Goal: Task Accomplishment & Management: Use online tool/utility

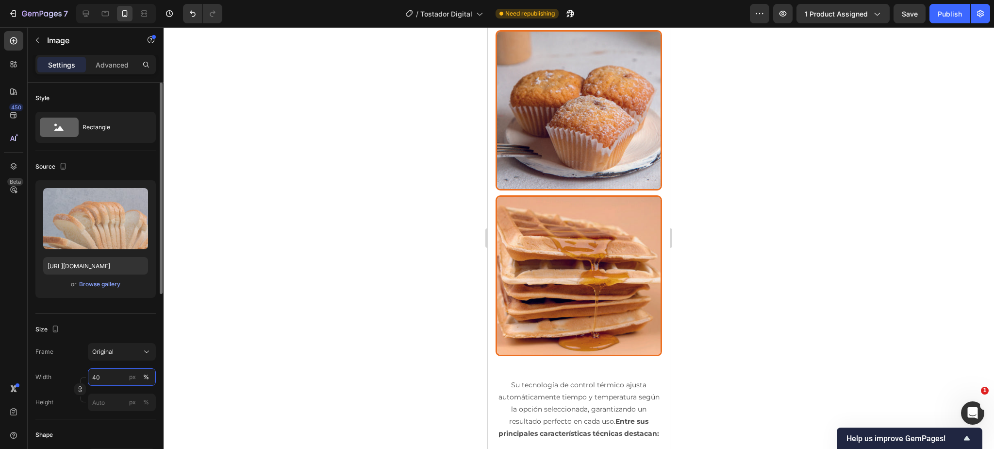
drag, startPoint x: 103, startPoint y: 378, endPoint x: 97, endPoint y: 378, distance: 6.8
click at [97, 378] on input "40" at bounding box center [122, 376] width 68 height 17
type input "10"
click at [575, 10] on img at bounding box center [579, 8] width 67 height 3
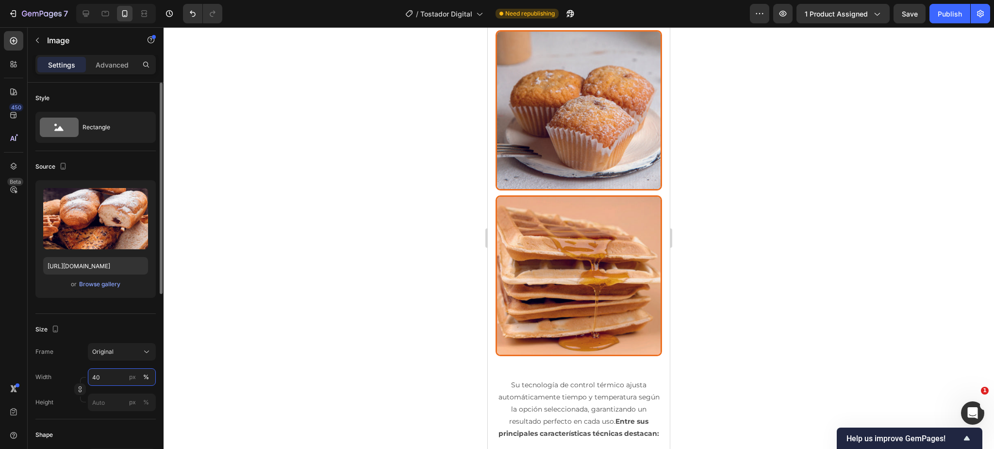
click at [102, 376] on input "40" at bounding box center [122, 376] width 68 height 17
drag, startPoint x: 101, startPoint y: 378, endPoint x: 85, endPoint y: 378, distance: 16.5
click at [85, 378] on div "Width 10 px % Height px %" at bounding box center [95, 389] width 120 height 43
type input "70"
click at [580, 2] on img at bounding box center [578, 0] width 17 height 3
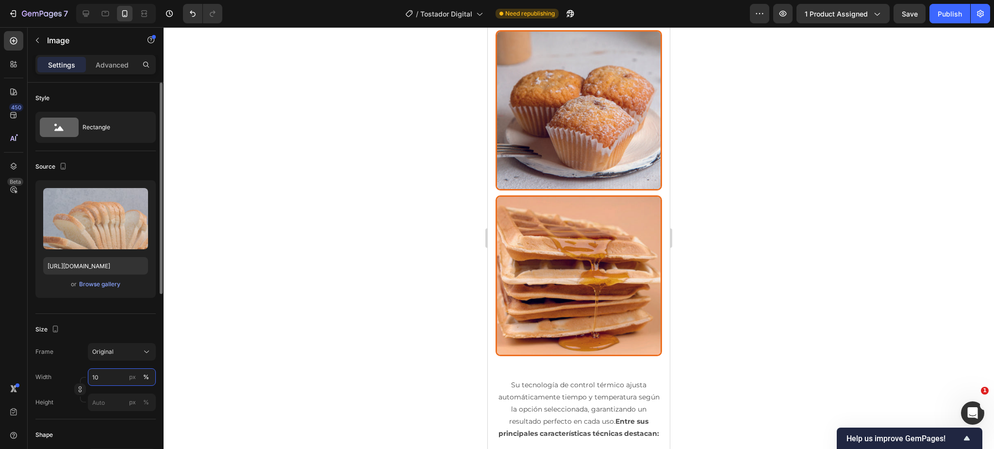
click at [102, 375] on input "10" at bounding box center [122, 376] width 68 height 17
type input "1"
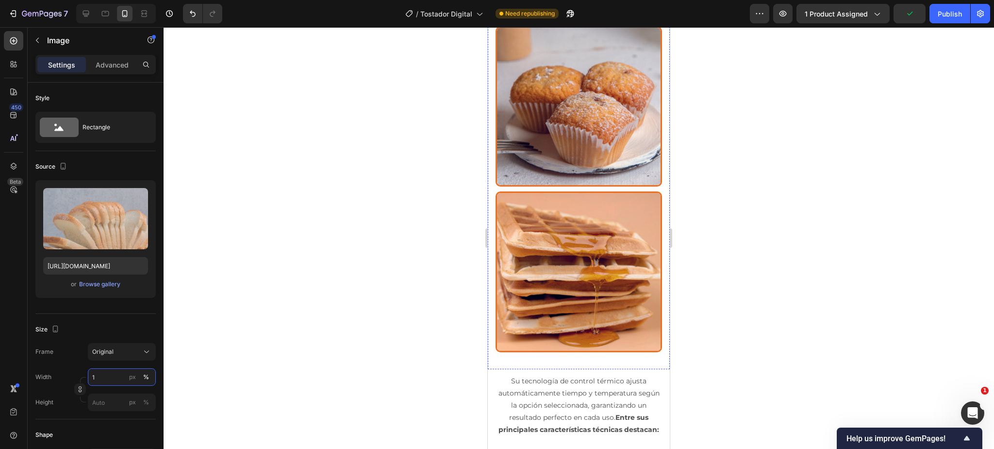
scroll to position [2099, 0]
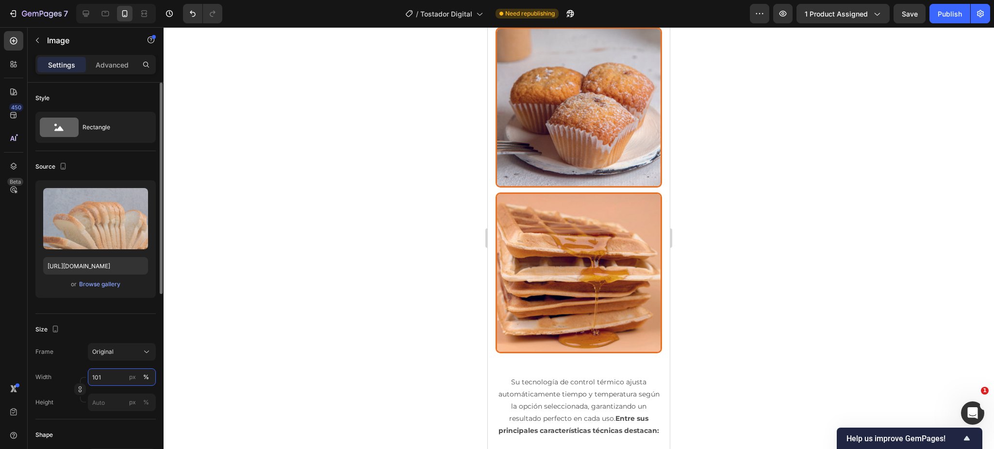
drag, startPoint x: 104, startPoint y: 376, endPoint x: 111, endPoint y: 376, distance: 6.8
click at [104, 376] on input "101" at bounding box center [122, 376] width 68 height 17
type input "70"
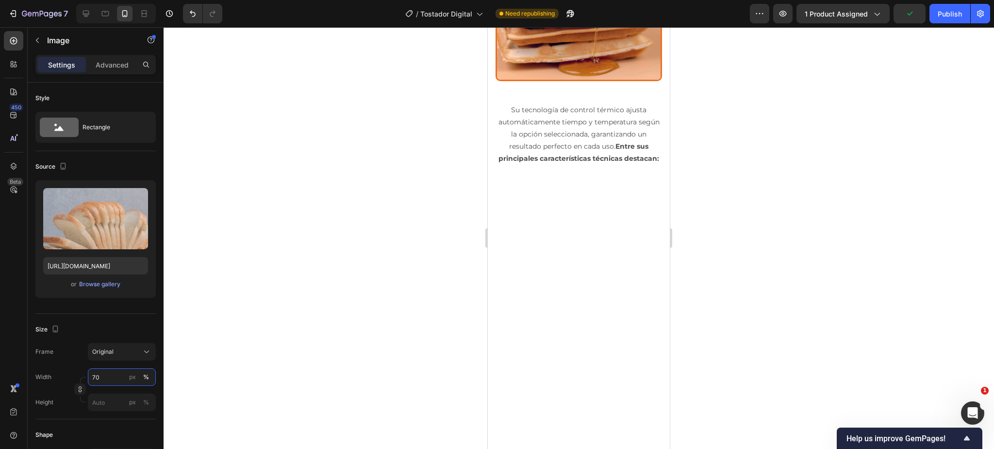
scroll to position [2374, 0]
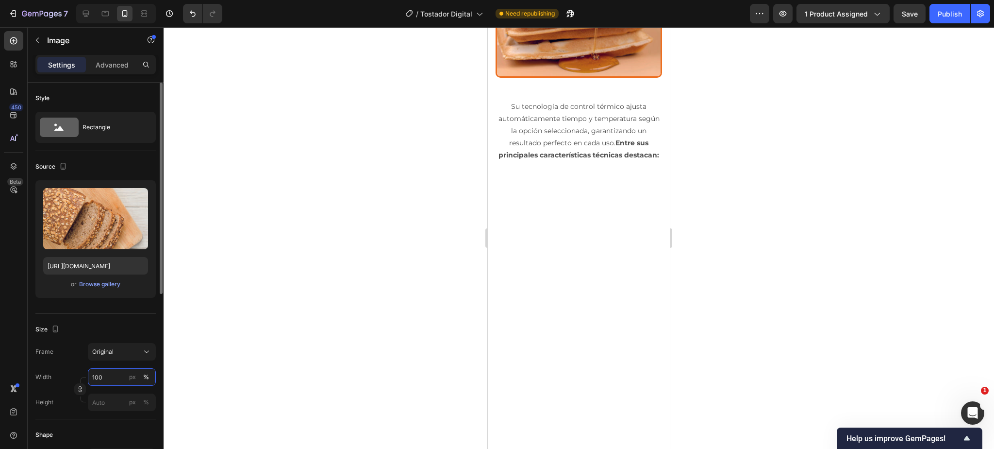
click at [102, 377] on input "100" at bounding box center [122, 376] width 68 height 17
type input "70"
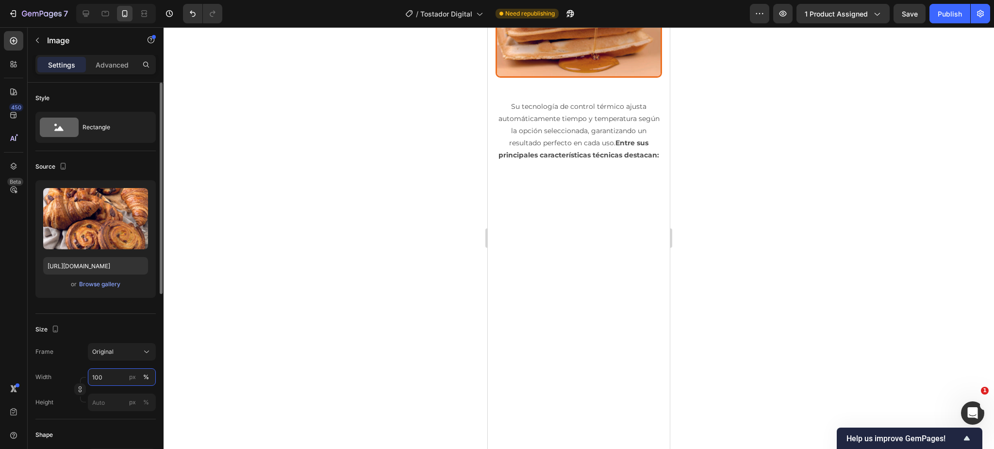
click at [102, 377] on input "100" at bounding box center [122, 376] width 68 height 17
type input "70"
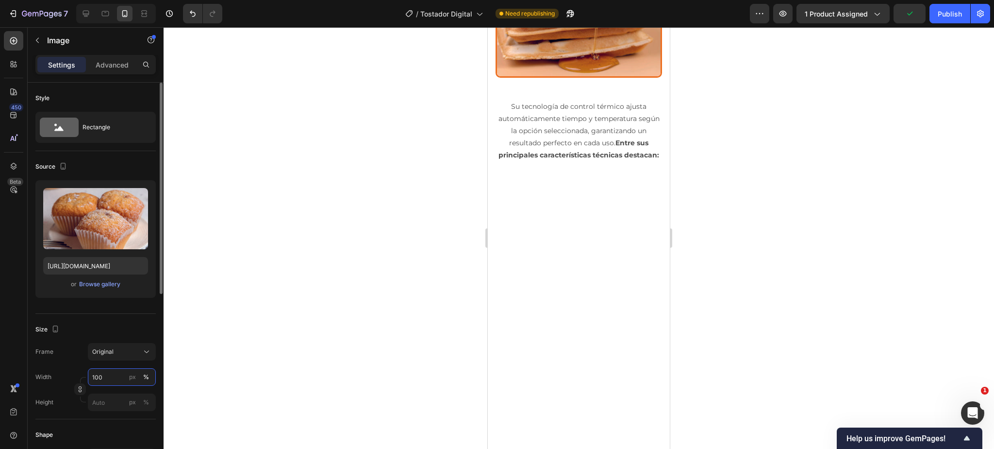
click at [112, 378] on input "100" at bounding box center [122, 376] width 68 height 17
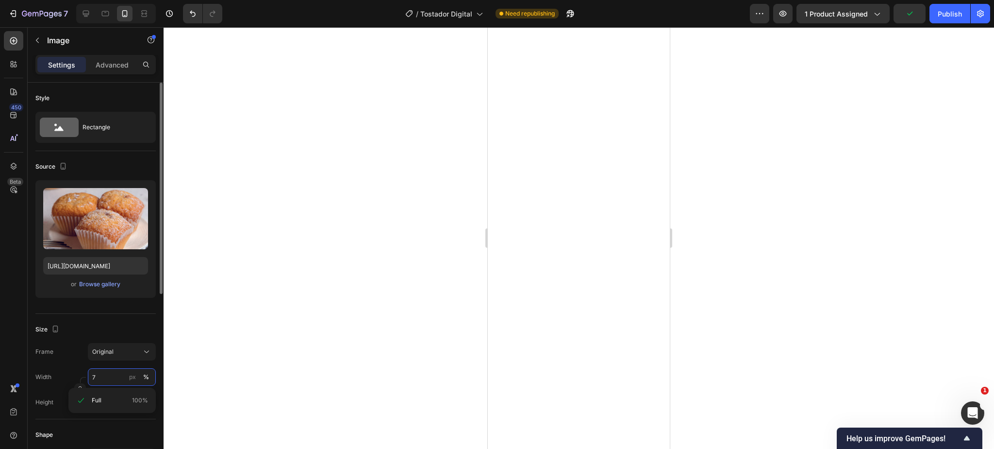
type input "70"
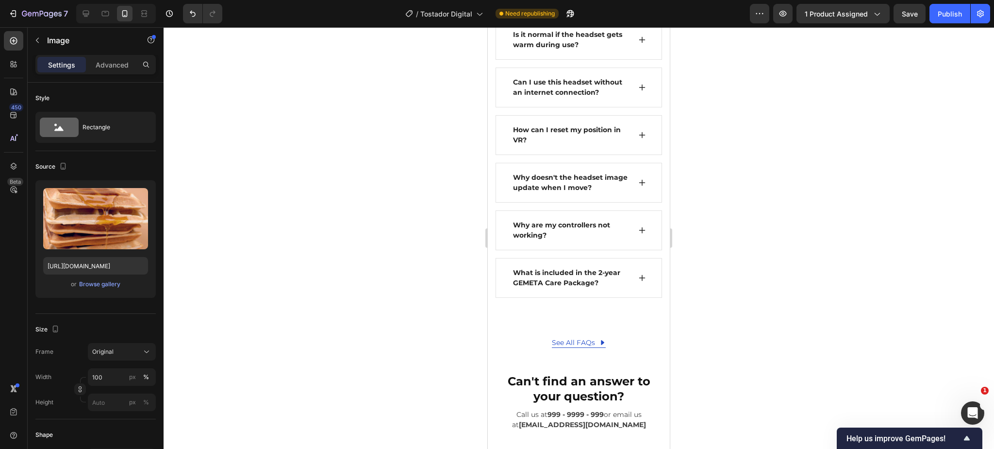
scroll to position [2665, 0]
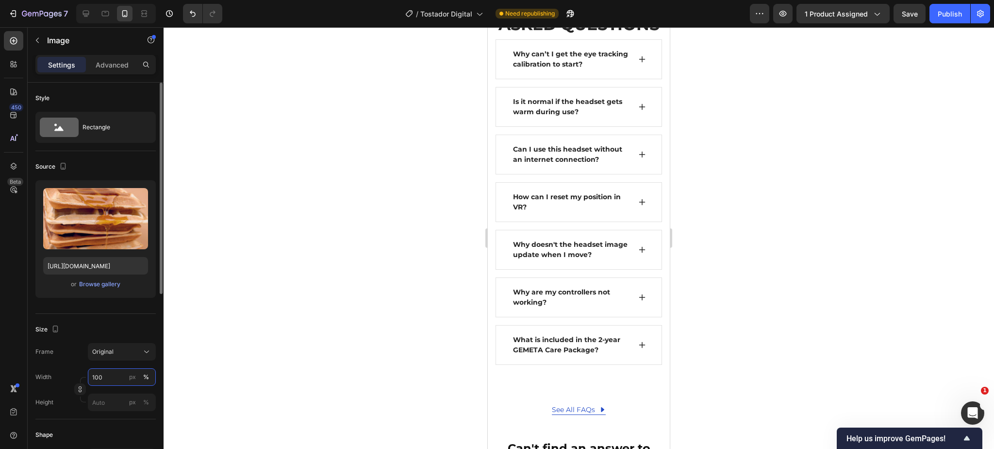
click at [104, 374] on input "100" at bounding box center [122, 376] width 68 height 17
type input "70"
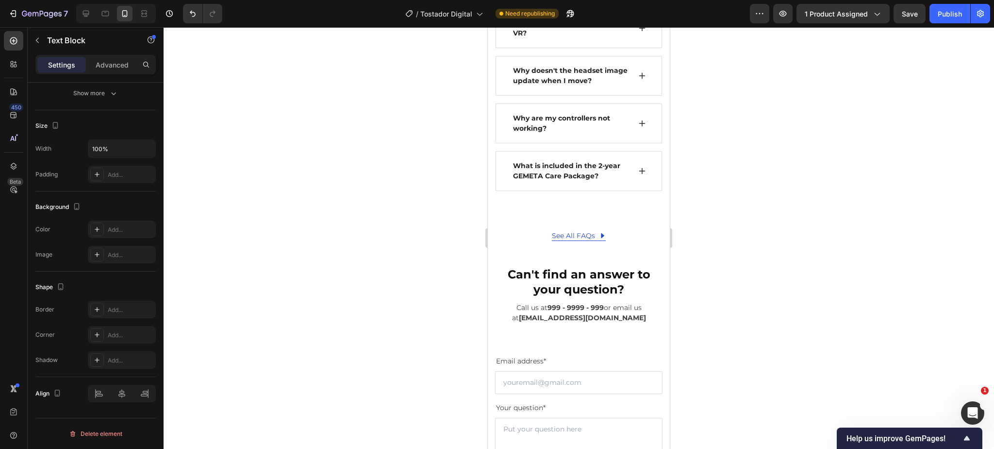
scroll to position [2793, 0]
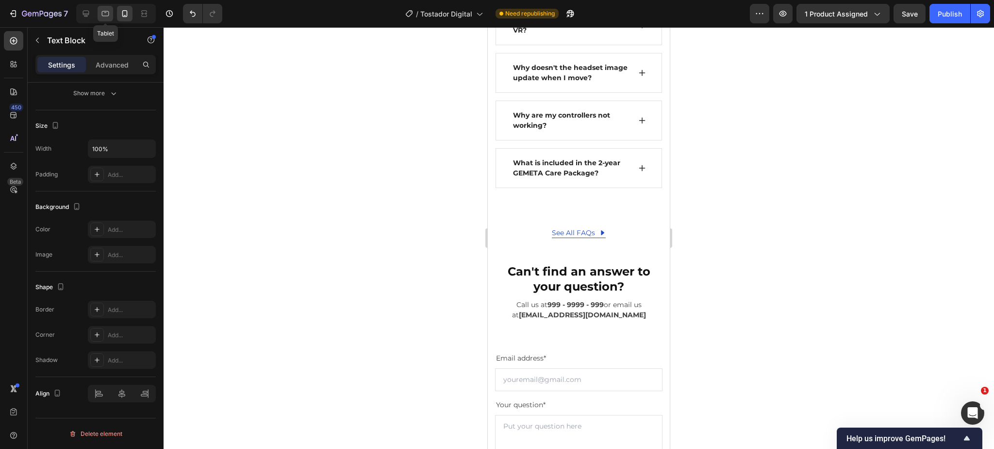
click at [105, 14] on icon at bounding box center [105, 14] width 10 height 10
type input "16"
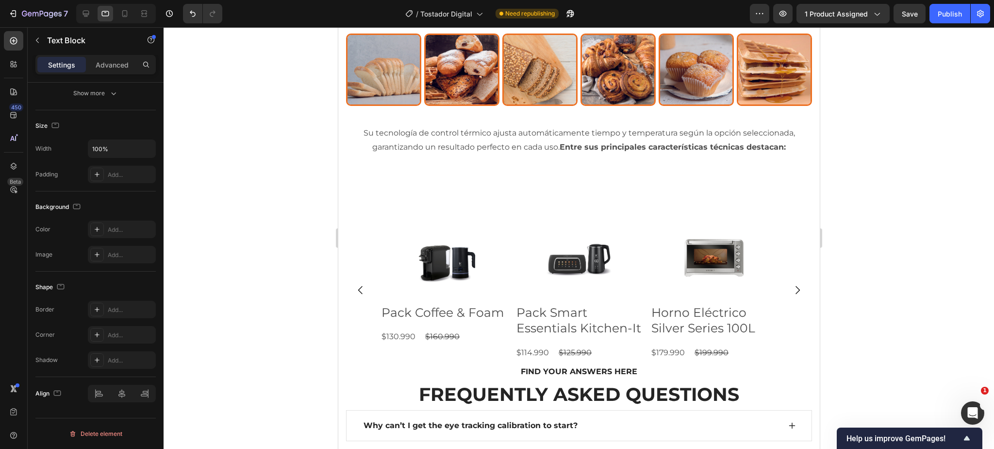
scroll to position [2002, 0]
click at [86, 15] on icon at bounding box center [86, 14] width 6 height 6
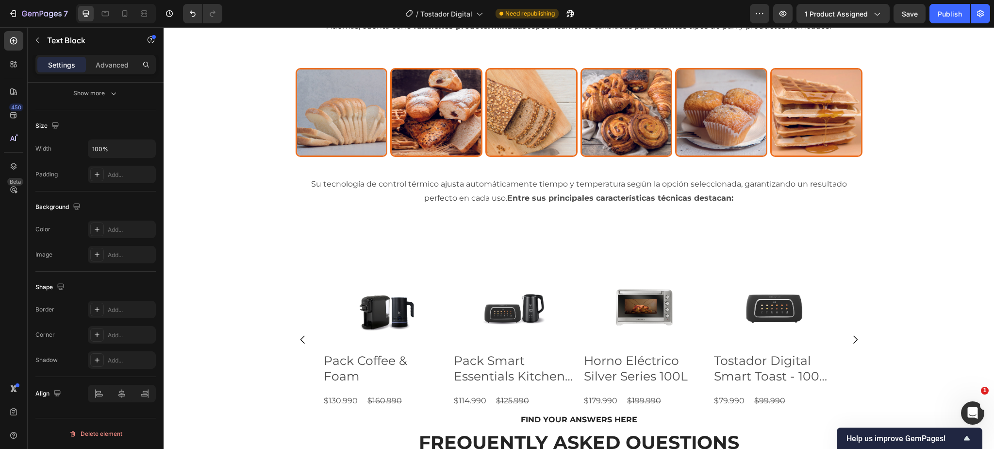
scroll to position [2057, 0]
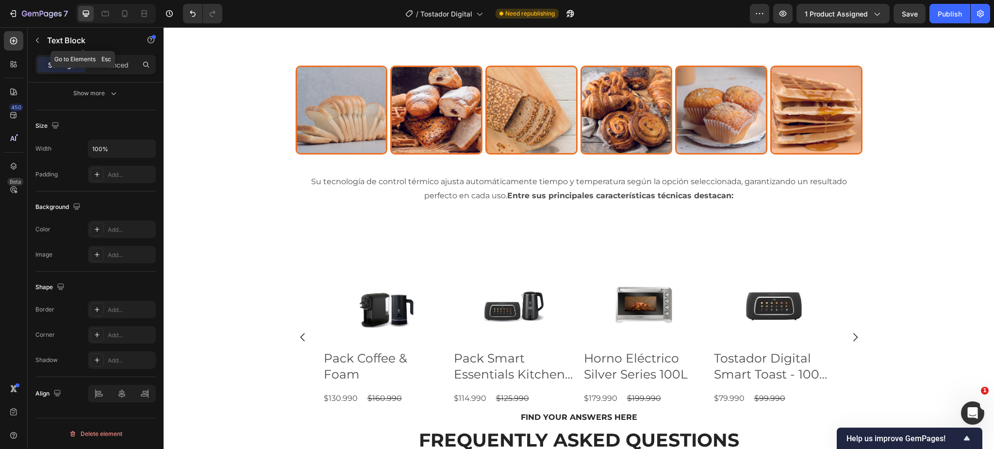
click at [50, 41] on p "Text Block" at bounding box center [88, 40] width 83 height 12
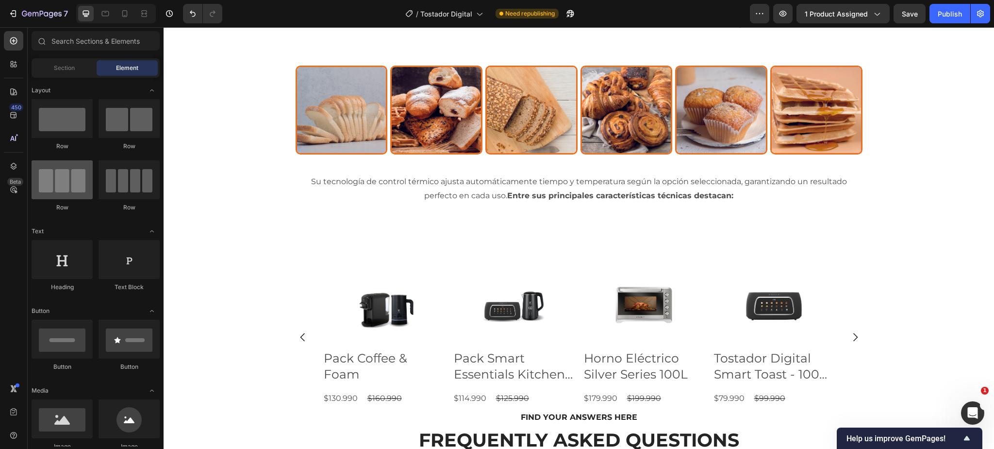
scroll to position [0, 0]
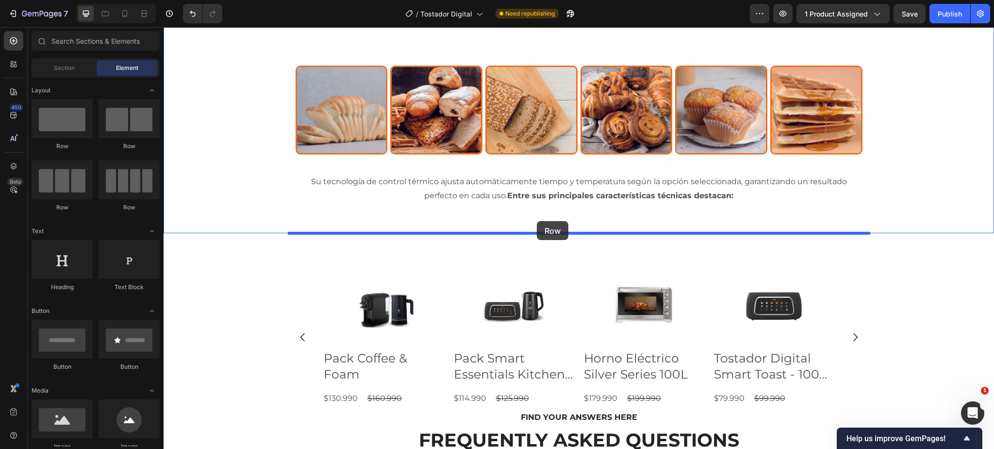
drag, startPoint x: 220, startPoint y: 146, endPoint x: 537, endPoint y: 221, distance: 325.2
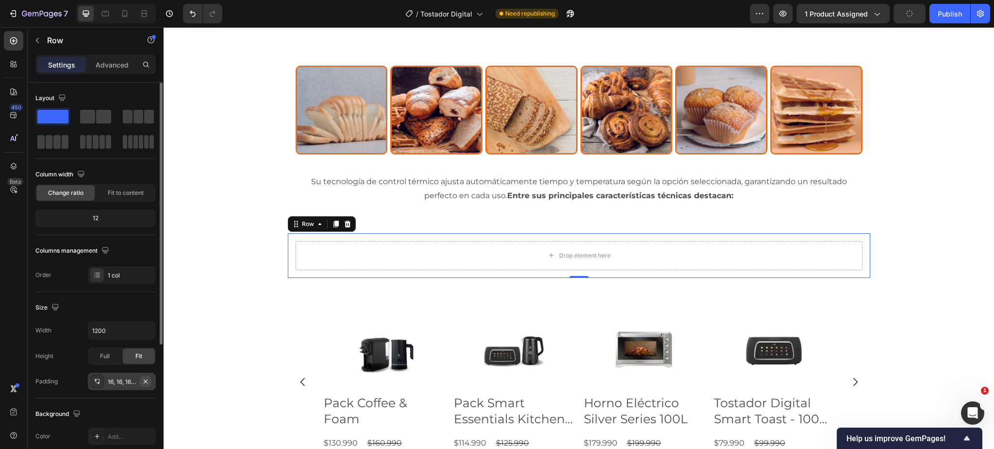
click at [146, 380] on icon "button" at bounding box center [146, 381] width 8 height 8
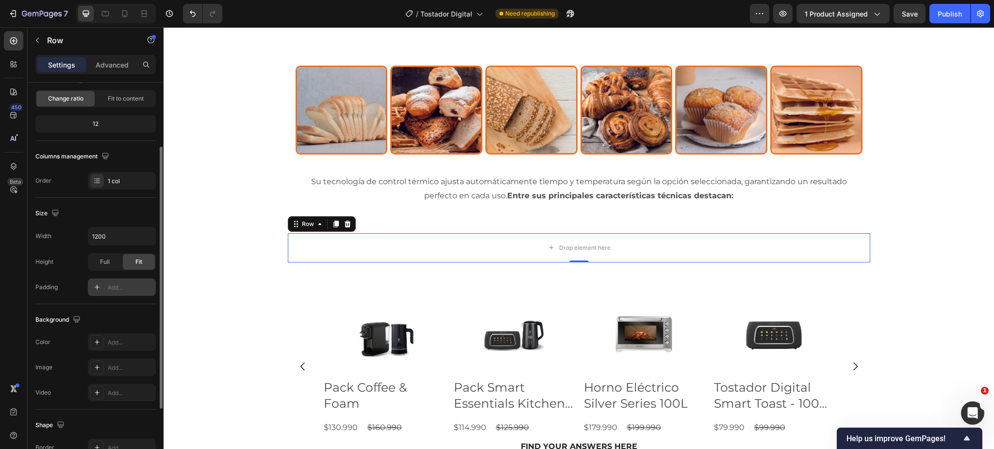
scroll to position [96, 0]
click at [148, 234] on icon "button" at bounding box center [147, 235] width 10 height 10
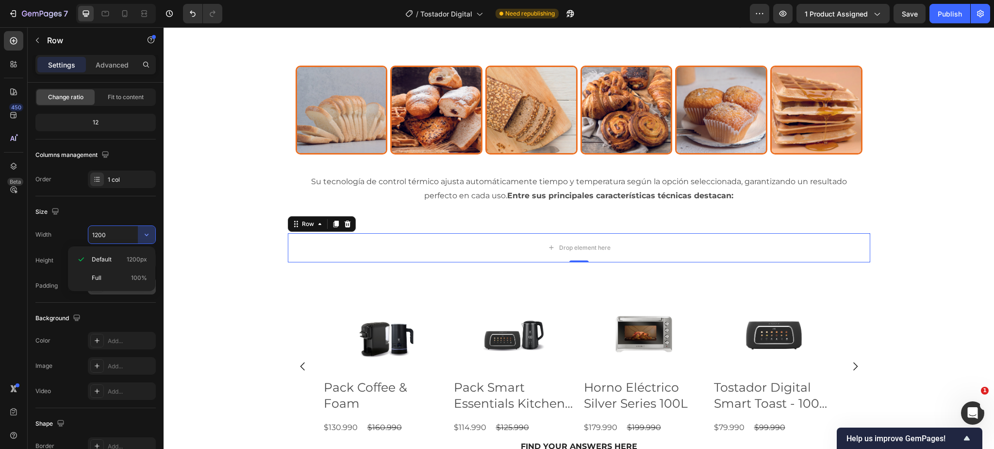
click at [110, 277] on p "Full 100%" at bounding box center [119, 277] width 55 height 9
type input "100%"
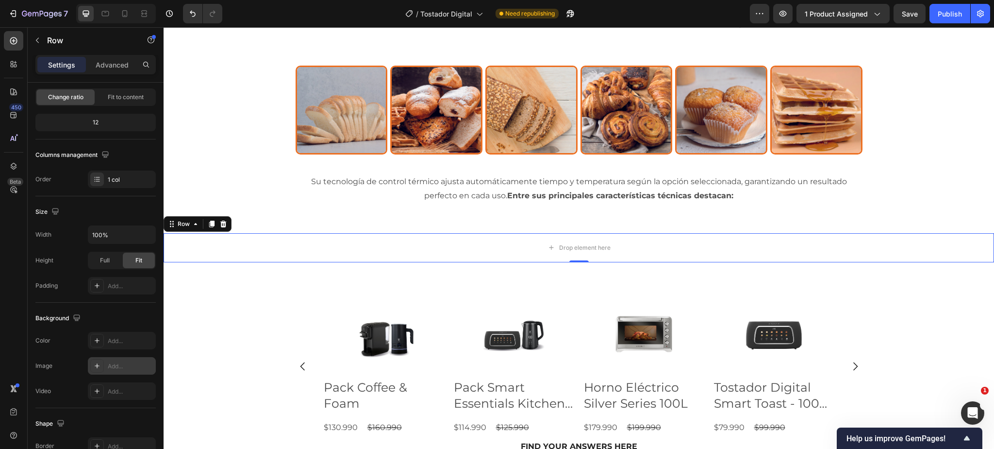
click at [111, 366] on div "Add..." at bounding box center [131, 366] width 46 height 9
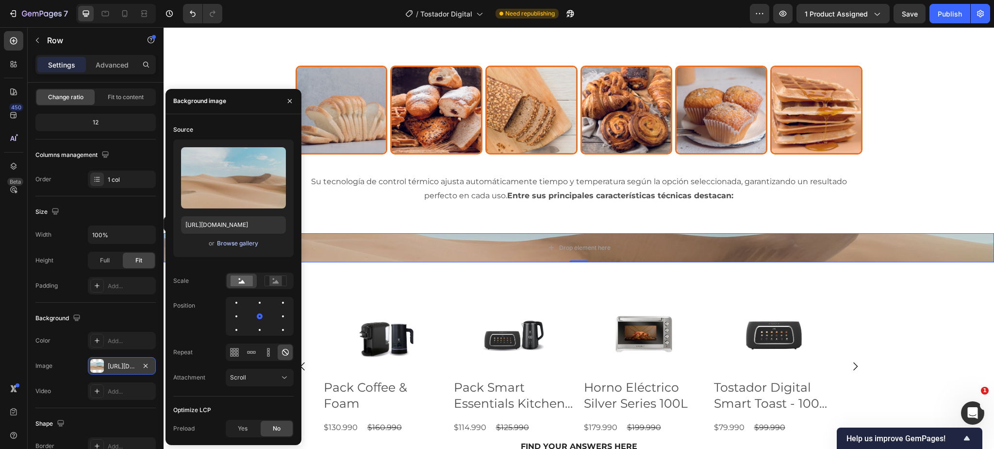
click at [239, 245] on div "Browse gallery" at bounding box center [237, 243] width 41 height 9
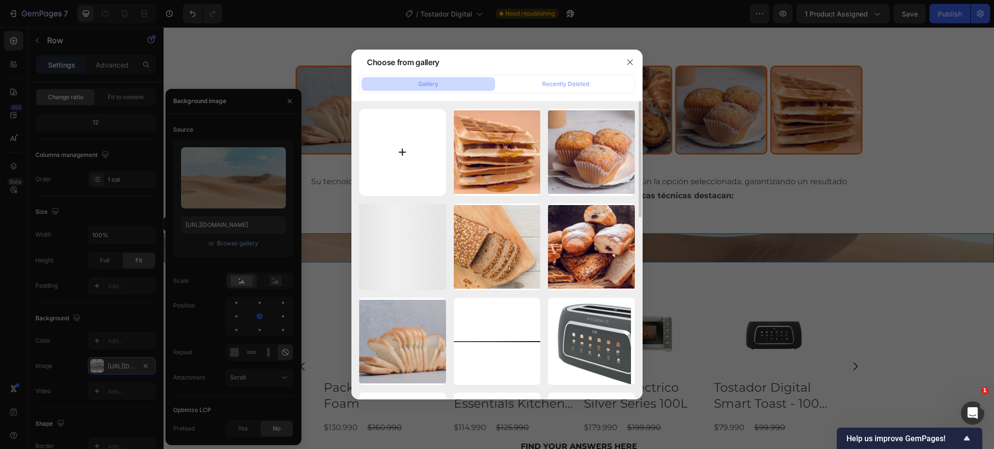
click at [407, 155] on input "file" at bounding box center [402, 152] width 87 height 87
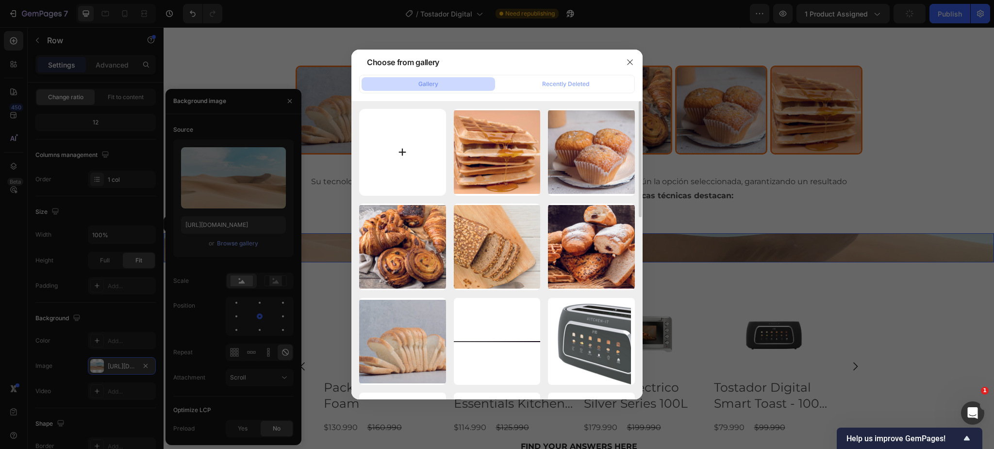
type input "C:\fakepath\fdo-gris-gradiente2.jpg"
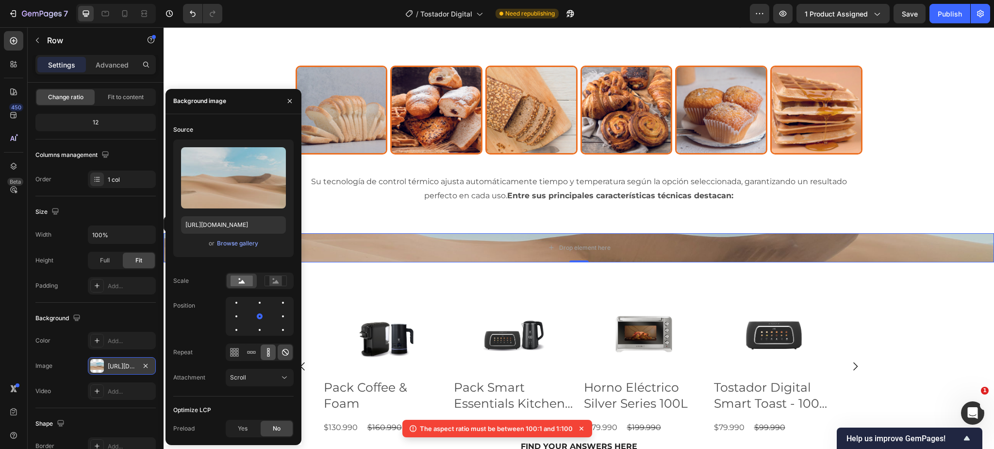
click at [267, 353] on icon at bounding box center [269, 352] width 10 height 10
click at [231, 241] on div "Browse gallery" at bounding box center [237, 243] width 41 height 9
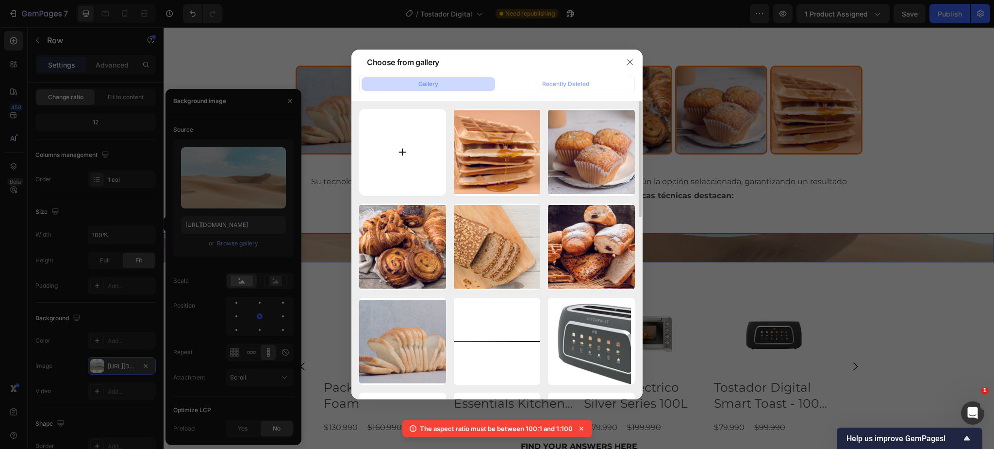
click at [409, 155] on input "file" at bounding box center [402, 152] width 87 height 87
type input "C:\fakepath\fdo-gris-gradiente2.jpg"
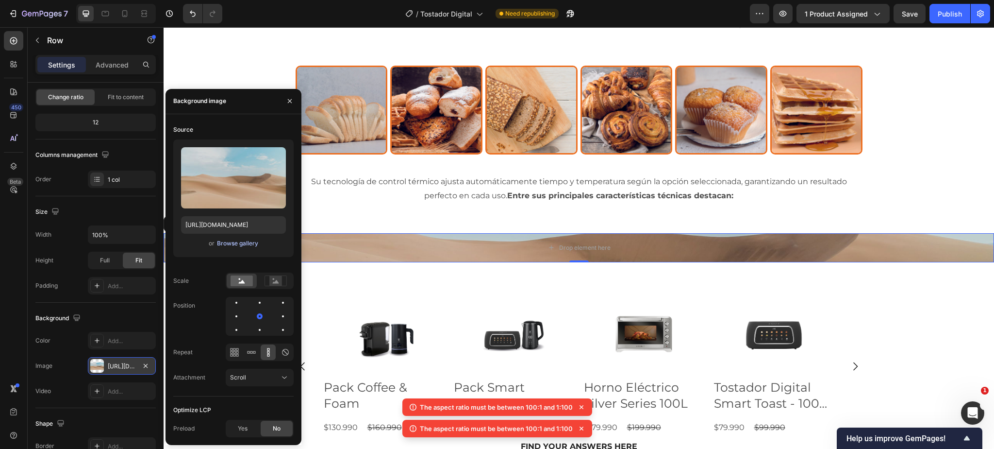
click at [245, 244] on div "Browse gallery" at bounding box center [237, 243] width 41 height 9
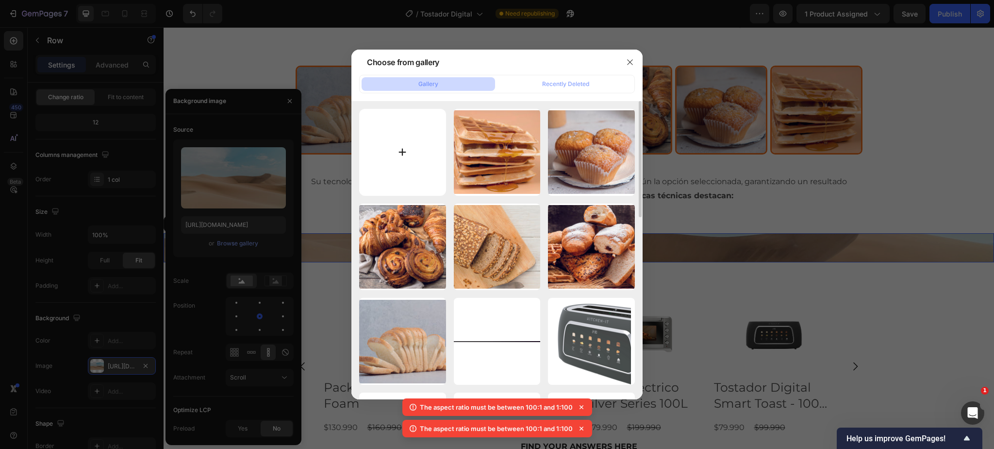
click at [404, 142] on input "file" at bounding box center [402, 152] width 87 height 87
type input "C:\fakepath\fdo-gris-gradiente2.jpg"
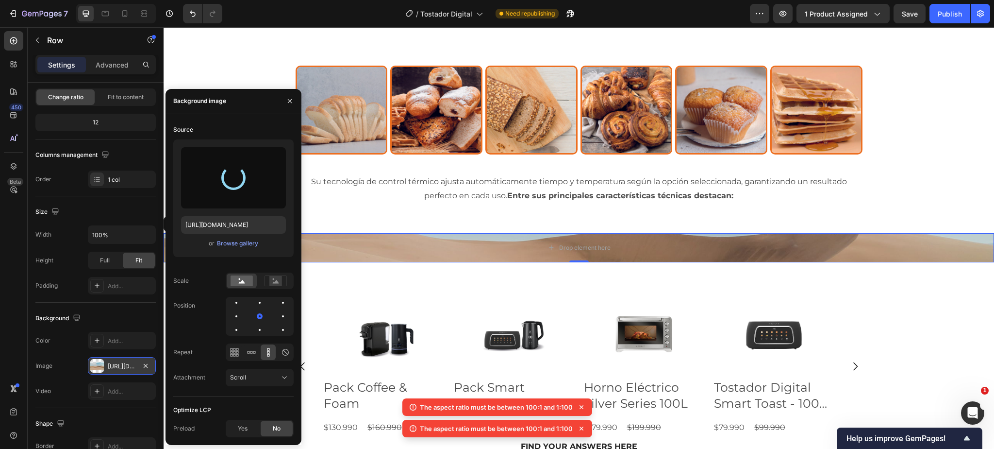
type input "[URL][DOMAIN_NAME]"
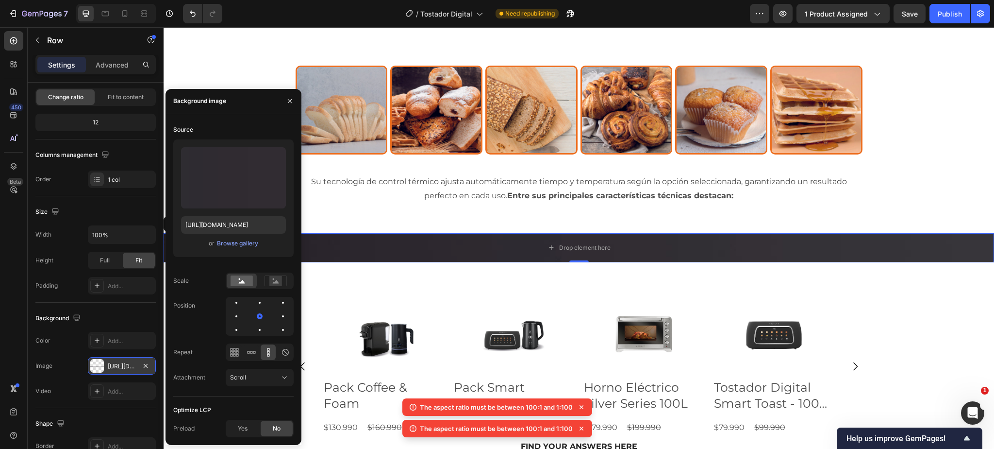
click at [270, 352] on icon at bounding box center [269, 352] width 10 height 10
click at [278, 280] on rect at bounding box center [275, 281] width 13 height 10
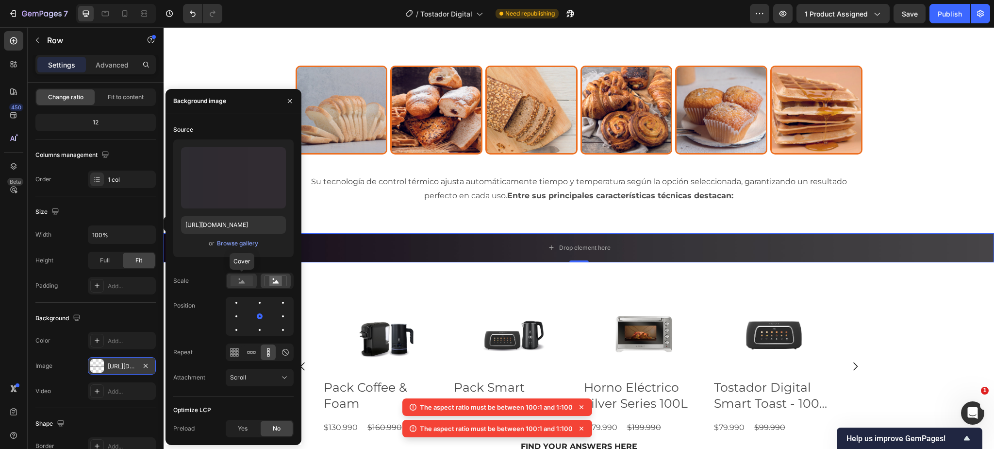
click at [239, 283] on icon at bounding box center [242, 281] width 6 height 3
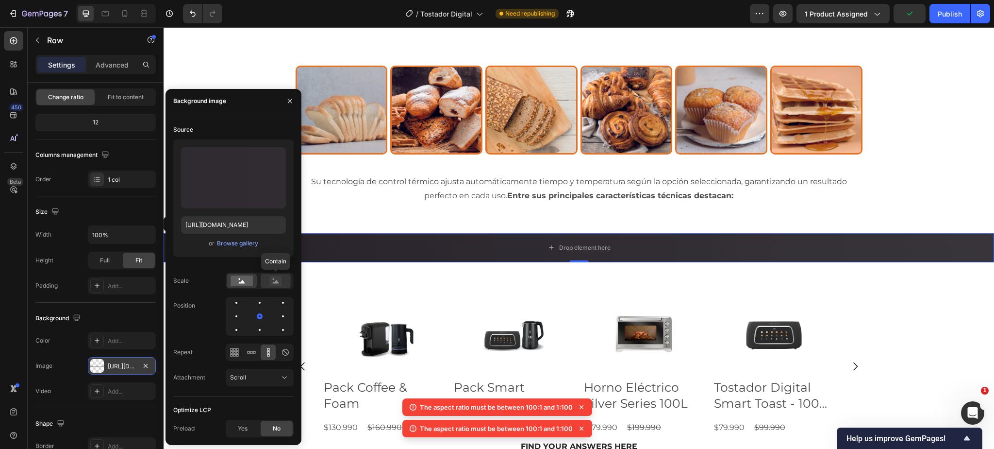
click at [271, 281] on rect at bounding box center [275, 281] width 13 height 10
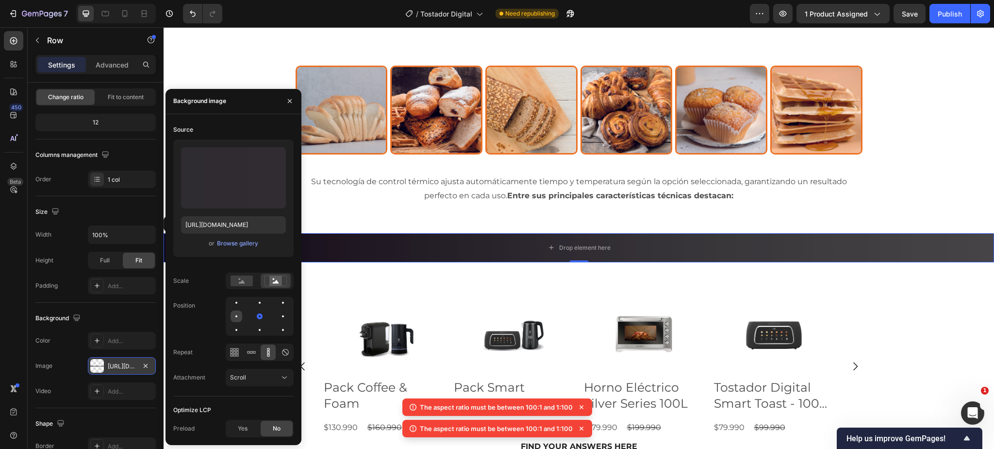
click at [237, 317] on div at bounding box center [237, 316] width 12 height 12
click at [282, 317] on div at bounding box center [283, 316] width 12 height 12
click at [236, 316] on div at bounding box center [236, 316] width 2 height 2
click at [284, 373] on icon at bounding box center [285, 377] width 10 height 10
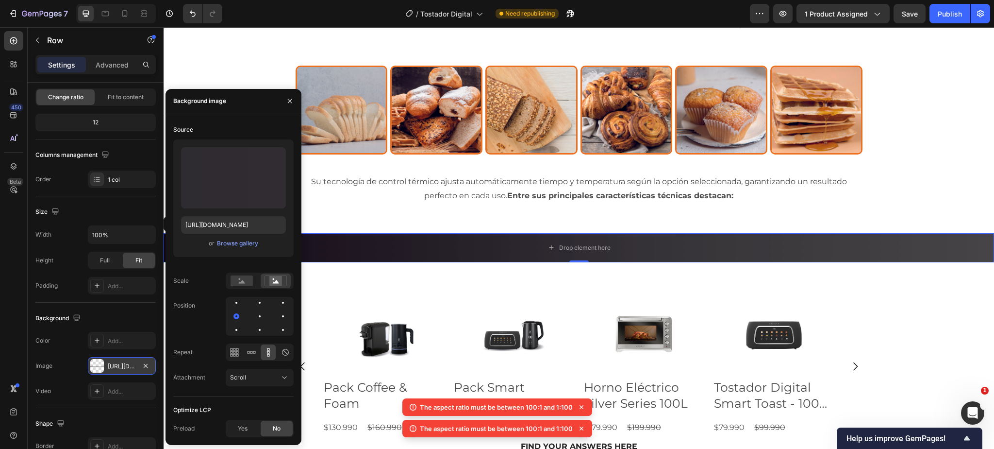
click at [267, 352] on icon at bounding box center [268, 351] width 2 height 2
click at [253, 353] on icon at bounding box center [254, 351] width 2 height 2
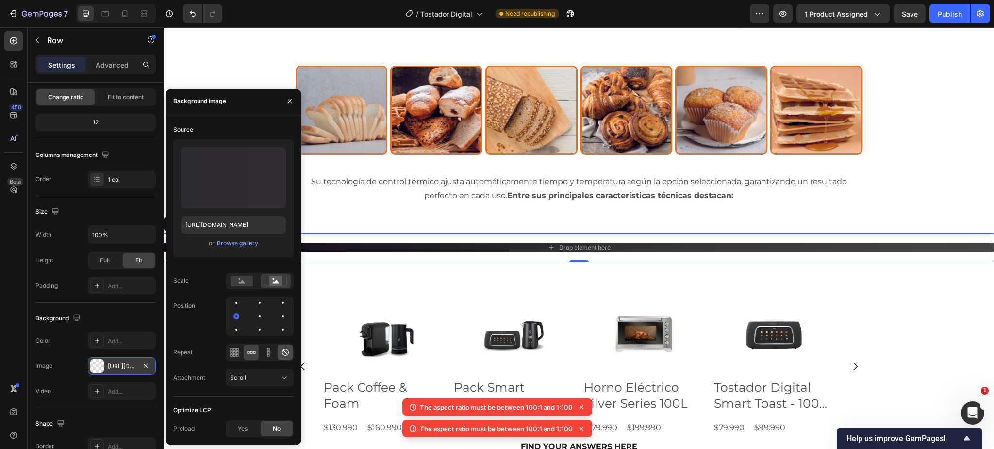
click at [284, 352] on icon at bounding box center [286, 352] width 10 height 10
click at [267, 353] on icon at bounding box center [269, 352] width 10 height 10
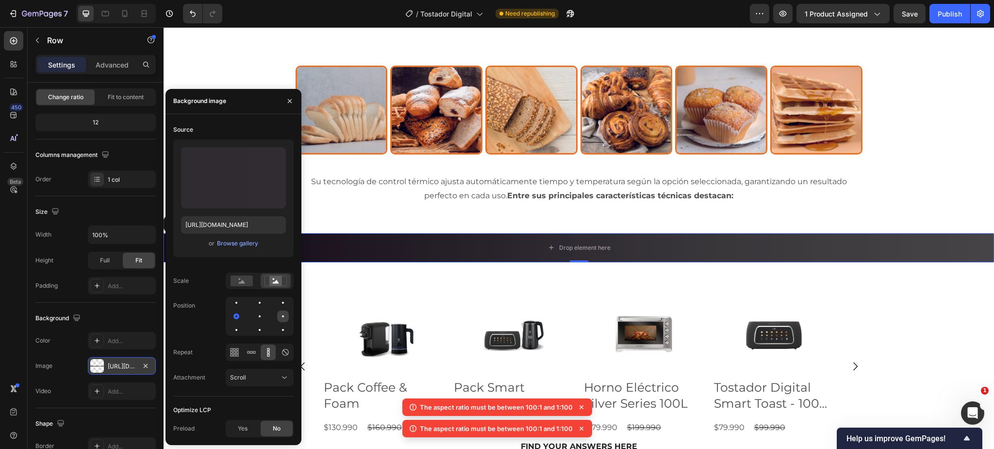
click at [283, 317] on div at bounding box center [283, 316] width 12 height 12
click at [258, 317] on div at bounding box center [260, 316] width 12 height 12
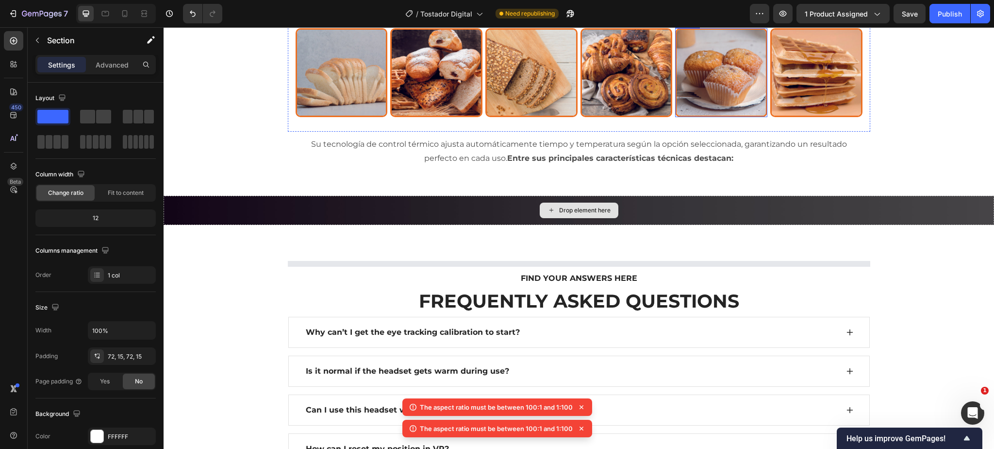
scroll to position [2021, 0]
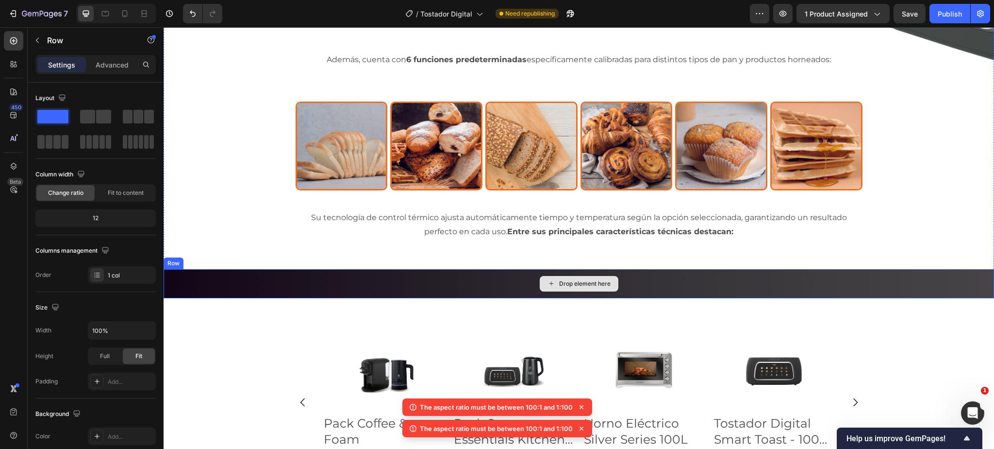
click at [475, 281] on div "Drop element here" at bounding box center [579, 283] width 831 height 29
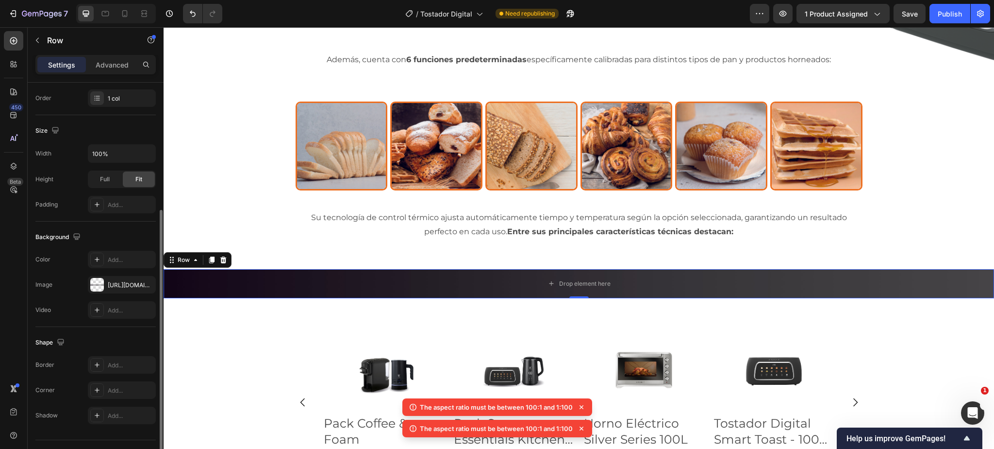
scroll to position [199, 0]
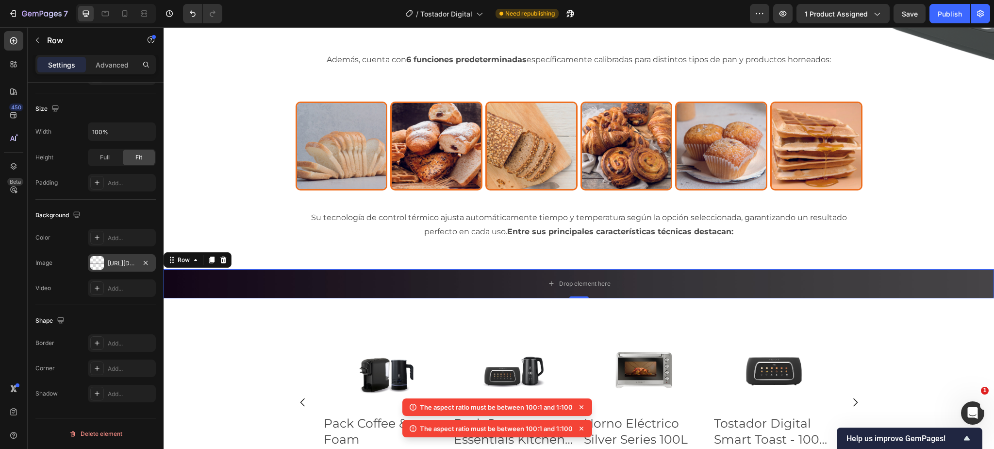
click at [124, 264] on div "[URL][DOMAIN_NAME]" at bounding box center [122, 263] width 28 height 9
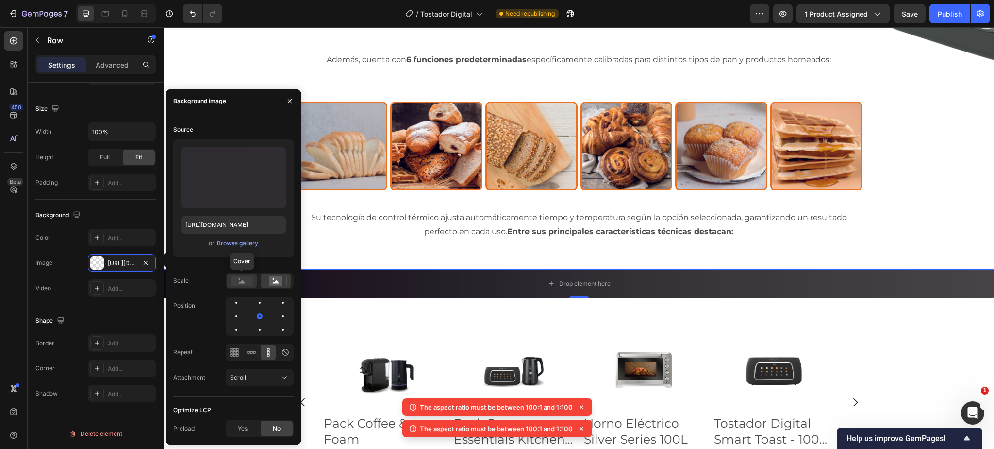
click at [241, 280] on rect at bounding box center [242, 280] width 22 height 11
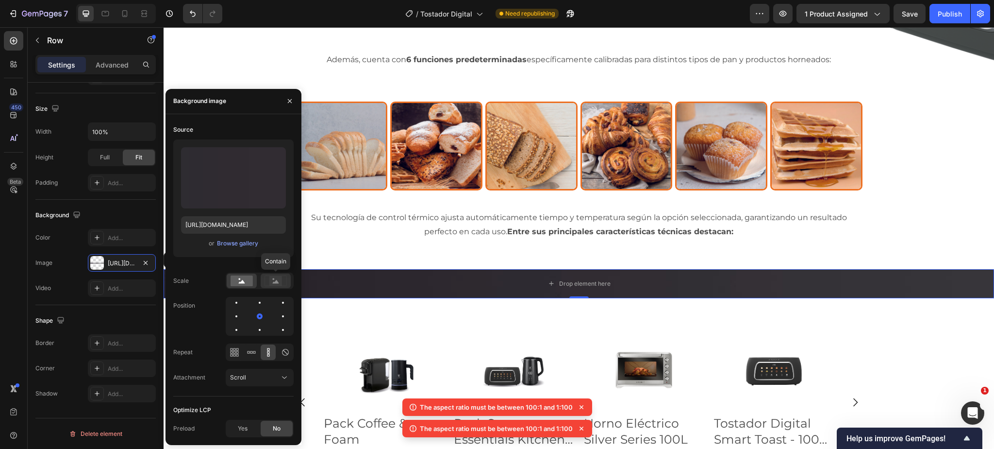
click at [283, 281] on icon at bounding box center [276, 280] width 22 height 11
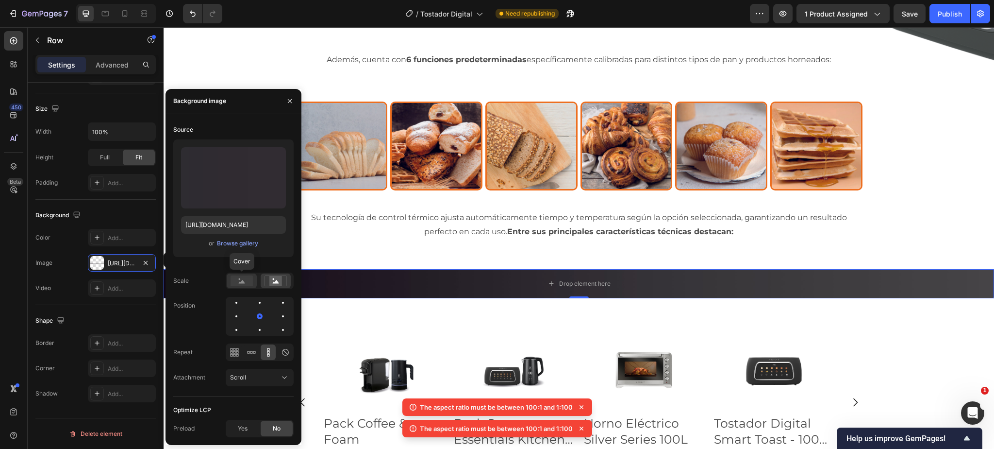
click at [244, 280] on rect at bounding box center [242, 280] width 22 height 11
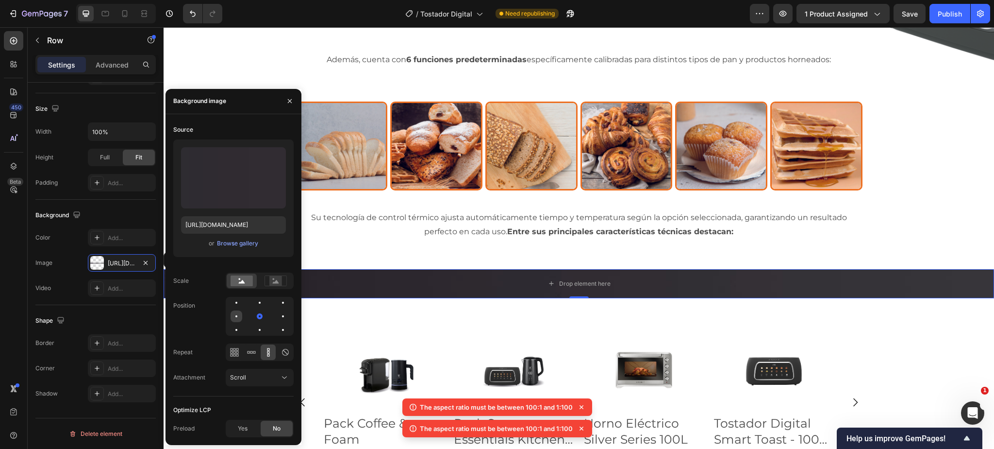
click at [234, 315] on div at bounding box center [237, 316] width 12 height 12
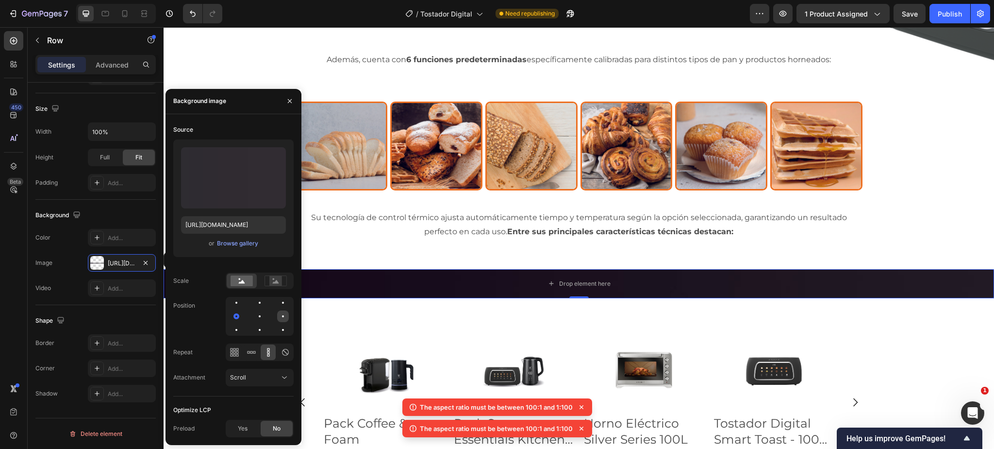
click at [284, 317] on div at bounding box center [283, 316] width 12 height 12
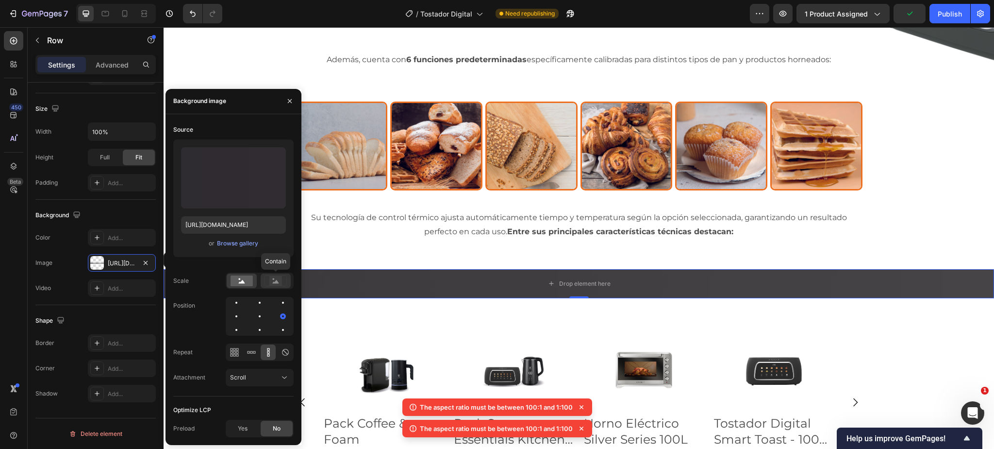
click at [276, 283] on icon at bounding box center [276, 281] width 6 height 3
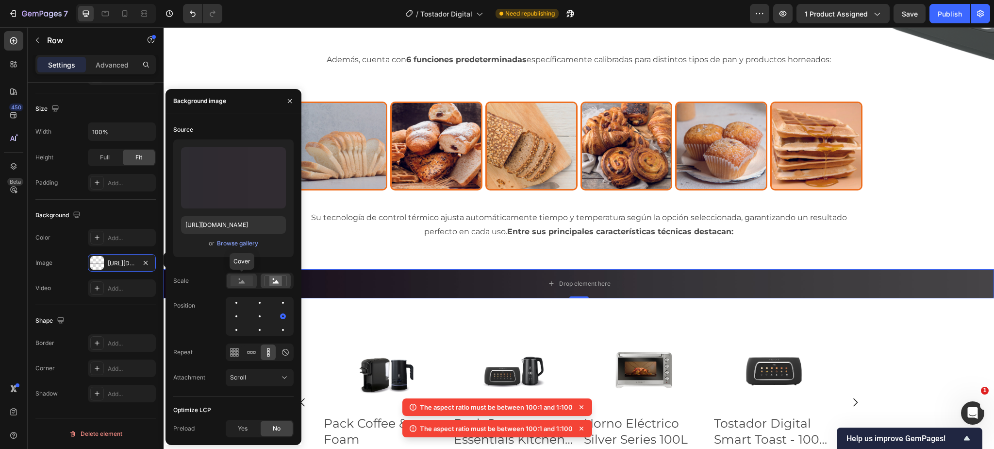
click at [241, 279] on rect at bounding box center [242, 280] width 22 height 11
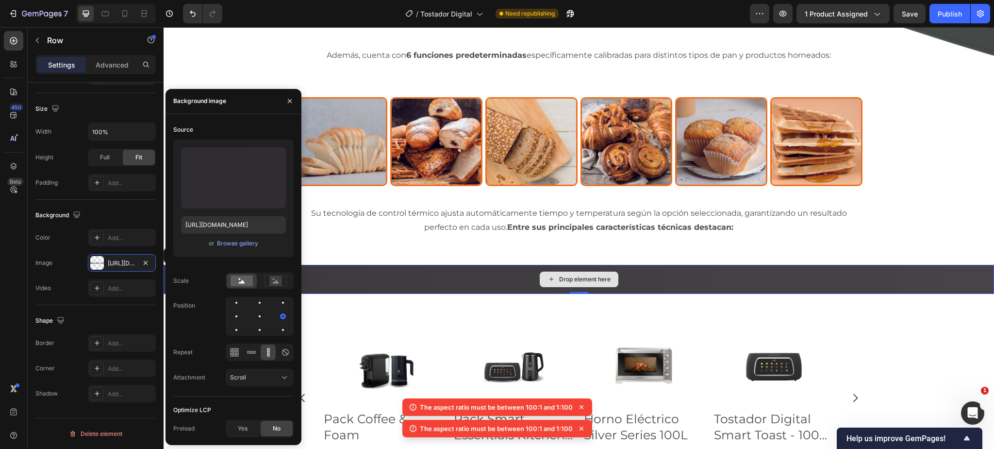
scroll to position [2027, 0]
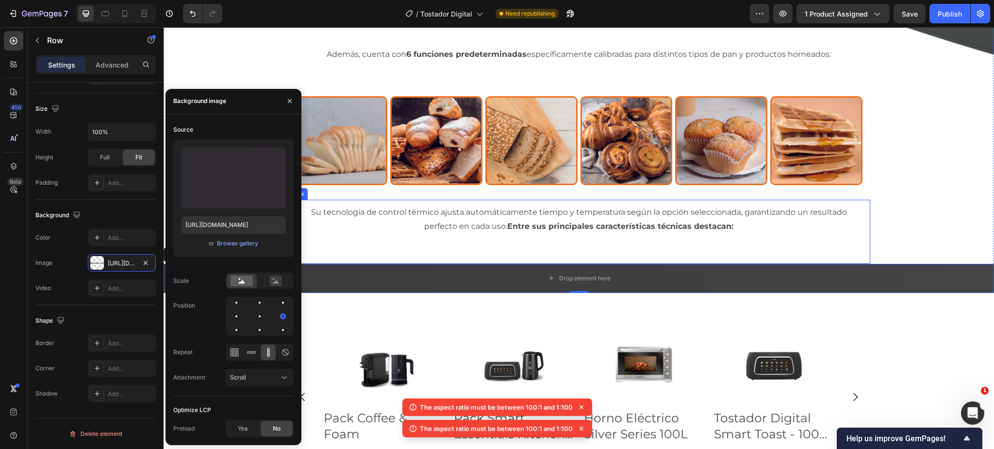
click at [413, 252] on div "Su tecnología de control térmico ajusta automáticamente tiempo y temperatura se…" at bounding box center [579, 232] width 583 height 64
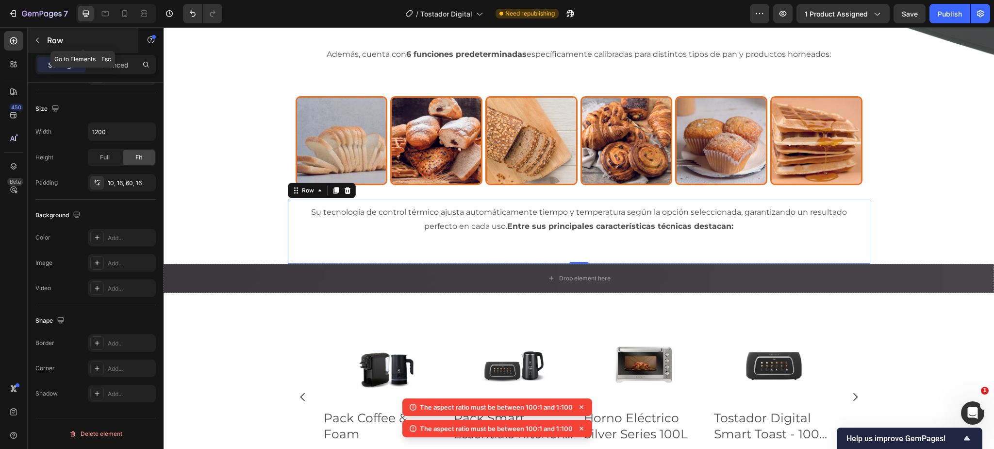
click at [43, 42] on button "button" at bounding box center [38, 41] width 16 height 16
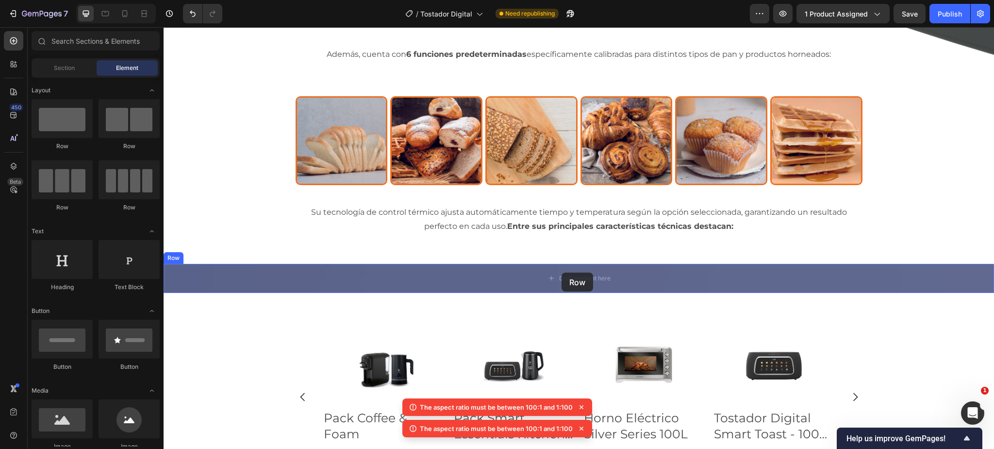
drag, startPoint x: 289, startPoint y: 153, endPoint x: 562, endPoint y: 272, distance: 297.6
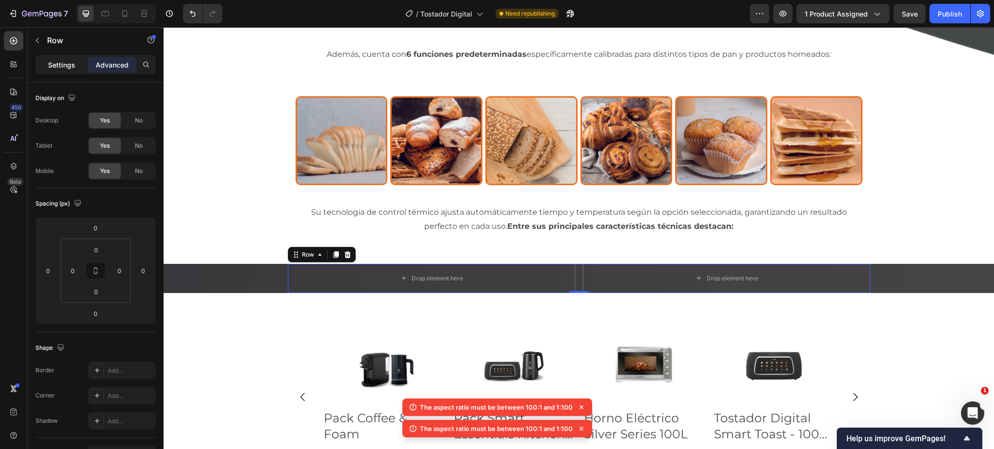
click at [63, 65] on p "Settings" at bounding box center [61, 65] width 27 height 10
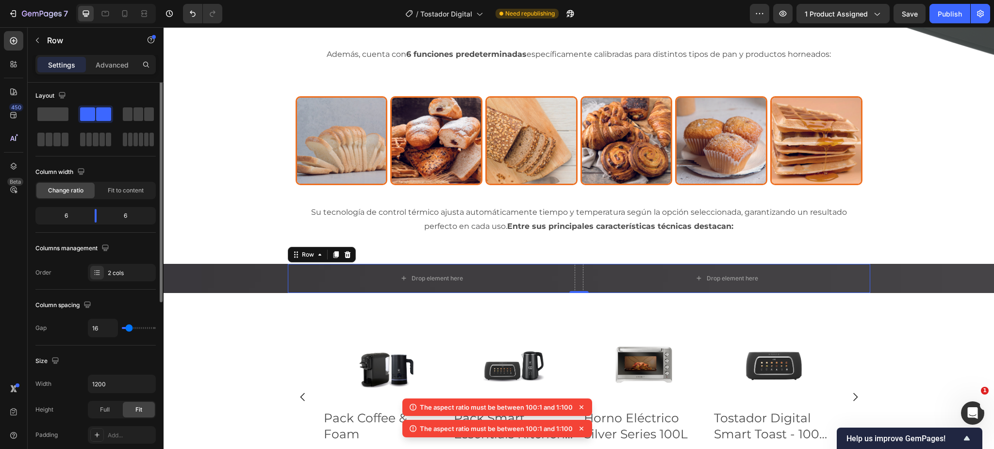
scroll to position [3, 0]
click at [147, 382] on icon "button" at bounding box center [147, 383] width 10 height 10
click at [104, 429] on p "Full 100%" at bounding box center [119, 426] width 55 height 9
type input "100%"
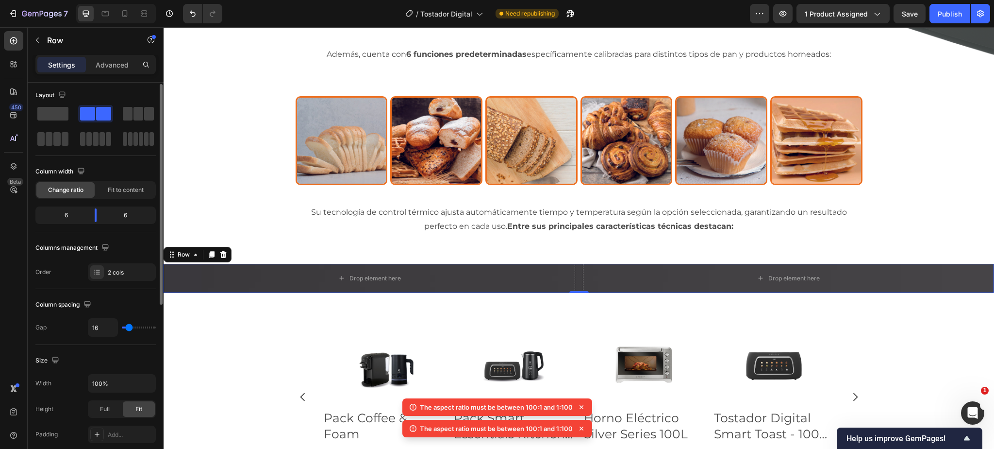
type input "10"
type input "0"
drag, startPoint x: 128, startPoint y: 328, endPoint x: 111, endPoint y: 330, distance: 17.1
type input "0"
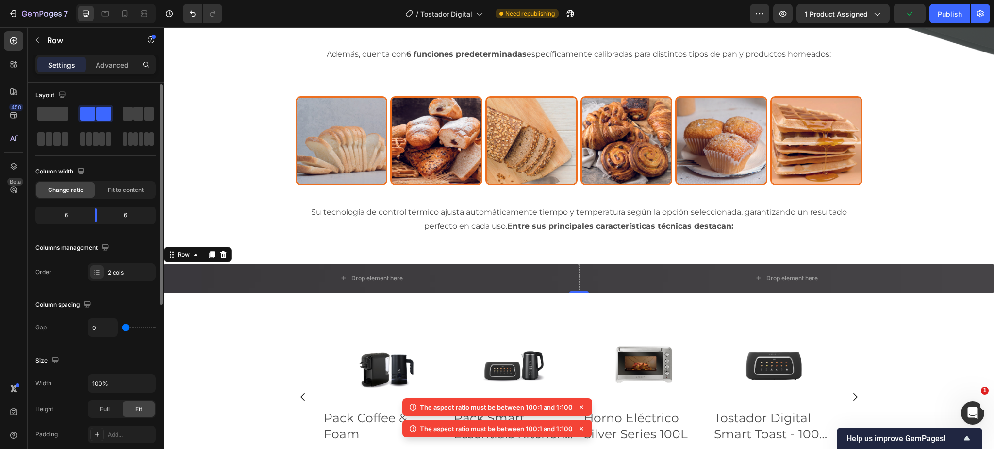
click at [122, 328] on input "range" at bounding box center [139, 327] width 34 height 2
click at [580, 406] on icon at bounding box center [582, 407] width 4 height 4
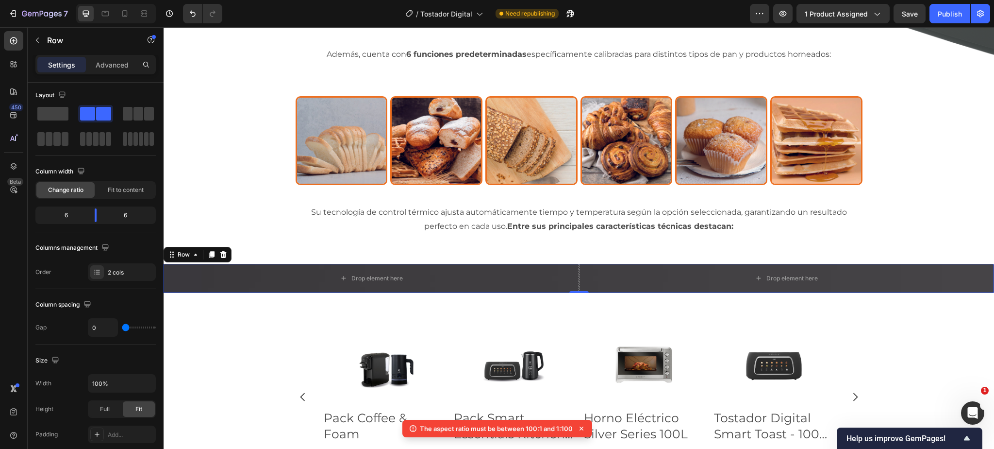
click at [579, 428] on icon at bounding box center [582, 428] width 10 height 10
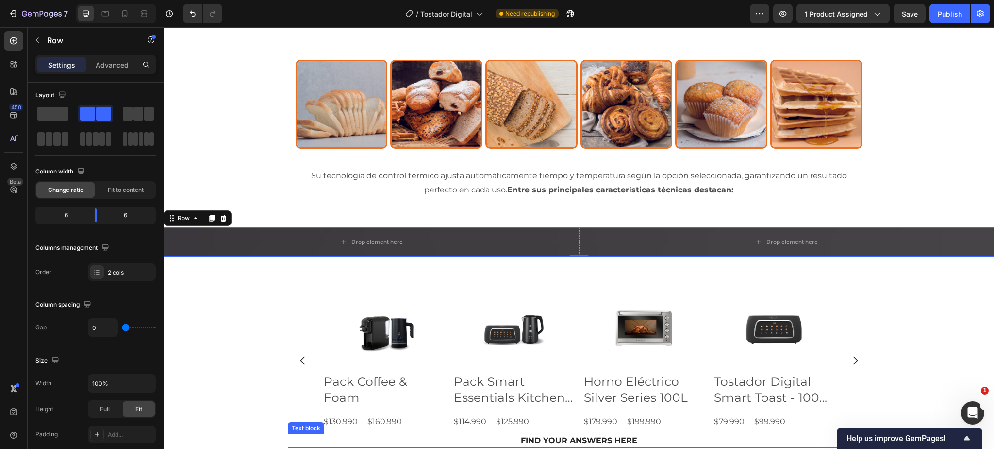
scroll to position [2072, 0]
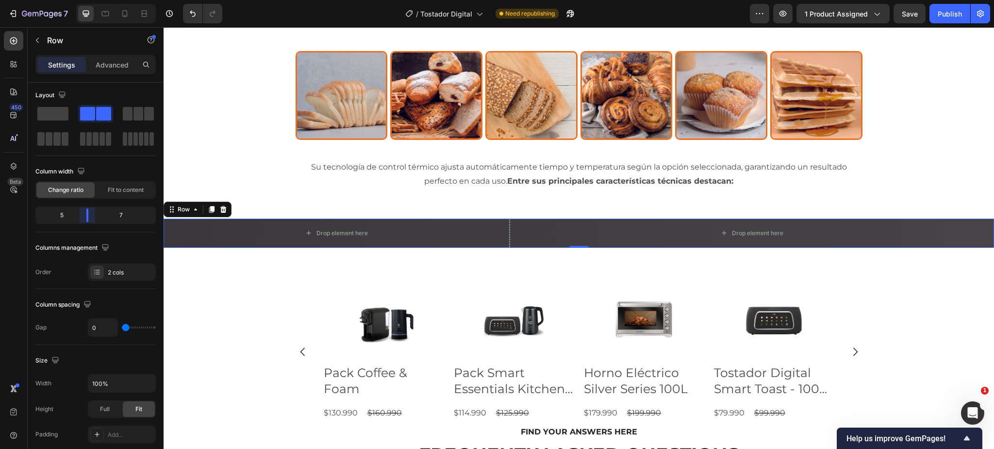
drag, startPoint x: 95, startPoint y: 214, endPoint x: 54, endPoint y: 199, distance: 43.2
click at [91, 0] on body "7 Version history / Tostador Digital Need republishing Preview 1 product assign…" at bounding box center [497, 0] width 994 height 0
click at [55, 43] on p "Row" at bounding box center [88, 40] width 83 height 12
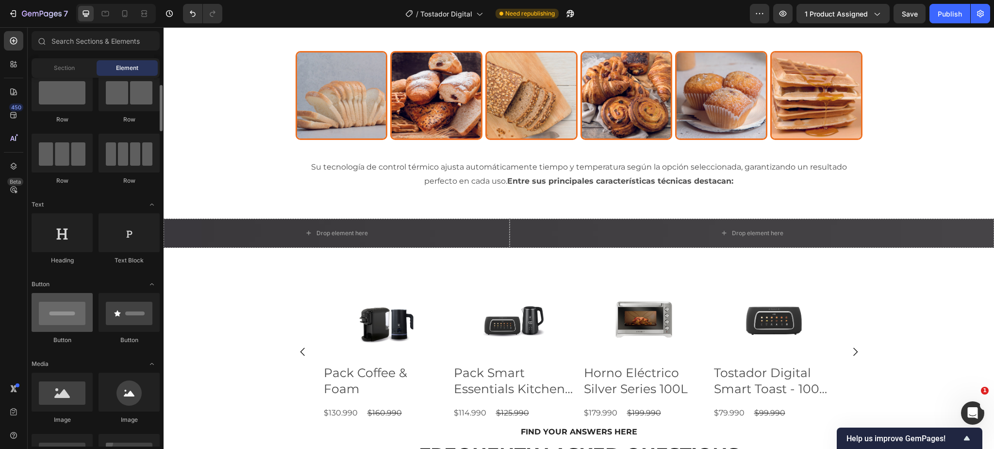
scroll to position [32, 0]
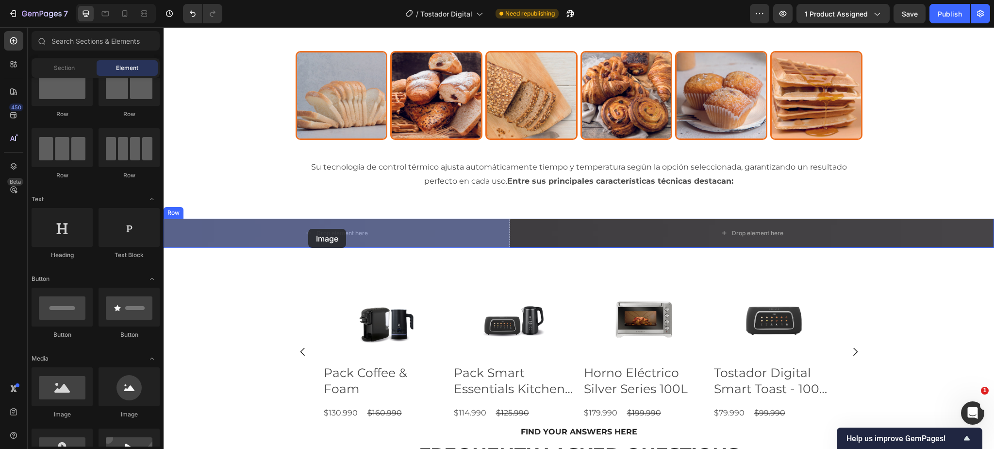
drag, startPoint x: 270, startPoint y: 399, endPoint x: 308, endPoint y: 229, distance: 174.0
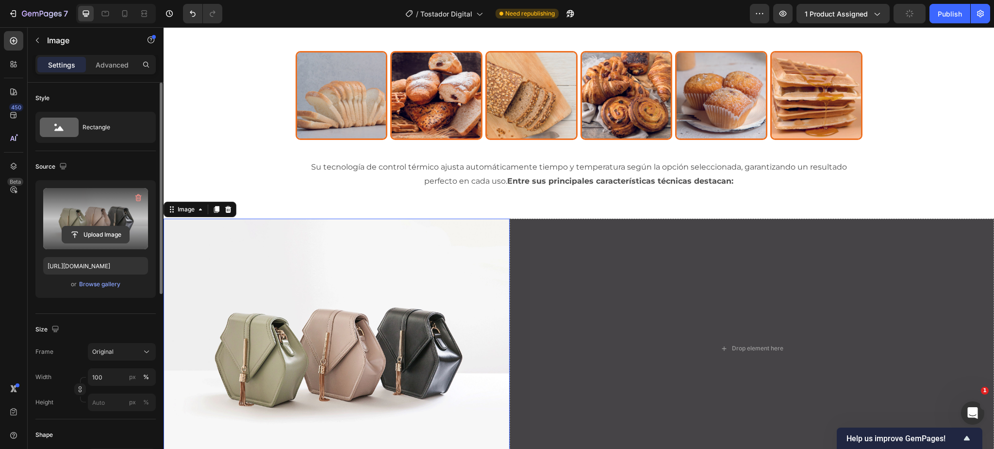
click at [100, 234] on input "file" at bounding box center [95, 234] width 67 height 17
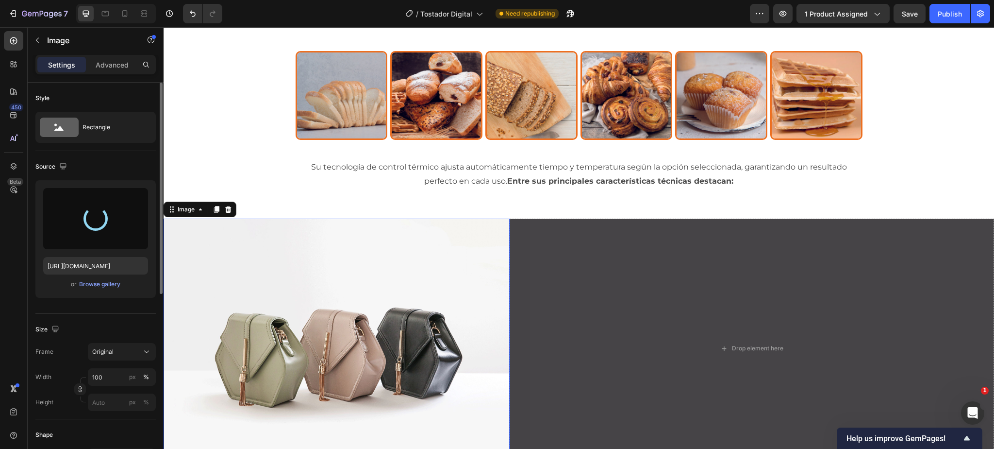
type input "[URL][DOMAIN_NAME]"
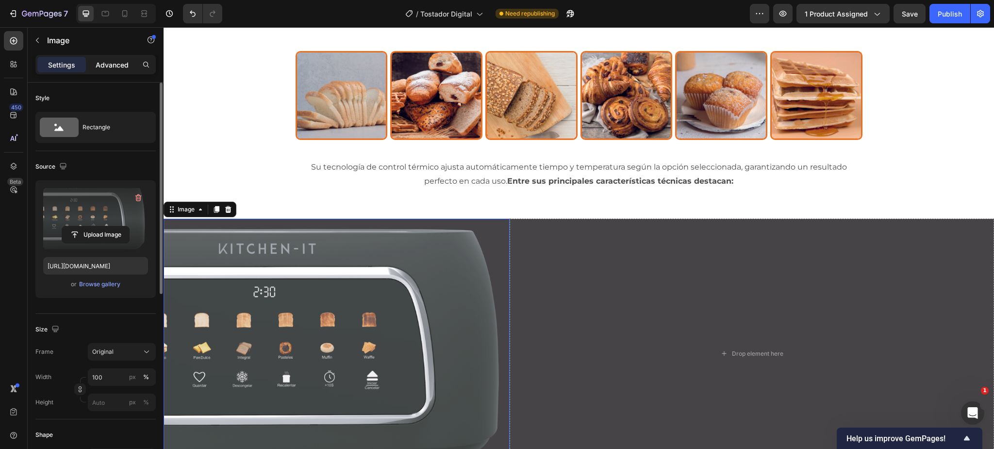
click at [113, 65] on p "Advanced" at bounding box center [112, 65] width 33 height 10
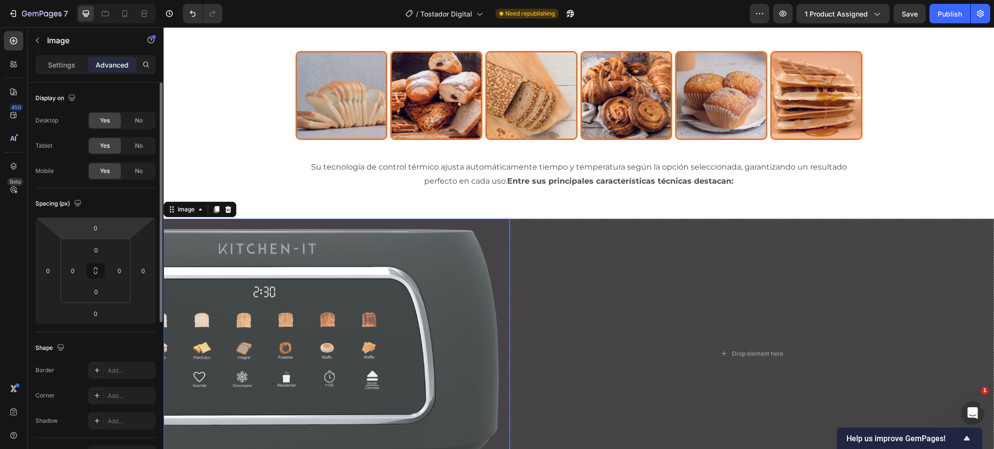
click at [97, 226] on input "0" at bounding box center [95, 227] width 19 height 15
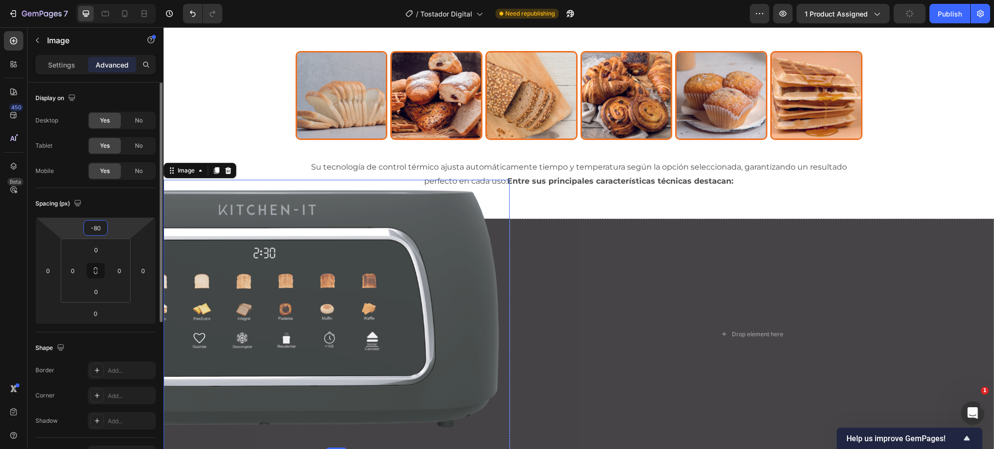
type input "-8"
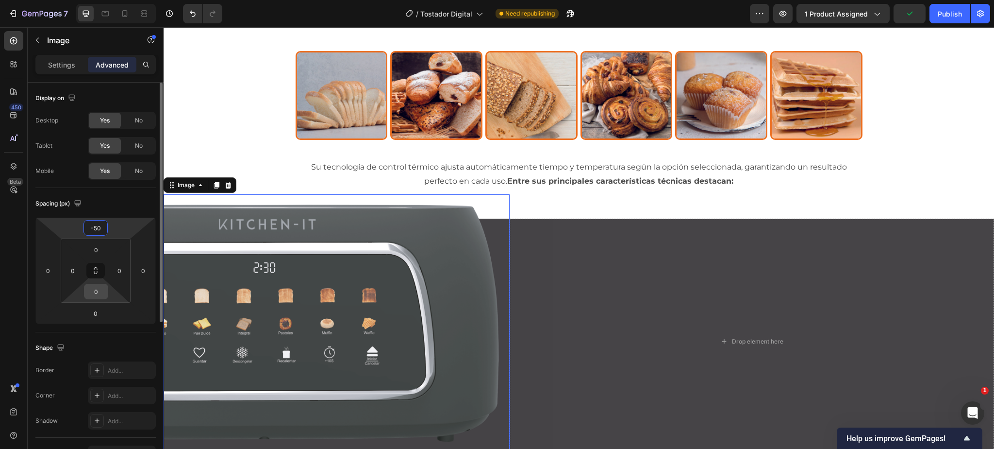
type input "-50"
click at [98, 294] on input "0" at bounding box center [95, 291] width 19 height 15
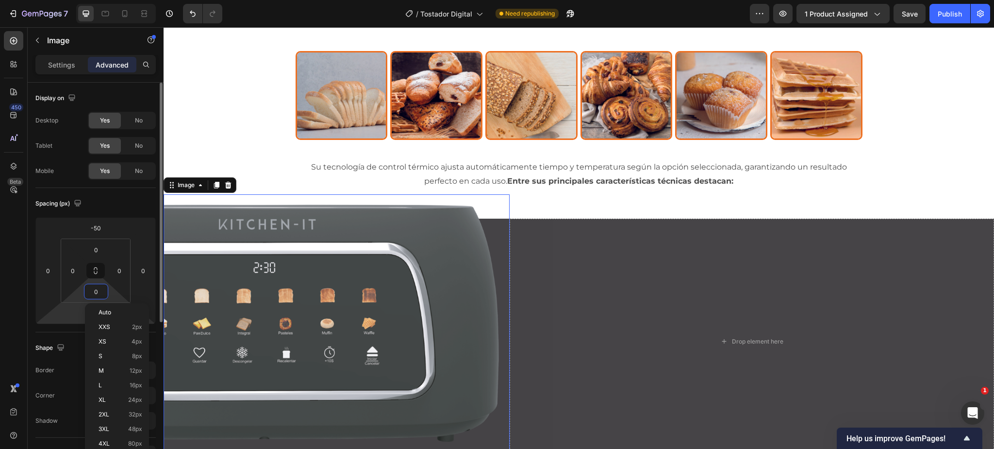
click at [64, 0] on html "7 Version history / Tostador Digital Need republishing Preview 1 product assign…" at bounding box center [497, 0] width 994 height 0
type input "-50"
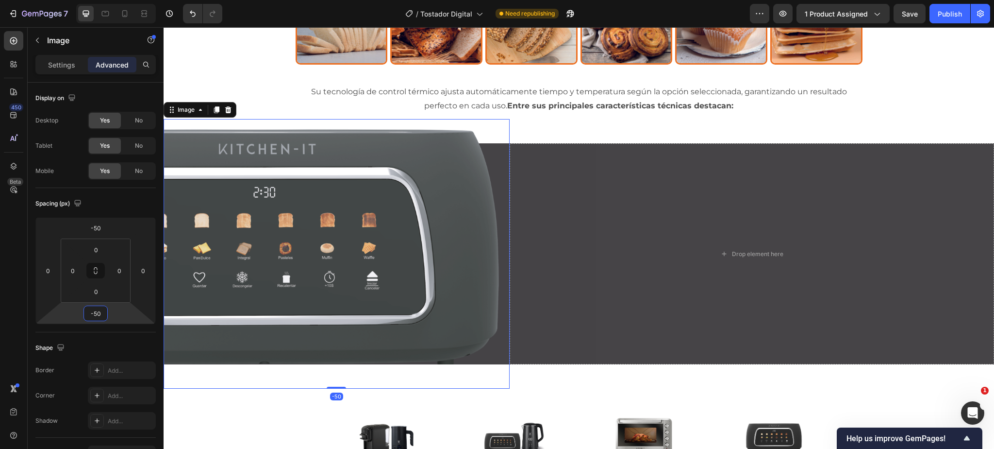
scroll to position [2169, 0]
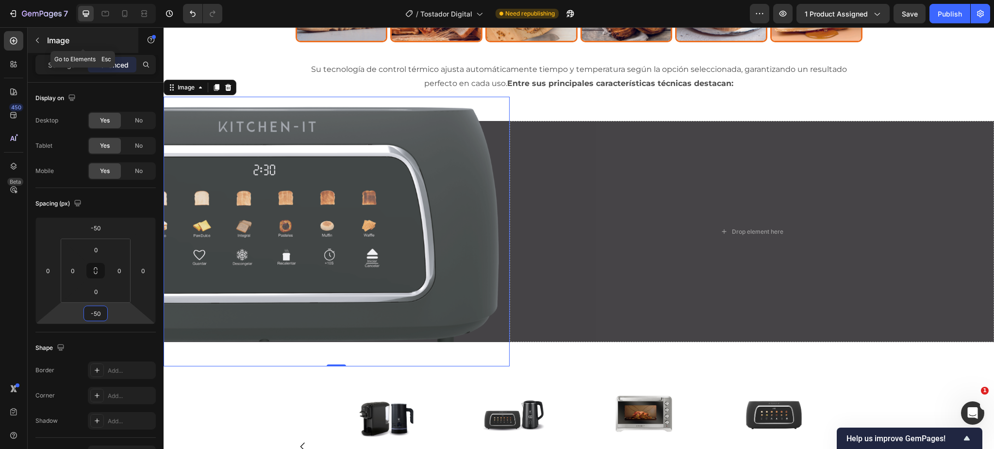
click at [44, 38] on button "button" at bounding box center [38, 41] width 16 height 16
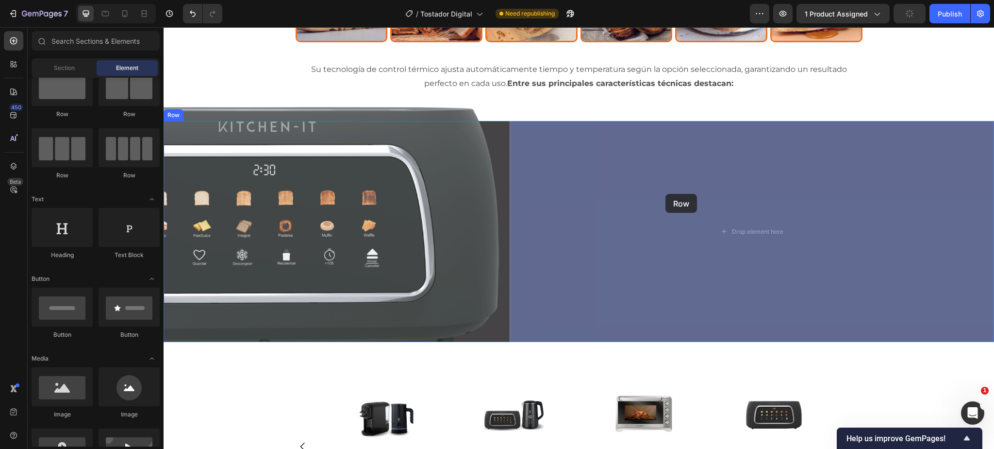
drag, startPoint x: 288, startPoint y: 121, endPoint x: 666, endPoint y: 194, distance: 384.6
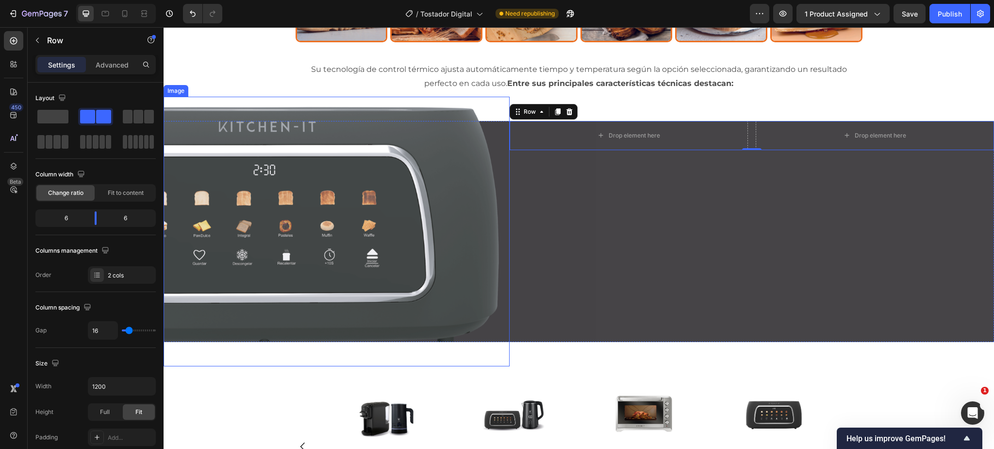
click at [298, 209] on img at bounding box center [337, 231] width 346 height 269
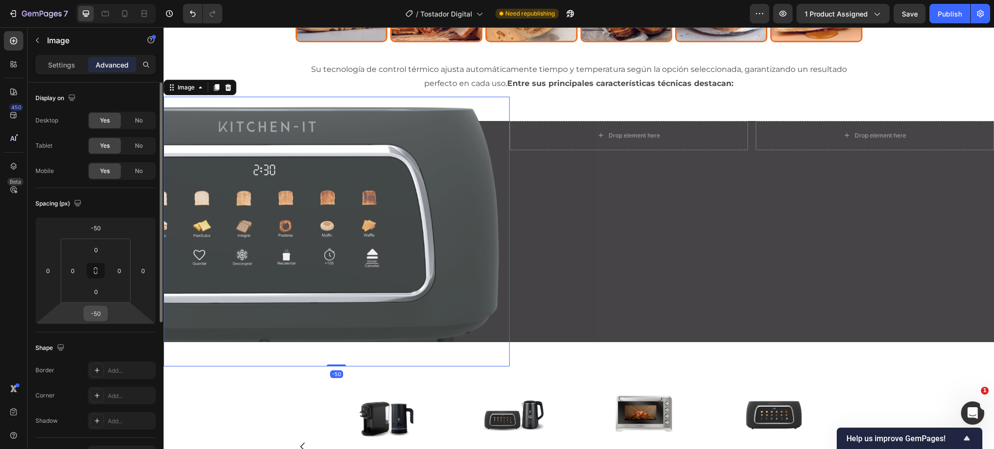
click at [94, 312] on input "-50" at bounding box center [95, 313] width 19 height 15
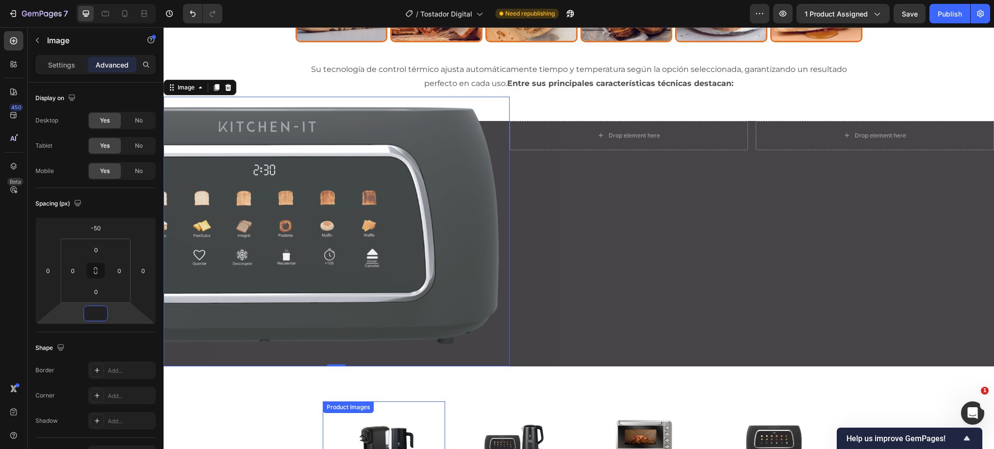
click at [339, 401] on div "Product Images" at bounding box center [384, 437] width 122 height 73
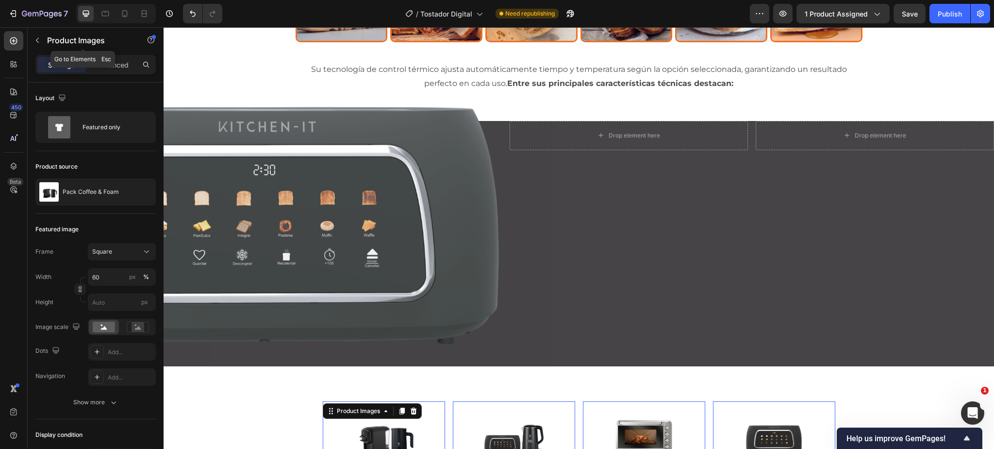
click at [59, 39] on p "Product Images" at bounding box center [88, 40] width 83 height 12
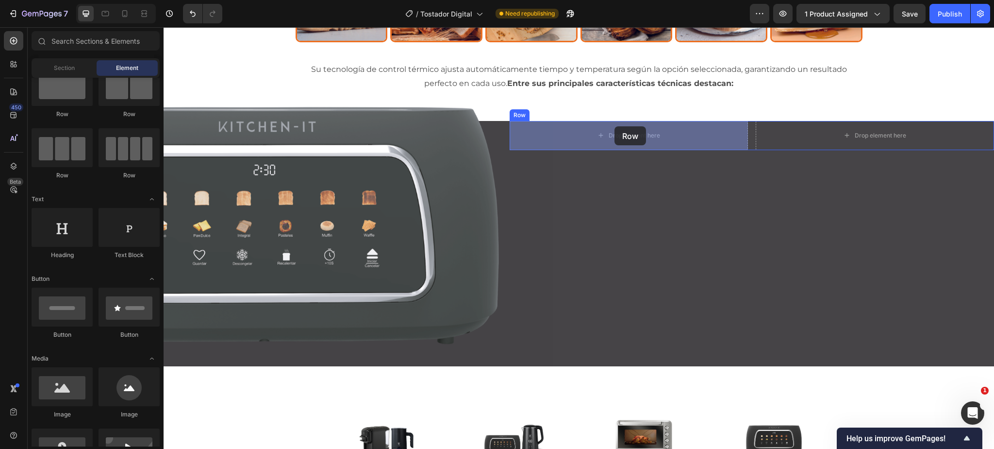
drag, startPoint x: 311, startPoint y: 119, endPoint x: 615, endPoint y: 126, distance: 303.5
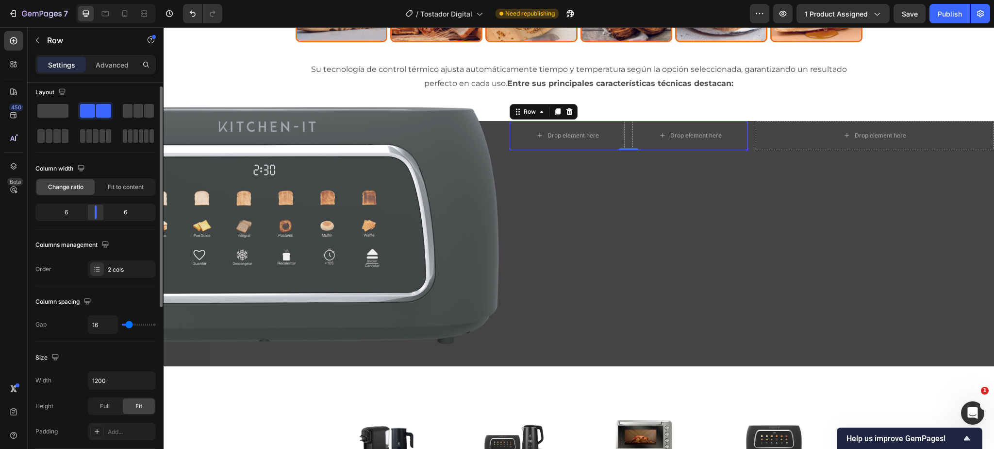
scroll to position [6, 0]
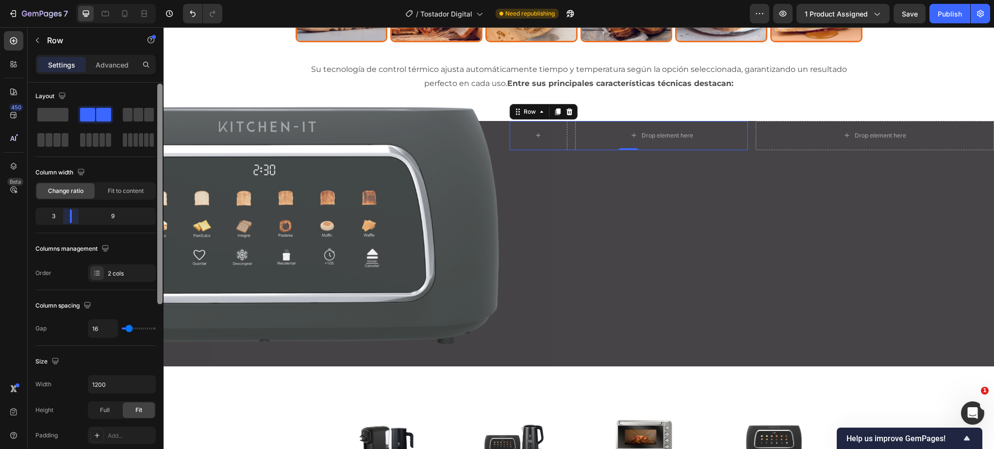
drag, startPoint x: 96, startPoint y: 213, endPoint x: 158, endPoint y: 186, distance: 67.4
click at [64, 216] on div at bounding box center [70, 216] width 17 height 14
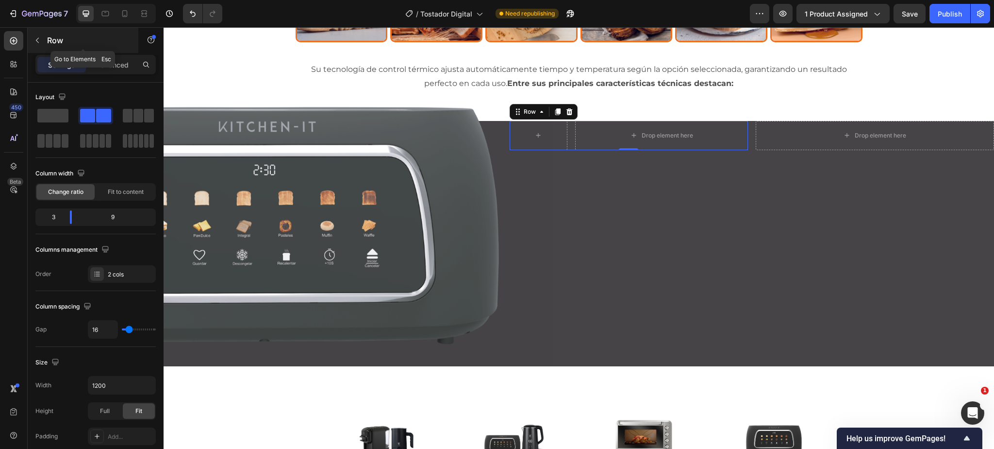
click at [40, 42] on icon "button" at bounding box center [37, 40] width 8 height 8
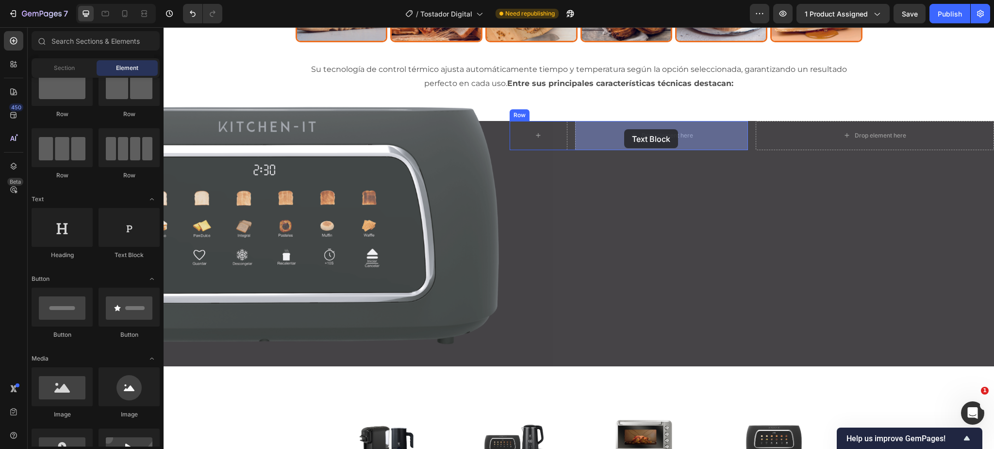
drag, startPoint x: 312, startPoint y: 263, endPoint x: 645, endPoint y: 142, distance: 354.9
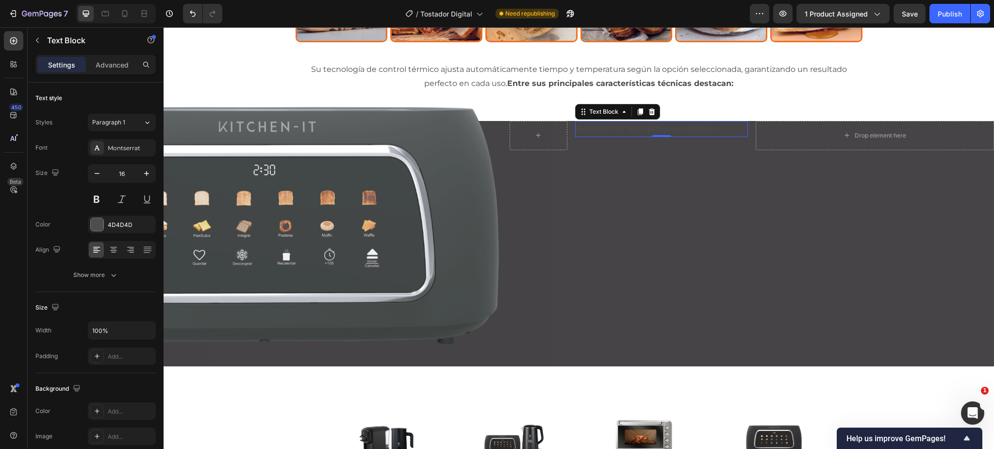
click at [641, 128] on div "Replace this text with your content" at bounding box center [661, 129] width 173 height 16
click at [641, 128] on p "Replace this text with your content" at bounding box center [661, 129] width 171 height 14
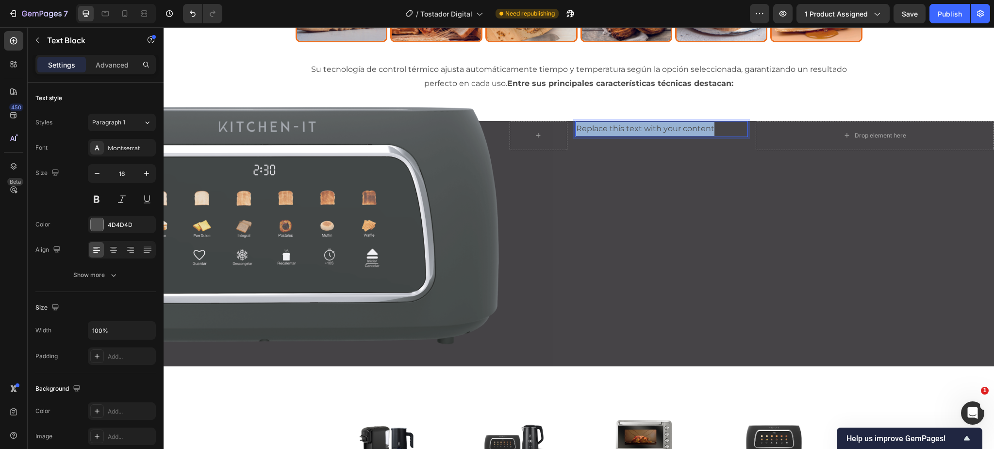
click at [641, 128] on p "Replace this text with your content" at bounding box center [661, 129] width 171 height 14
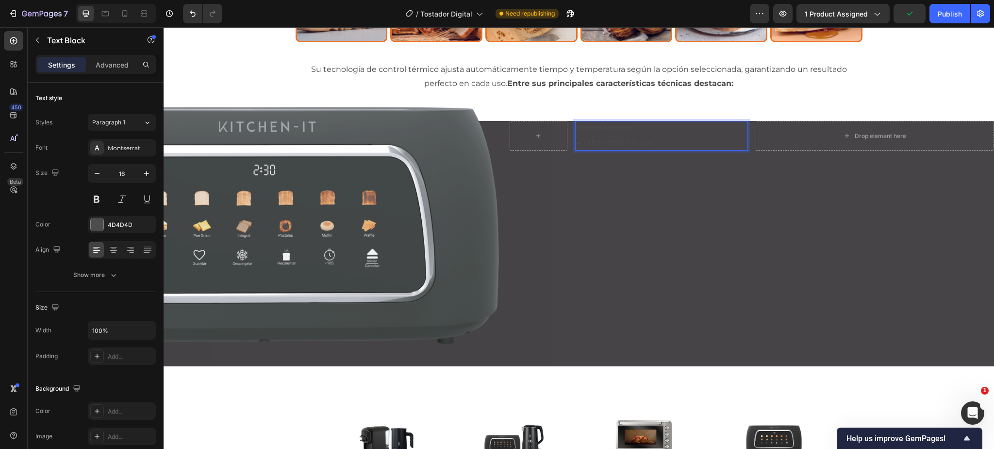
click at [641, 141] on p "Permite tostar 4 rebanadas a la vez." at bounding box center [661, 136] width 171 height 28
click at [638, 170] on div "Permite tostar 4 rebanadas a la vez. Text Block 0 Row Drop element here Row" at bounding box center [752, 243] width 484 height 245
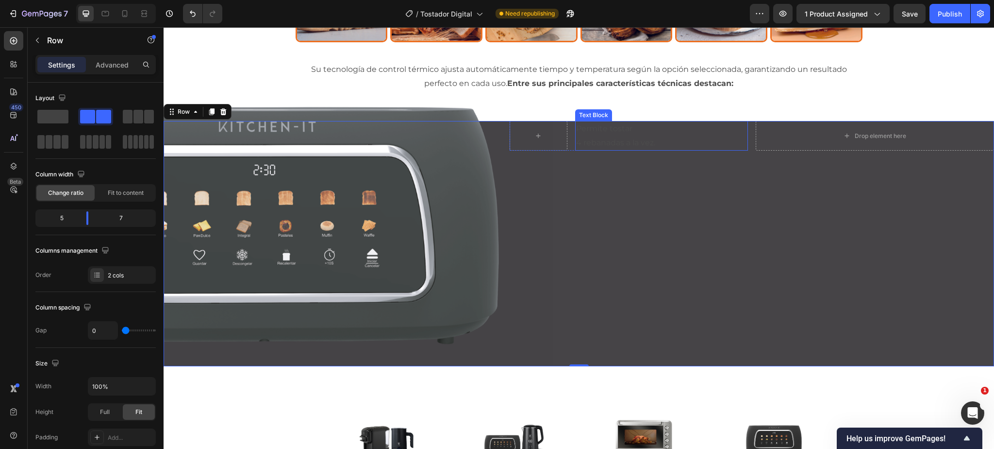
click at [632, 140] on p "Permite tostar 4 rebanadas a la vez." at bounding box center [661, 136] width 171 height 28
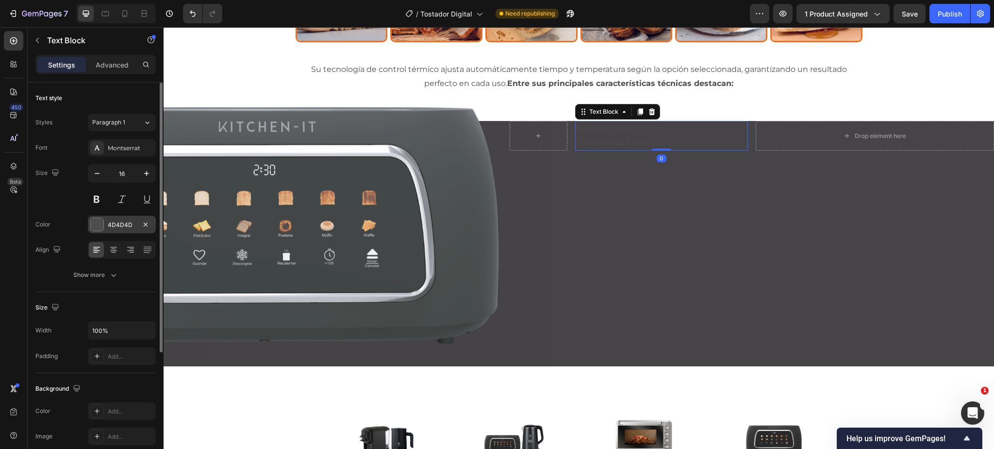
click at [92, 223] on div at bounding box center [97, 224] width 13 height 13
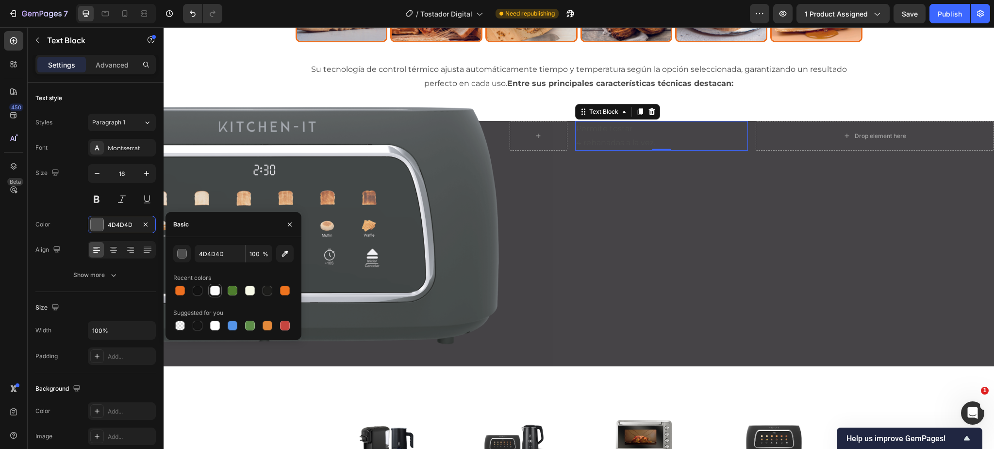
click at [216, 289] on div at bounding box center [215, 290] width 10 height 10
type input "FBFBFB"
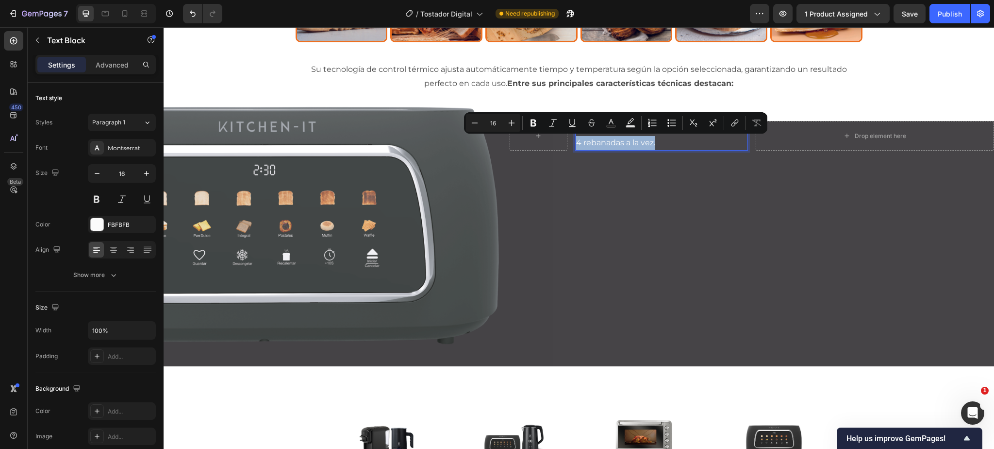
drag, startPoint x: 659, startPoint y: 142, endPoint x: 577, endPoint y: 143, distance: 82.0
click at [577, 143] on p "Permite tostar 4 rebanadas a la vez." at bounding box center [661, 136] width 171 height 28
click at [530, 121] on icon "Editor contextual toolbar" at bounding box center [534, 123] width 10 height 10
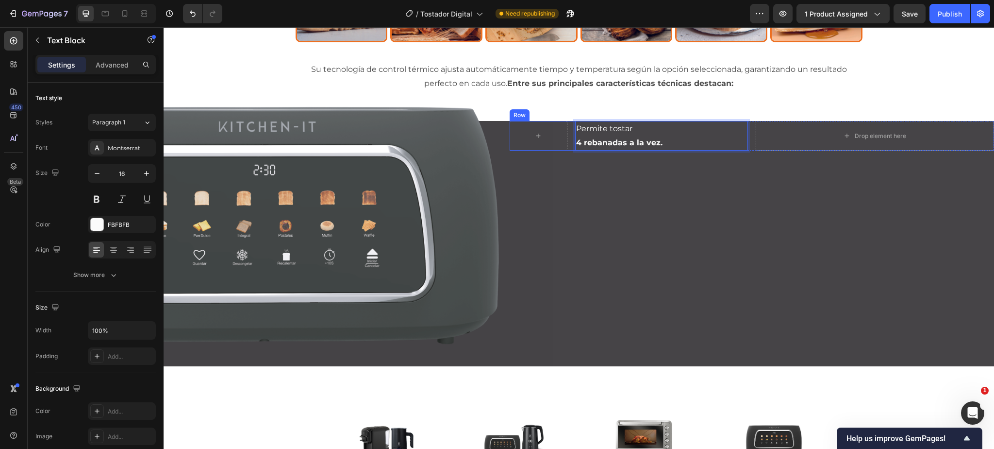
click at [523, 116] on div "Row" at bounding box center [520, 115] width 16 height 9
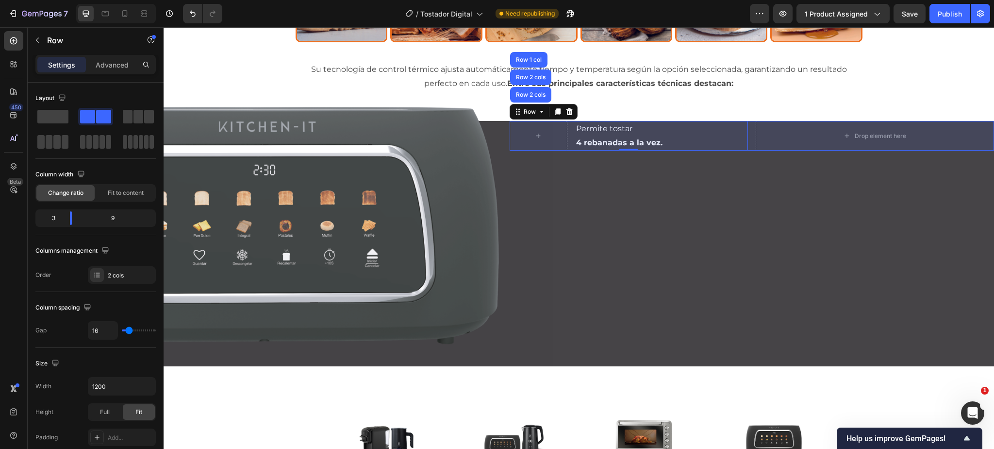
click at [533, 94] on div "Row 2 cols" at bounding box center [530, 95] width 33 height 6
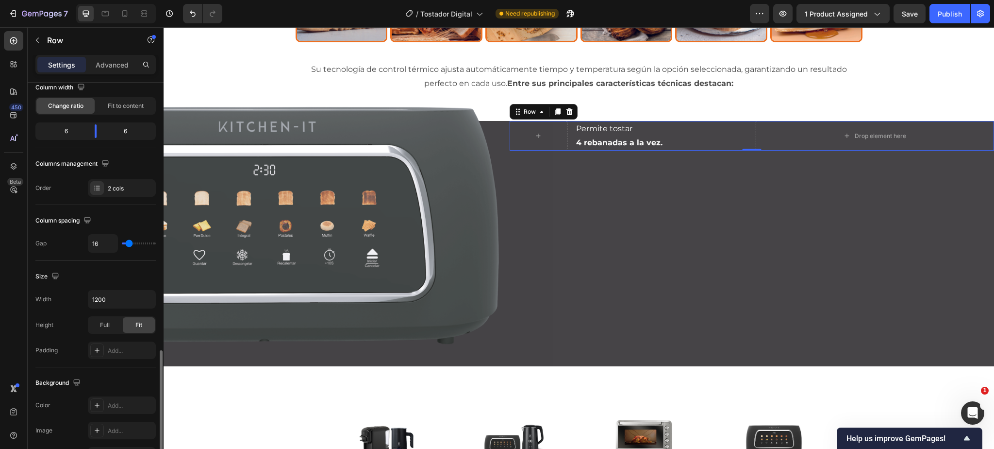
scroll to position [309, 0]
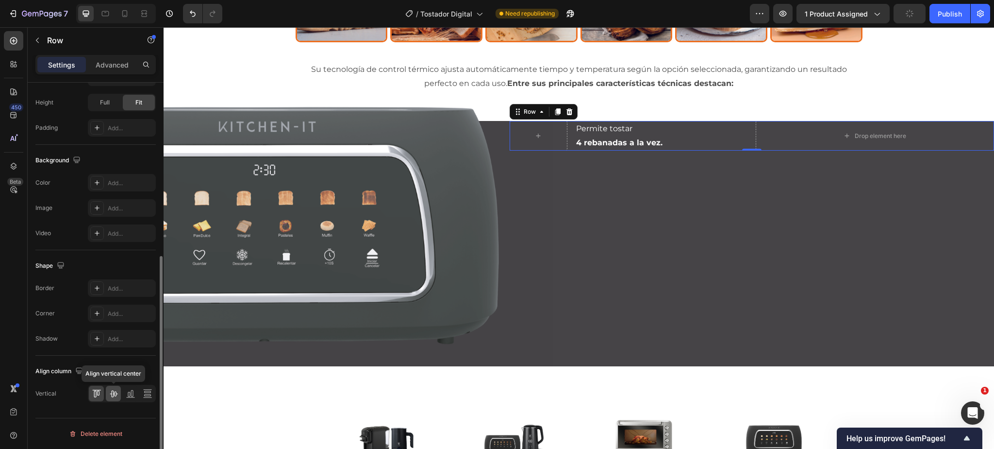
click at [116, 394] on icon at bounding box center [114, 393] width 10 height 10
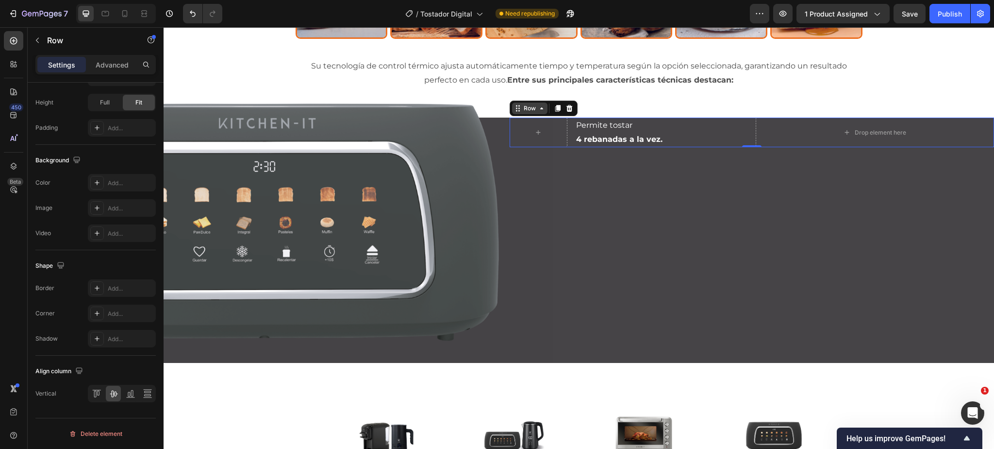
click at [533, 107] on div "Row" at bounding box center [530, 108] width 16 height 9
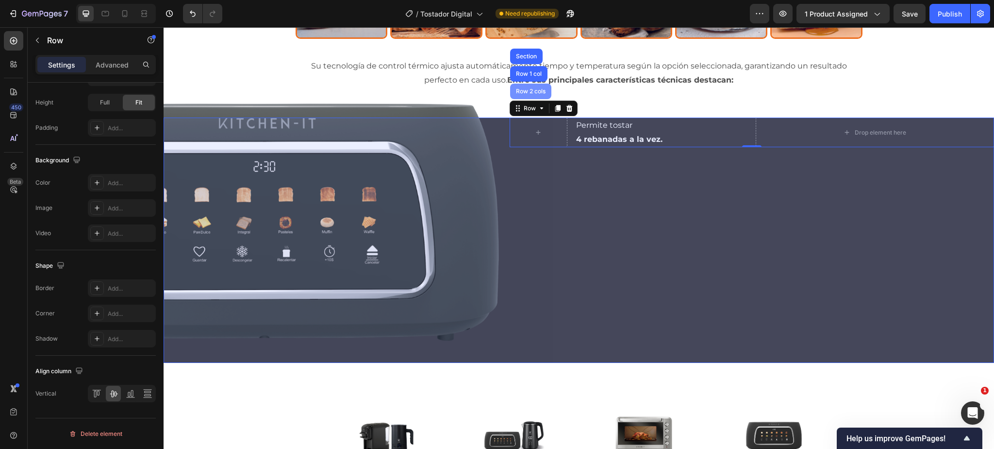
click at [531, 87] on div "Row 2 cols" at bounding box center [530, 91] width 41 height 16
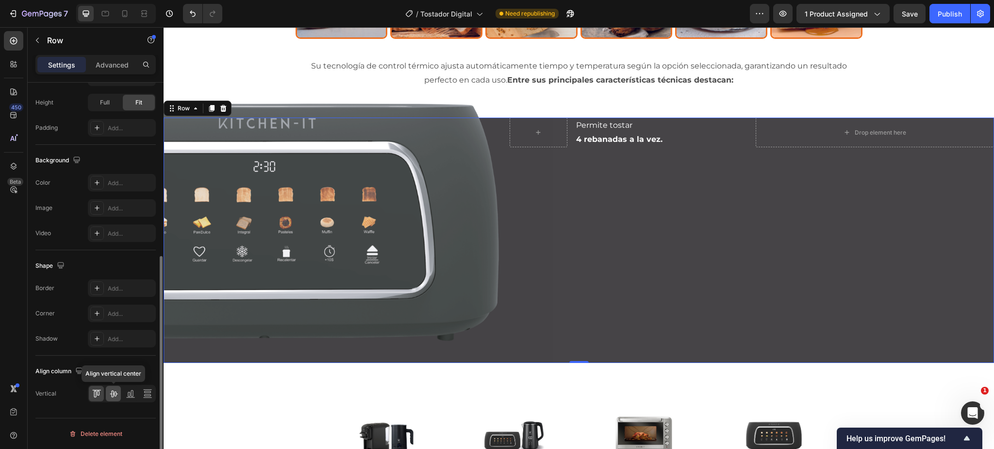
click at [116, 395] on icon at bounding box center [114, 393] width 10 height 10
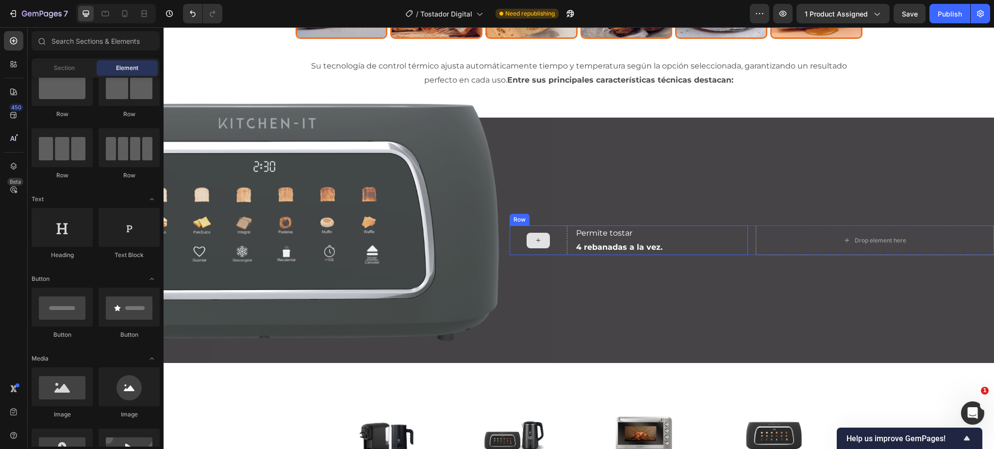
click at [543, 239] on div at bounding box center [538, 241] width 23 height 16
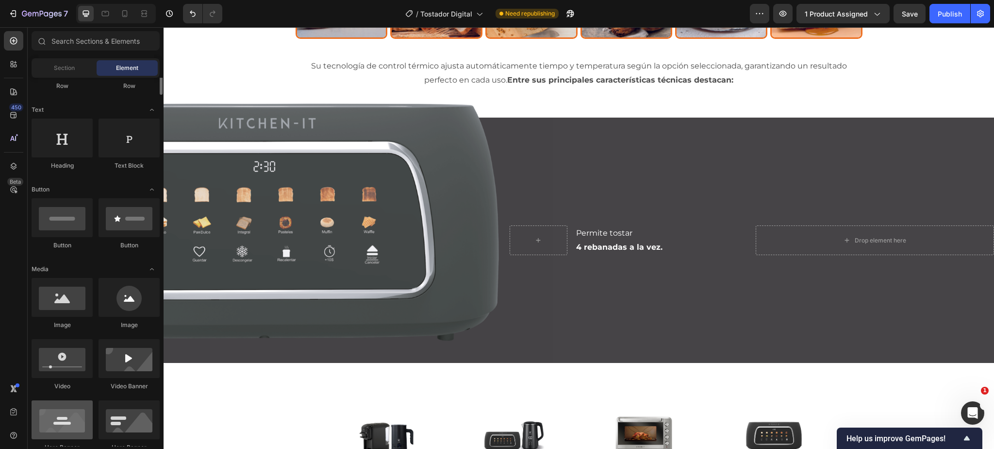
scroll to position [0, 0]
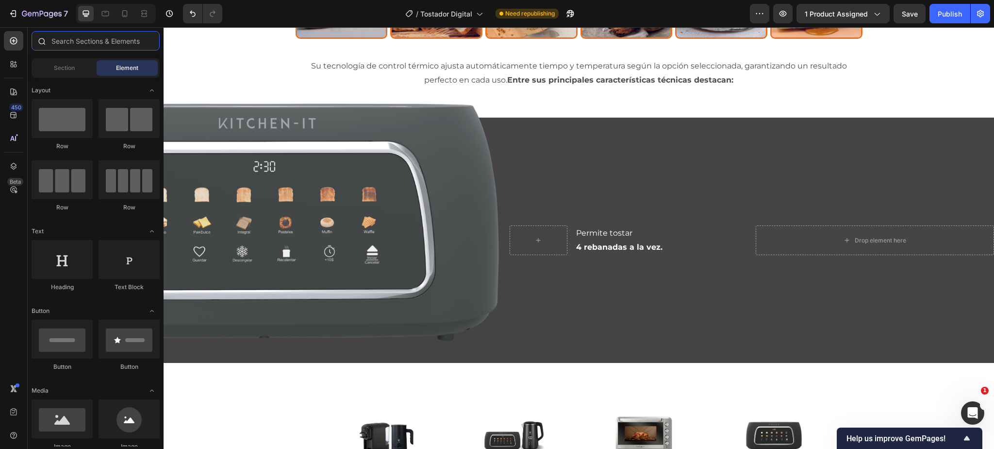
click at [74, 45] on input "text" at bounding box center [96, 40] width 128 height 19
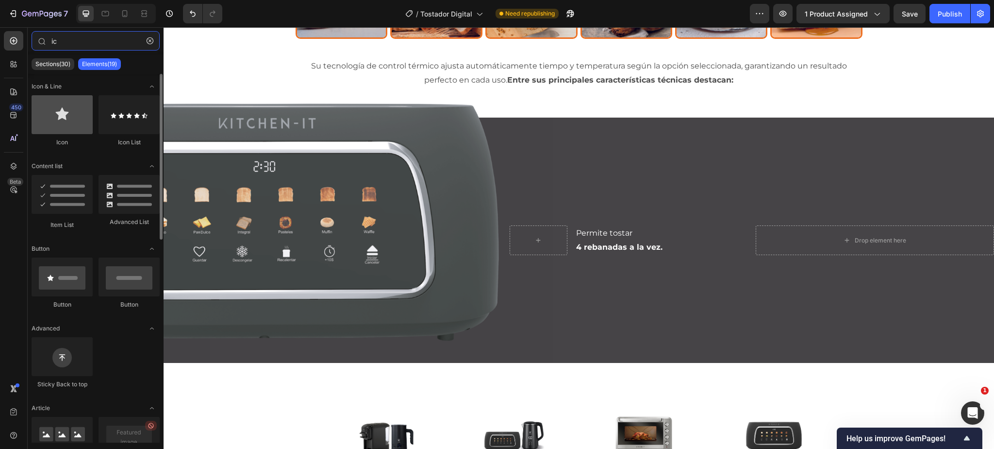
type input "ic"
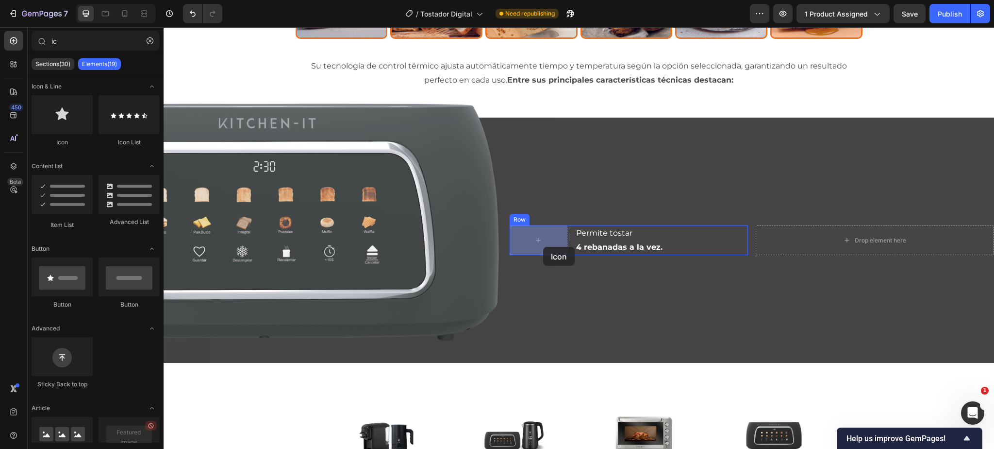
drag, startPoint x: 246, startPoint y: 150, endPoint x: 550, endPoint y: 246, distance: 319.2
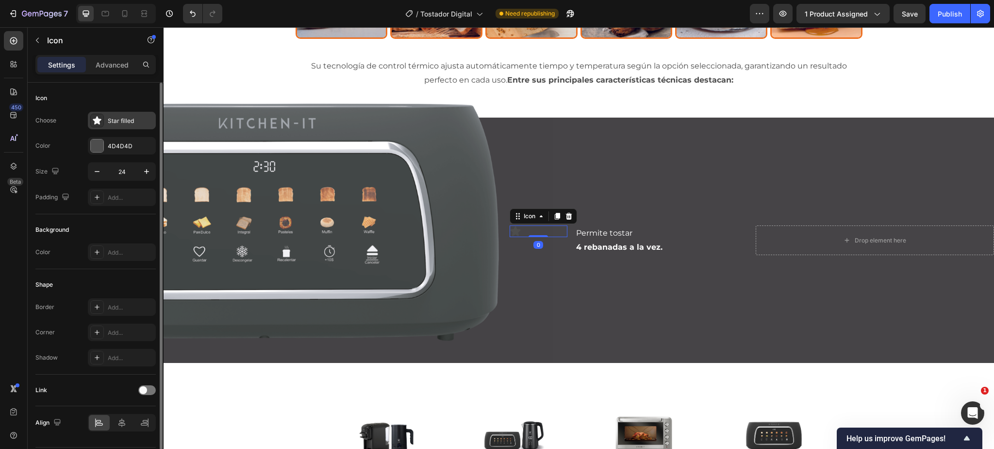
click at [110, 123] on div "Star filled" at bounding box center [131, 121] width 46 height 9
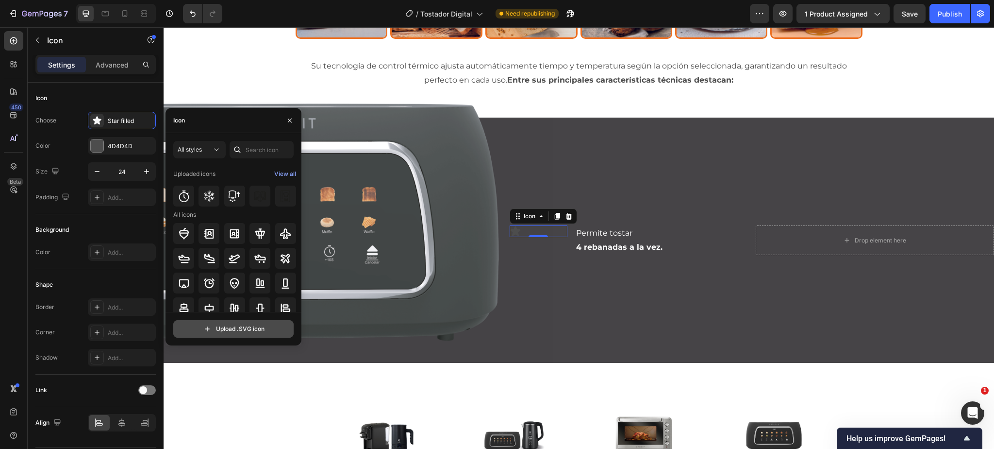
click at [238, 331] on input "file" at bounding box center [233, 328] width 119 height 17
type input "C:\fakepath\ico-tostar-pan.svg"
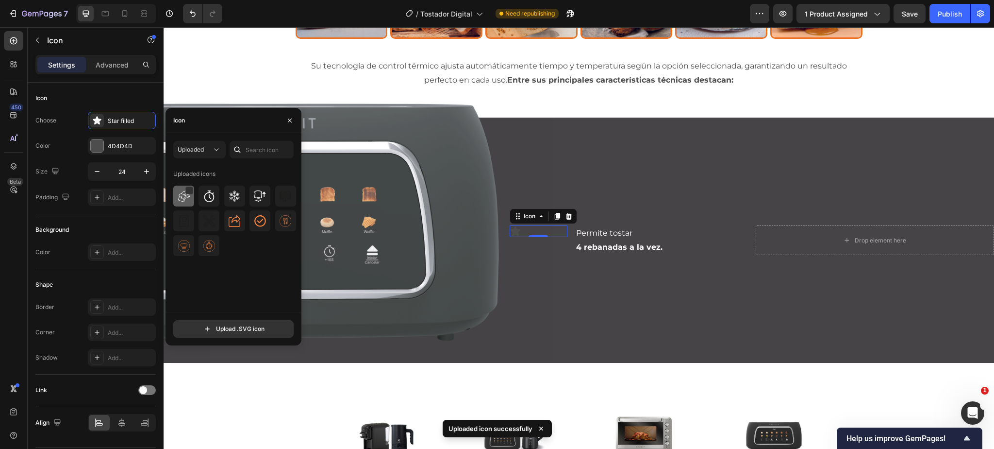
click at [180, 199] on img at bounding box center [184, 196] width 12 height 12
click at [145, 169] on icon "button" at bounding box center [147, 172] width 10 height 10
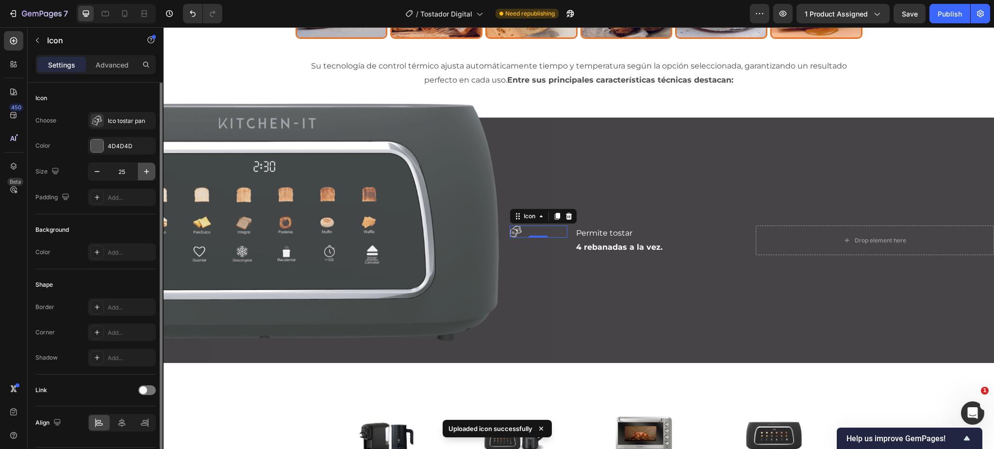
click at [145, 169] on icon "button" at bounding box center [147, 172] width 10 height 10
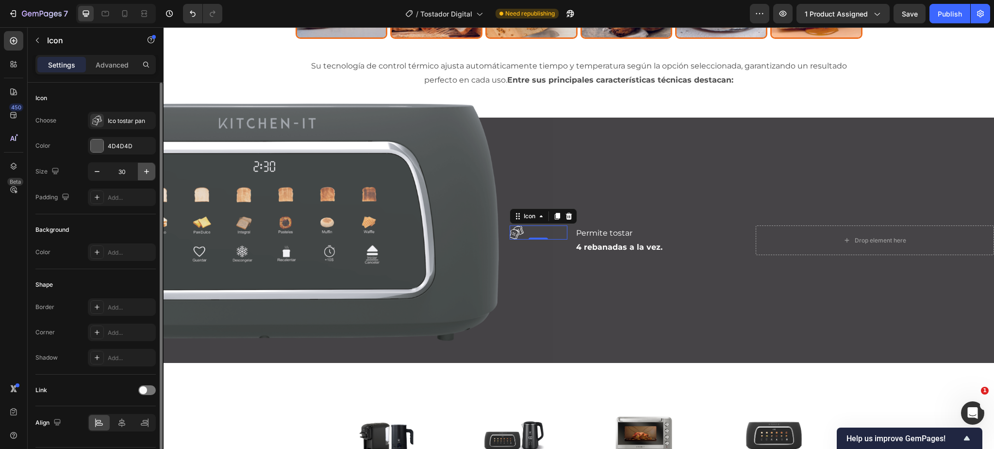
click at [145, 169] on icon "button" at bounding box center [147, 172] width 10 height 10
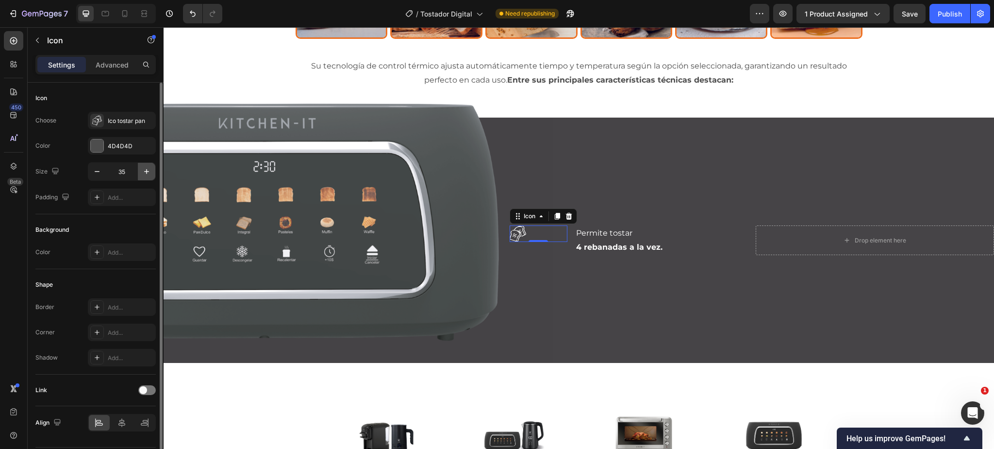
click at [145, 169] on icon "button" at bounding box center [147, 172] width 10 height 10
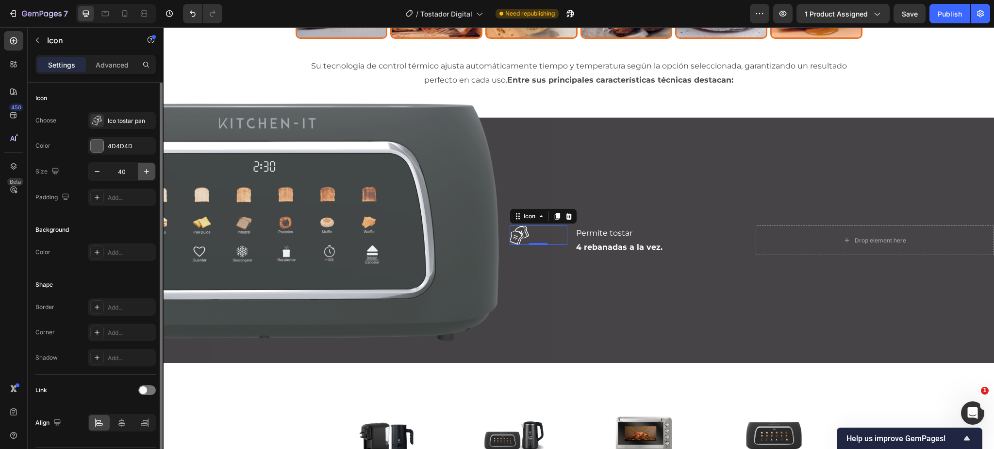
click at [145, 169] on icon "button" at bounding box center [147, 172] width 10 height 10
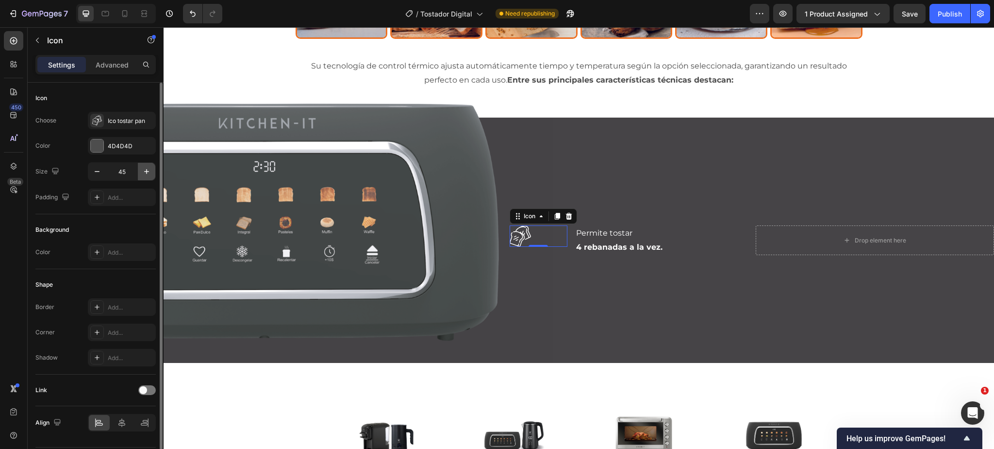
click at [145, 169] on icon "button" at bounding box center [147, 172] width 10 height 10
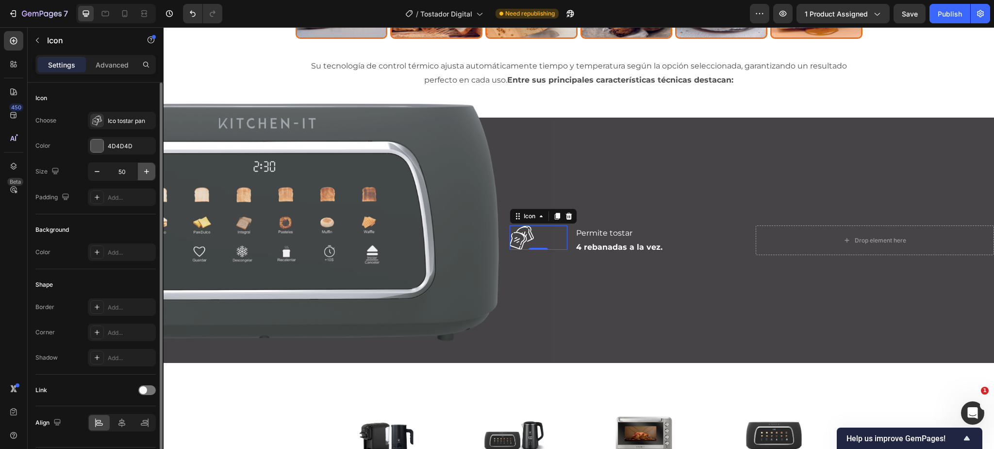
click at [145, 169] on icon "button" at bounding box center [147, 172] width 10 height 10
click at [149, 172] on icon "button" at bounding box center [147, 172] width 10 height 10
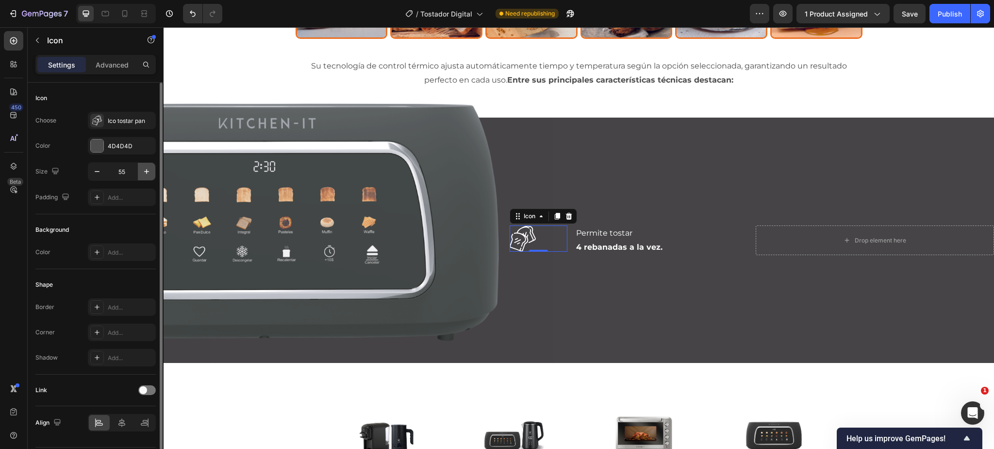
click at [149, 172] on icon "button" at bounding box center [147, 172] width 10 height 10
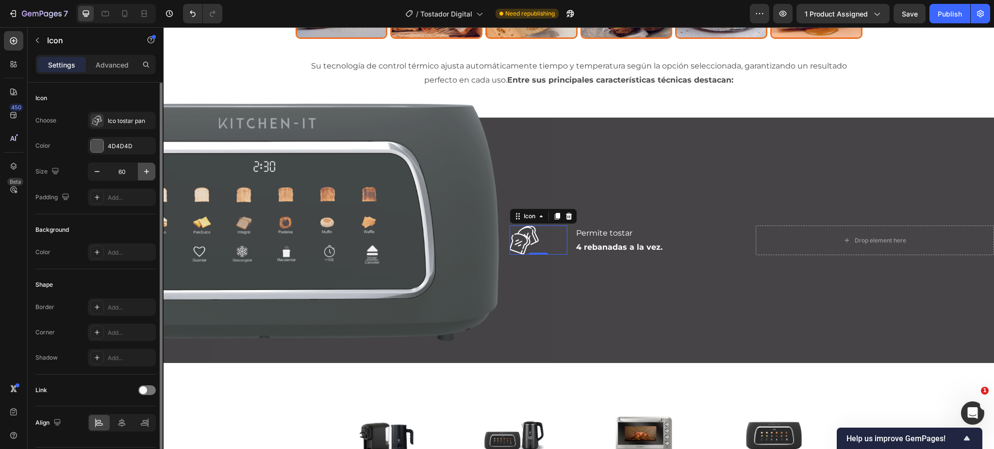
click at [149, 172] on icon "button" at bounding box center [147, 172] width 10 height 10
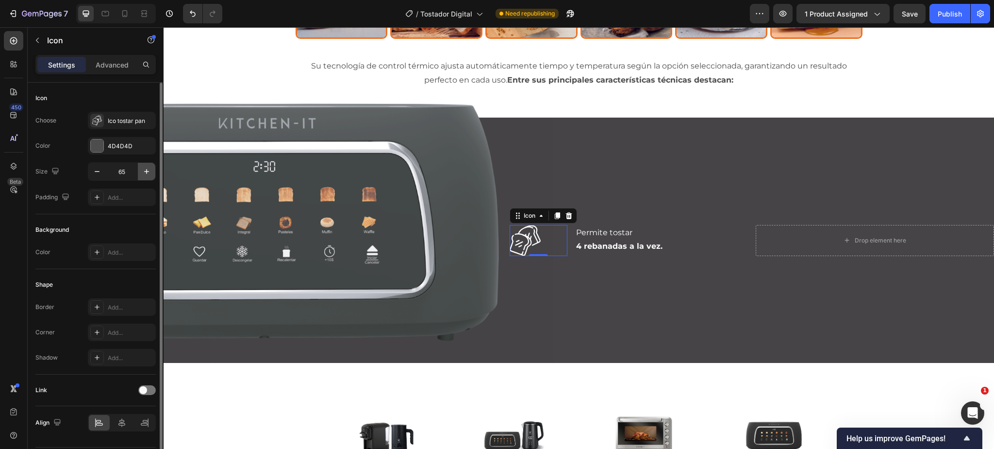
click at [149, 172] on icon "button" at bounding box center [147, 172] width 10 height 10
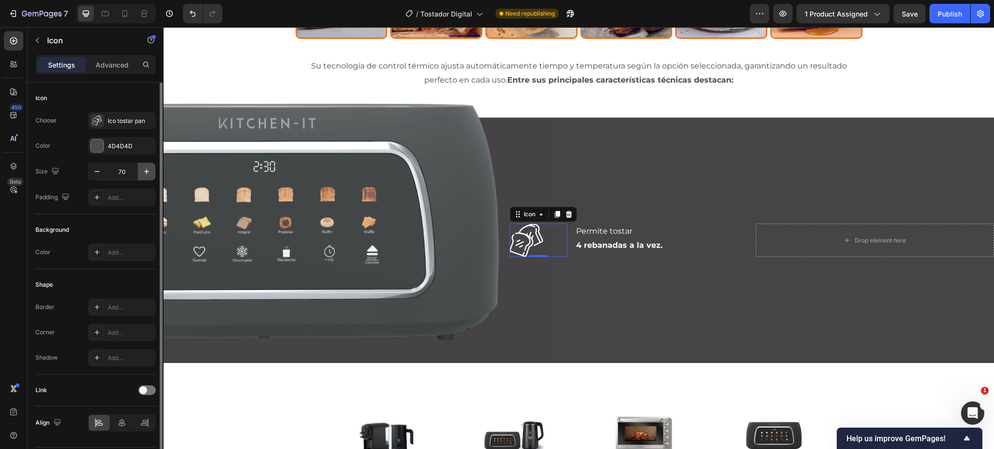
click at [149, 172] on icon "button" at bounding box center [147, 172] width 10 height 10
type input "71"
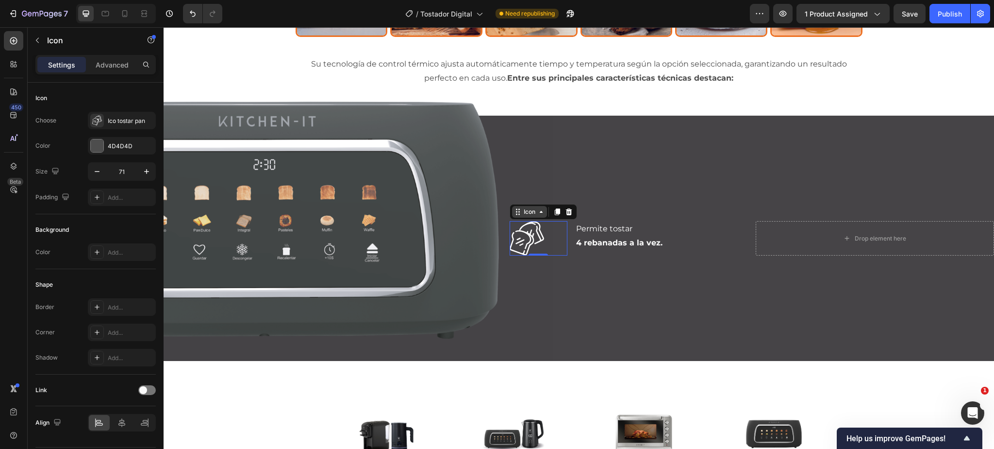
click at [534, 212] on div "Icon" at bounding box center [530, 212] width 16 height 0
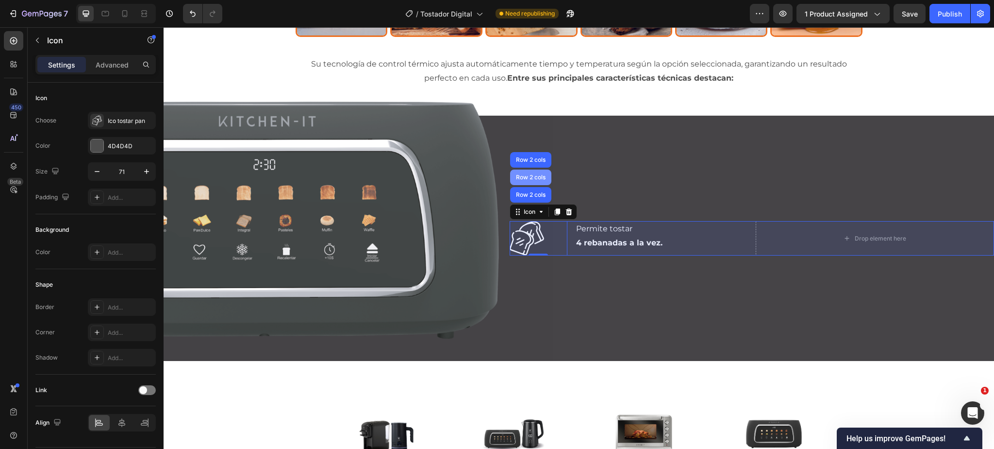
click at [535, 177] on div "Row 2 cols" at bounding box center [530, 177] width 33 height 6
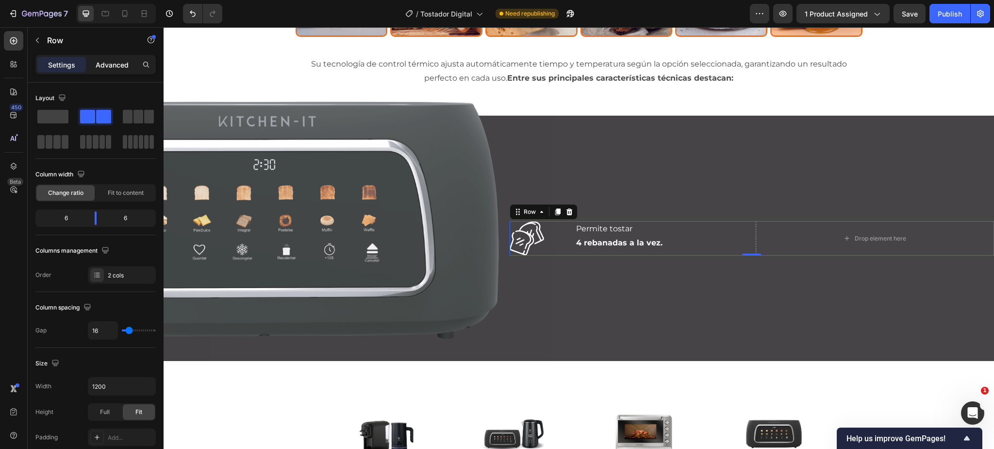
click at [116, 64] on p "Advanced" at bounding box center [112, 65] width 33 height 10
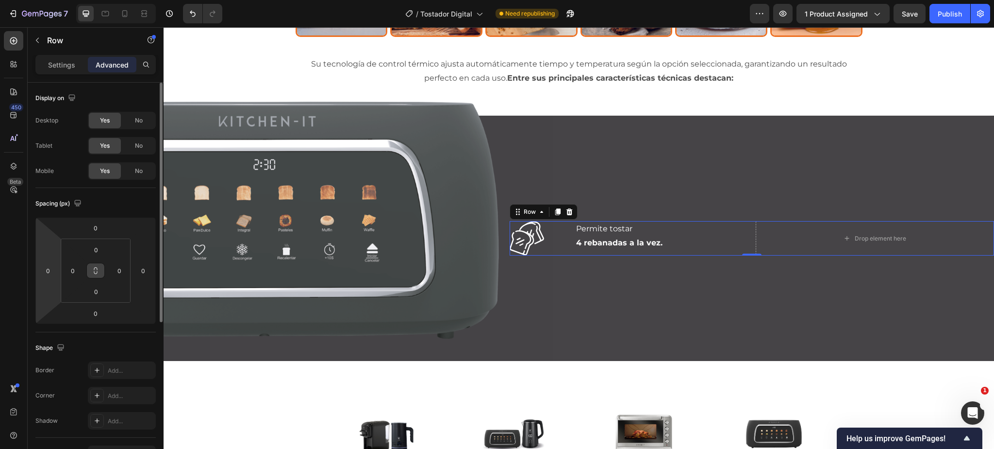
drag, startPoint x: 48, startPoint y: 272, endPoint x: 94, endPoint y: 272, distance: 46.6
click at [48, 272] on input "0" at bounding box center [48, 270] width 15 height 15
click at [51, 275] on input "40" at bounding box center [48, 270] width 15 height 15
click at [50, 273] on input "40" at bounding box center [48, 270] width 15 height 15
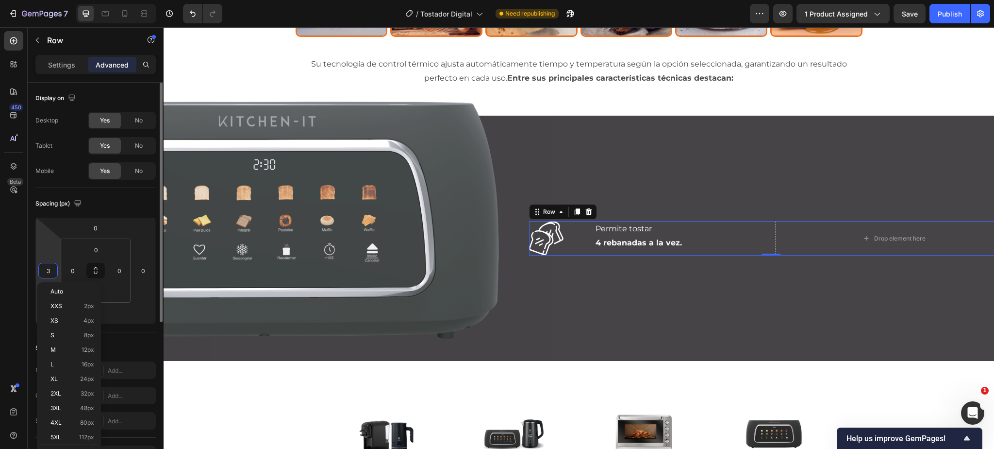
type input "30"
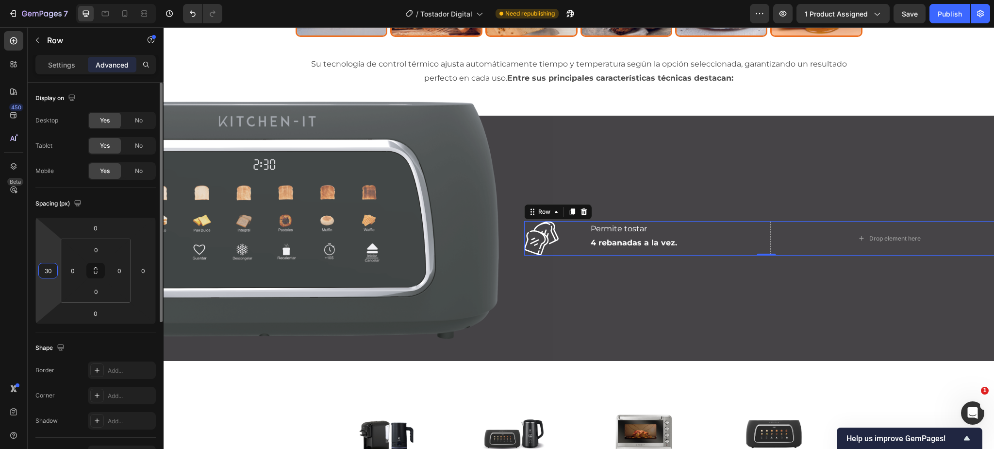
drag, startPoint x: 52, startPoint y: 270, endPoint x: 37, endPoint y: 270, distance: 15.0
click at [37, 270] on div "0 30 0 0" at bounding box center [95, 270] width 120 height 107
type input "0"
drag, startPoint x: 72, startPoint y: 270, endPoint x: 85, endPoint y: 270, distance: 12.6
click at [73, 270] on input "0" at bounding box center [73, 270] width 15 height 15
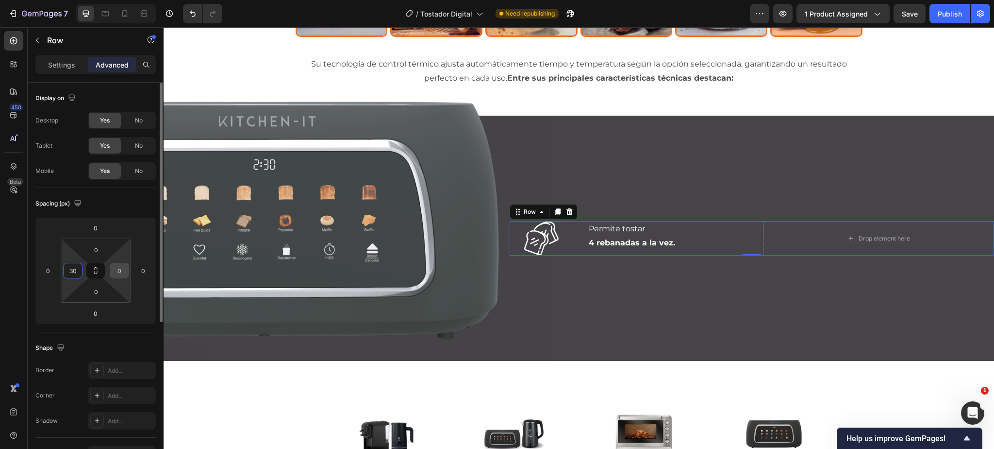
type input "30"
click at [119, 269] on input "0" at bounding box center [119, 270] width 15 height 15
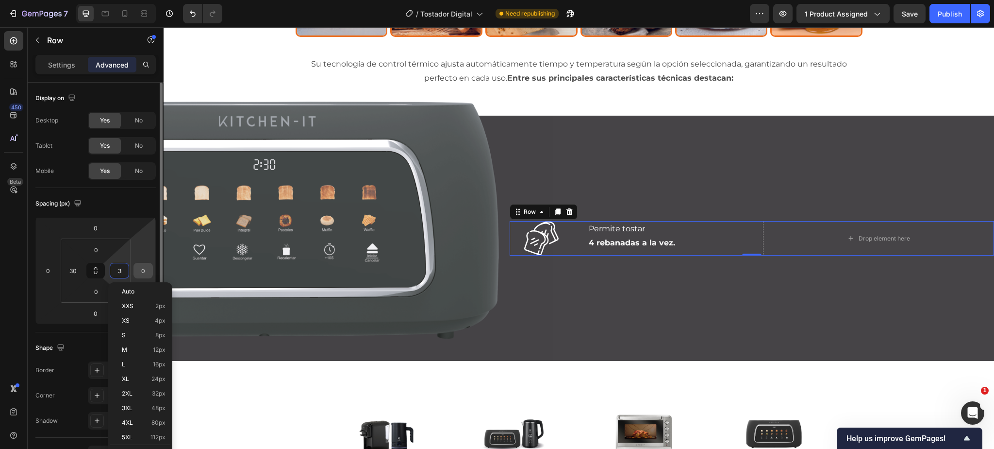
type input "30"
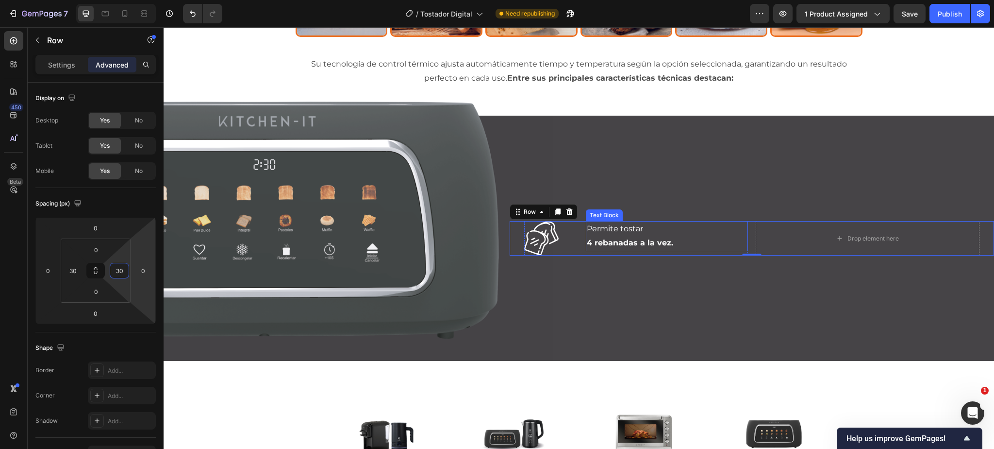
click at [600, 238] on strong "4 rebanadas a la vez." at bounding box center [630, 242] width 86 height 9
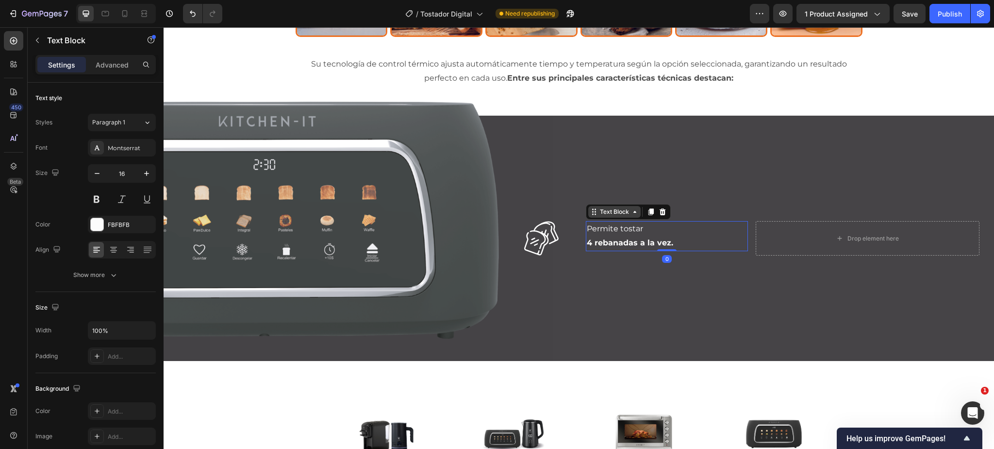
click at [615, 210] on div "Text Block" at bounding box center [614, 211] width 33 height 9
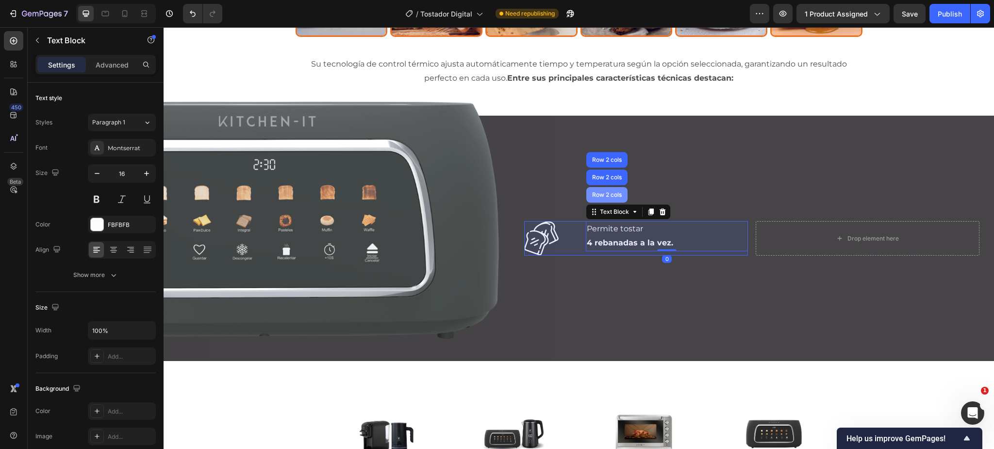
click at [603, 194] on div "Row 2 cols" at bounding box center [606, 195] width 33 height 6
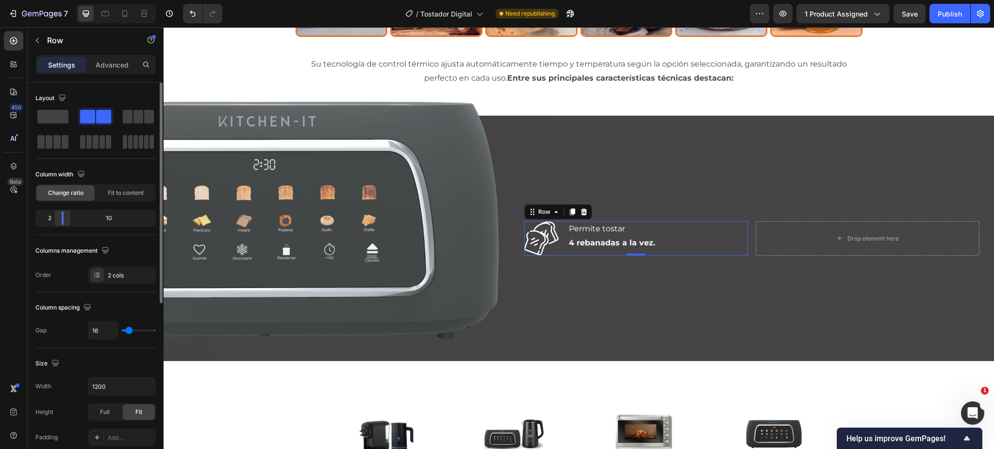
drag, startPoint x: 69, startPoint y: 217, endPoint x: 54, endPoint y: 219, distance: 15.6
click at [54, 219] on div at bounding box center [62, 218] width 17 height 14
click at [585, 239] on strong "4 rebanadas a la vez." at bounding box center [612, 242] width 86 height 9
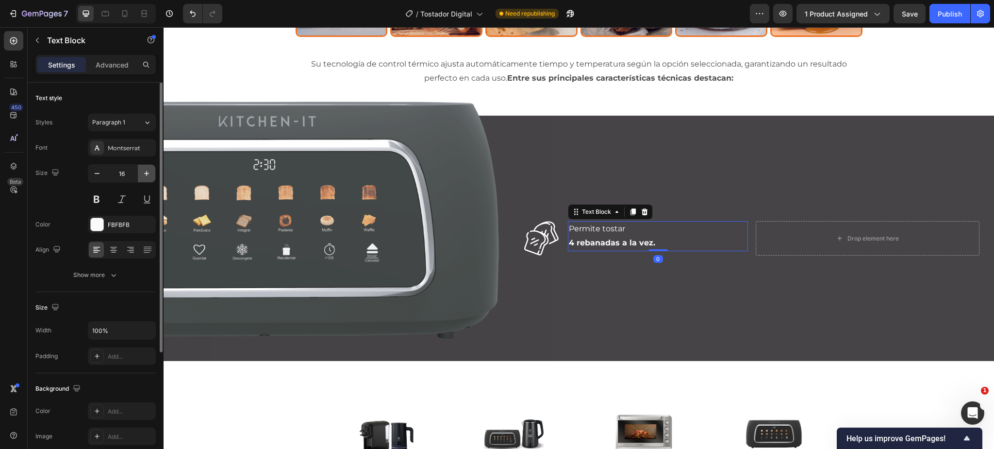
click at [151, 171] on icon "button" at bounding box center [147, 173] width 10 height 10
click at [150, 171] on icon "button" at bounding box center [147, 173] width 10 height 10
type input "19"
click at [106, 276] on div "Show more" at bounding box center [95, 275] width 45 height 10
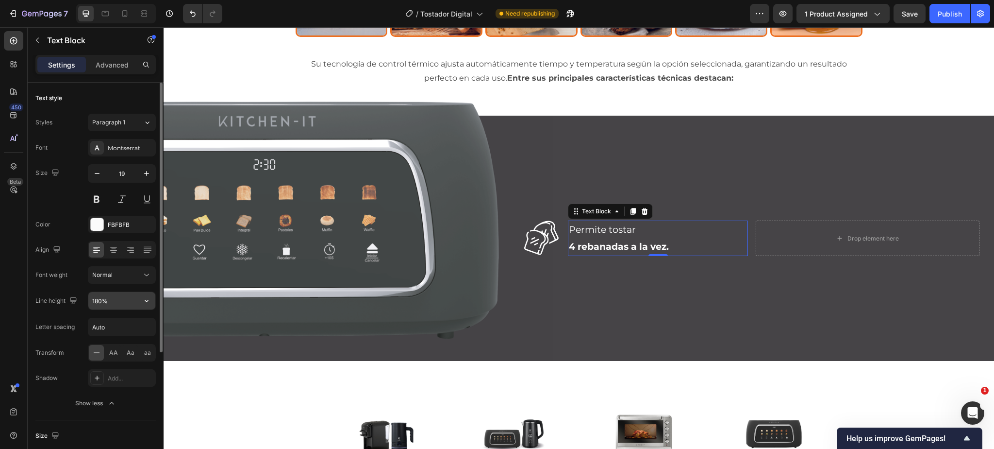
click at [110, 306] on input "180%" at bounding box center [121, 300] width 67 height 17
click at [143, 299] on icon "button" at bounding box center [147, 301] width 10 height 10
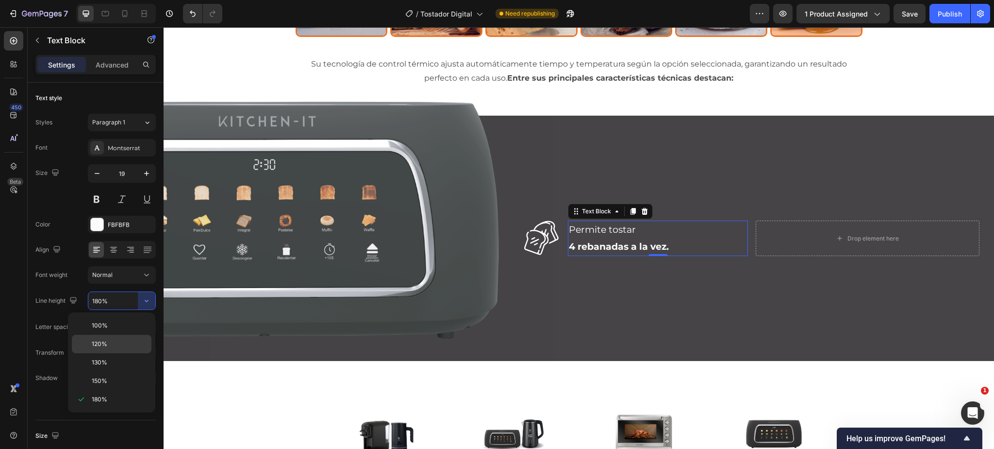
click at [103, 346] on span "120%" at bounding box center [100, 343] width 16 height 9
type input "120%"
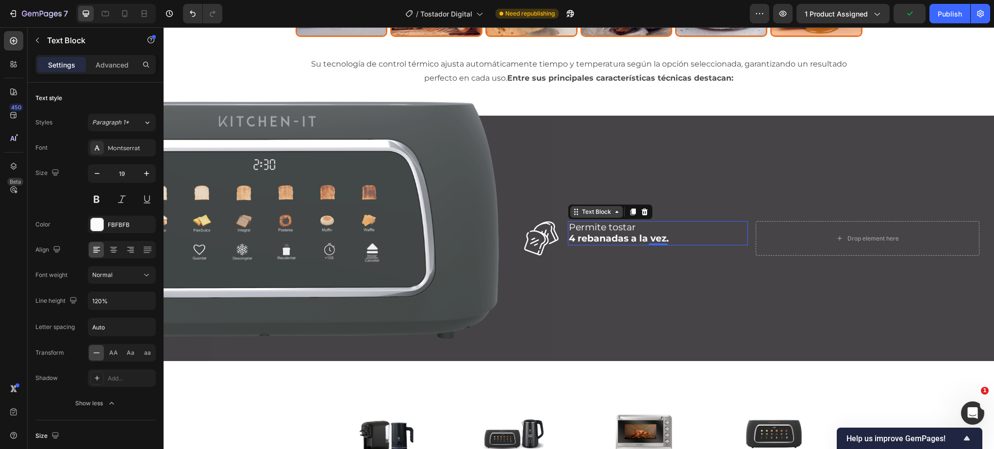
click at [597, 213] on div "Text Block" at bounding box center [596, 211] width 33 height 9
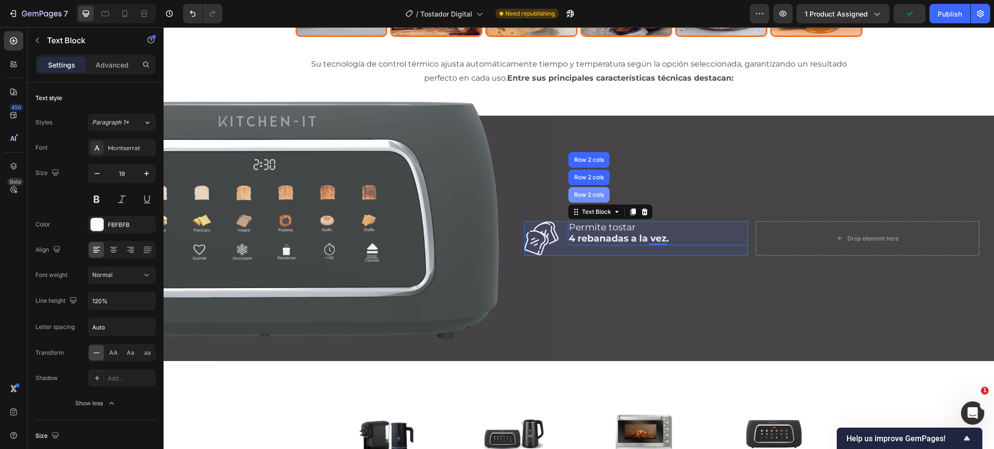
click at [588, 192] on div "Row 2 cols" at bounding box center [588, 195] width 33 height 6
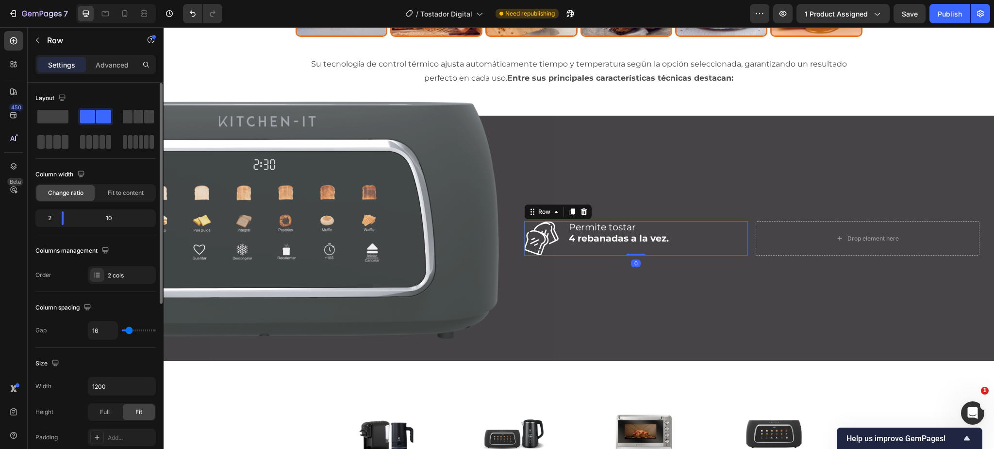
scroll to position [309, 0]
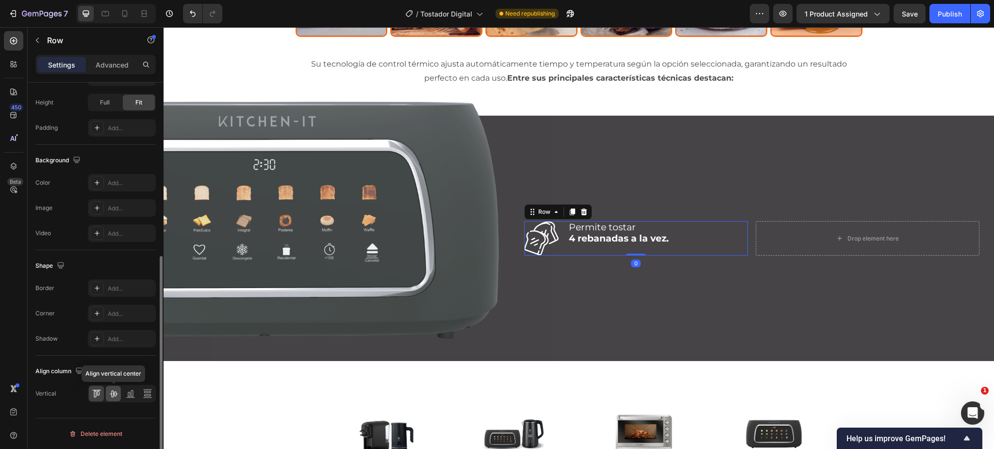
click at [117, 394] on icon at bounding box center [114, 393] width 10 height 10
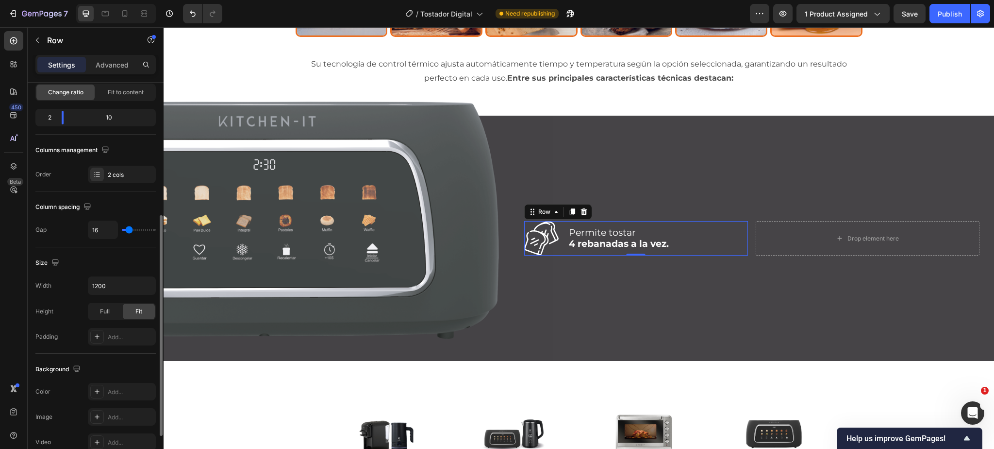
scroll to position [0, 0]
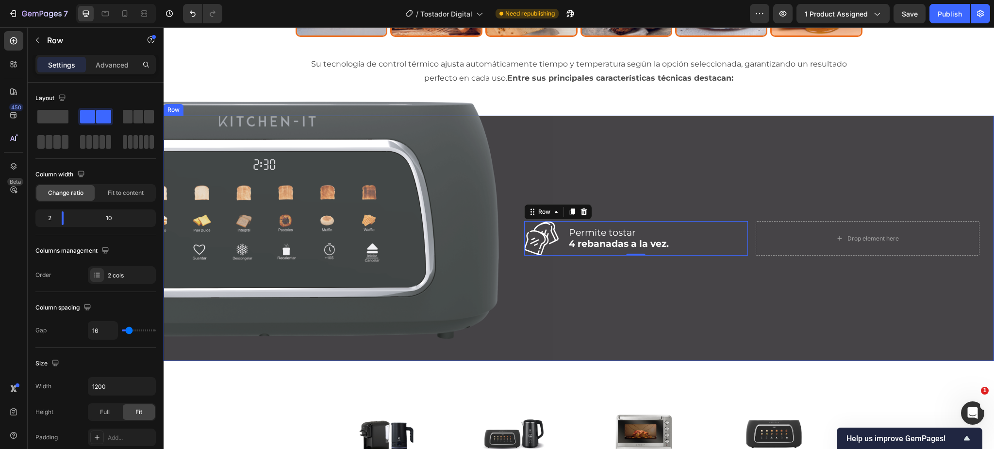
click at [596, 239] on strong "4 rebanadas a la vez." at bounding box center [619, 243] width 100 height 11
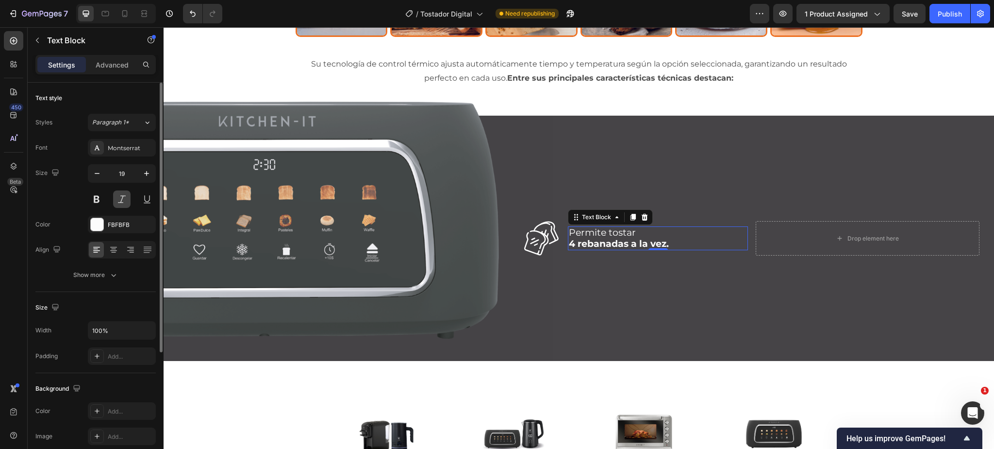
click at [119, 196] on button at bounding box center [121, 198] width 17 height 17
click at [604, 215] on div "Text Block" at bounding box center [596, 217] width 33 height 9
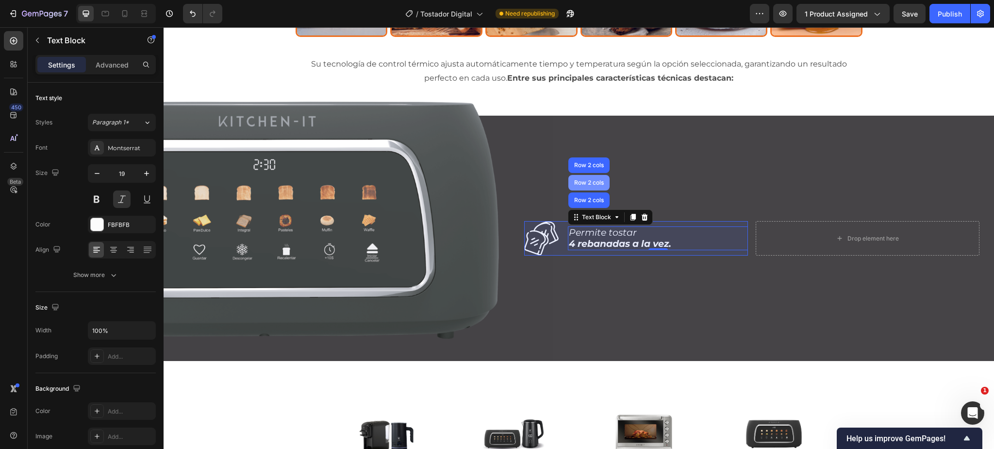
click at [587, 197] on div "Row 2 cols" at bounding box center [588, 200] width 33 height 6
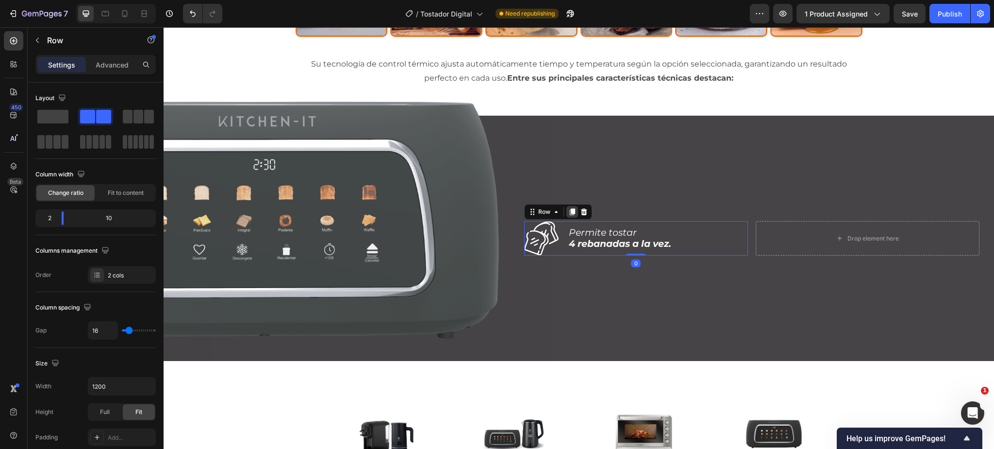
click at [574, 209] on icon at bounding box center [572, 211] width 5 height 7
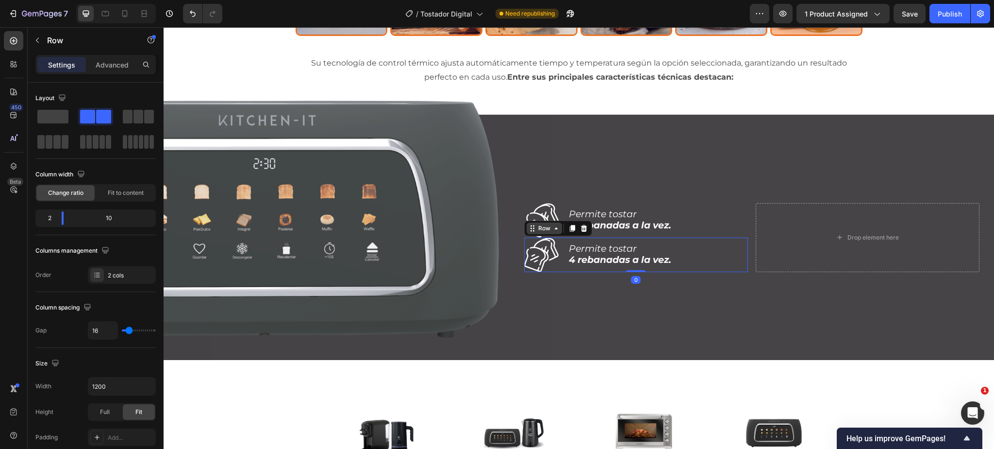
scroll to position [2174, 0]
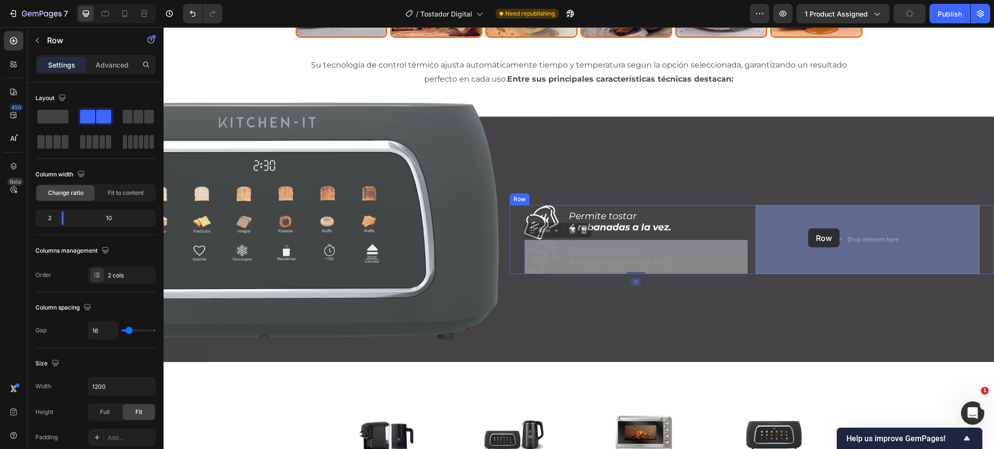
drag, startPoint x: 544, startPoint y: 227, endPoint x: 808, endPoint y: 228, distance: 264.1
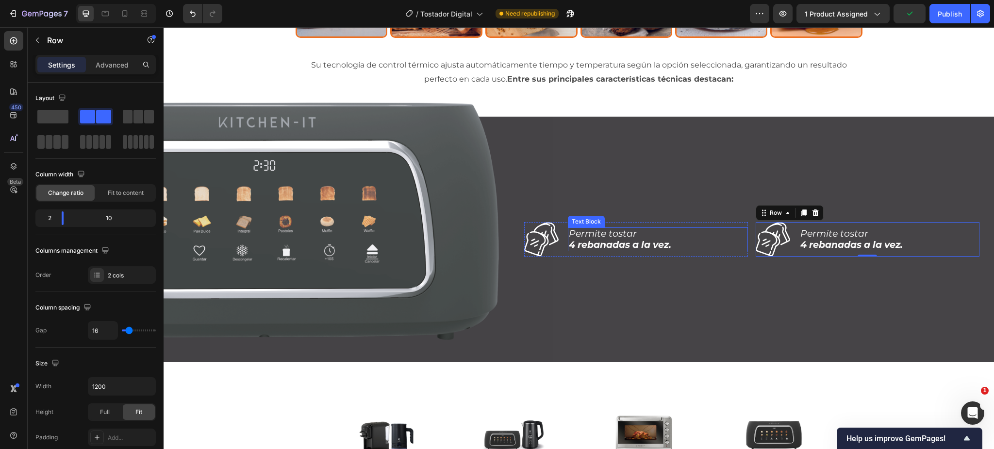
click at [609, 228] on p "Permite tostar 4 rebanadas a la vez." at bounding box center [658, 239] width 178 height 22
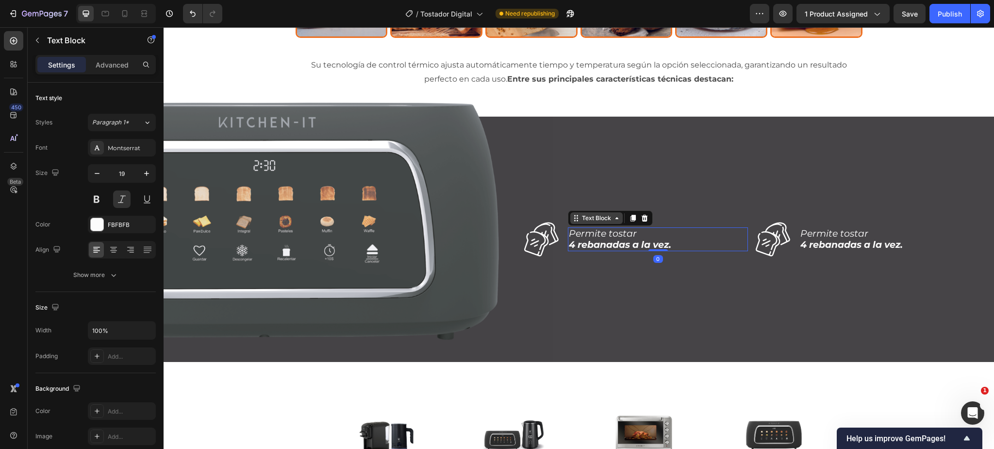
click at [598, 219] on div "Text Block" at bounding box center [596, 218] width 33 height 9
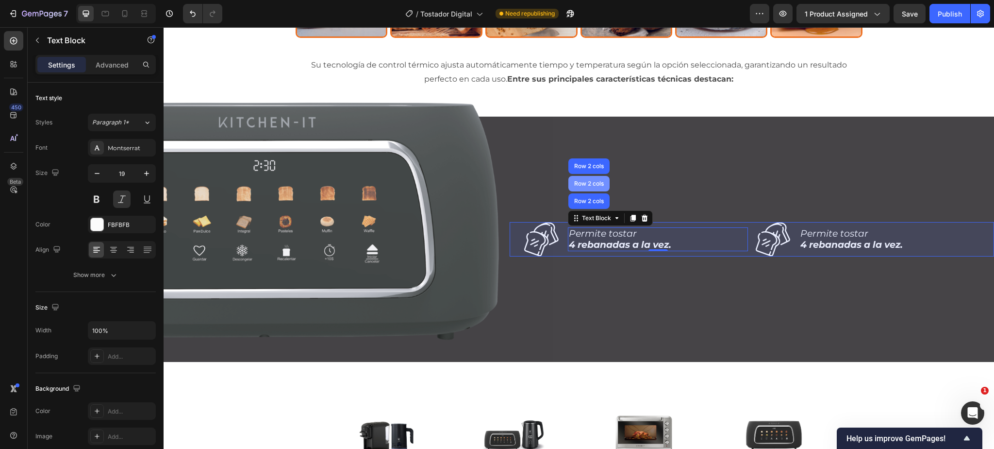
click at [587, 183] on div "Row 2 cols" at bounding box center [588, 184] width 33 height 6
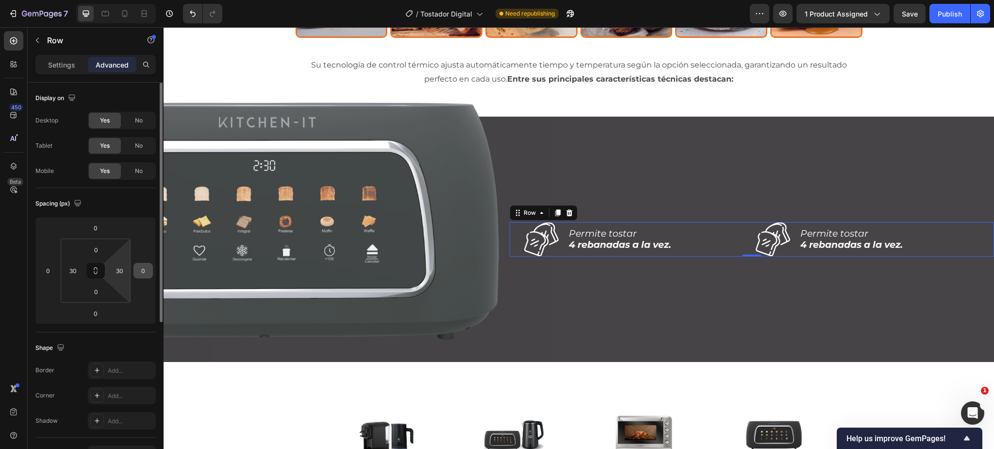
drag, startPoint x: 119, startPoint y: 271, endPoint x: 134, endPoint y: 269, distance: 14.7
click at [119, 271] on input "30" at bounding box center [119, 270] width 15 height 15
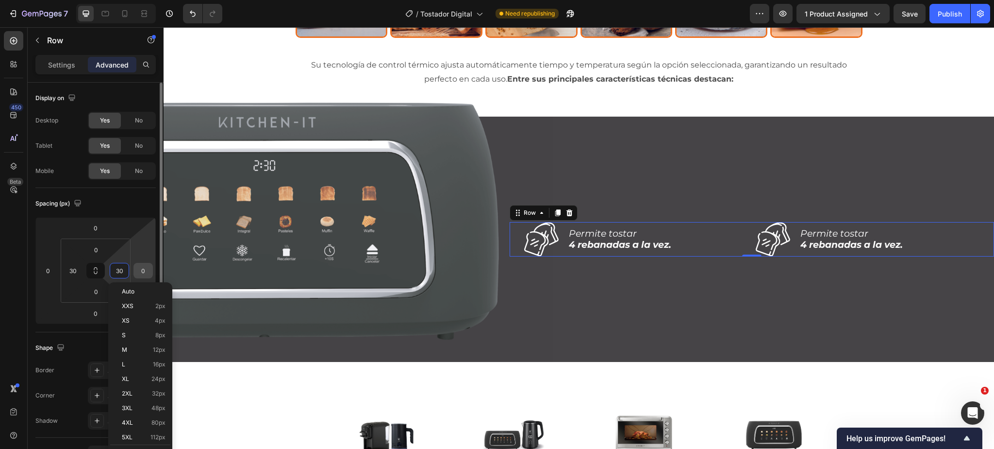
type input "80"
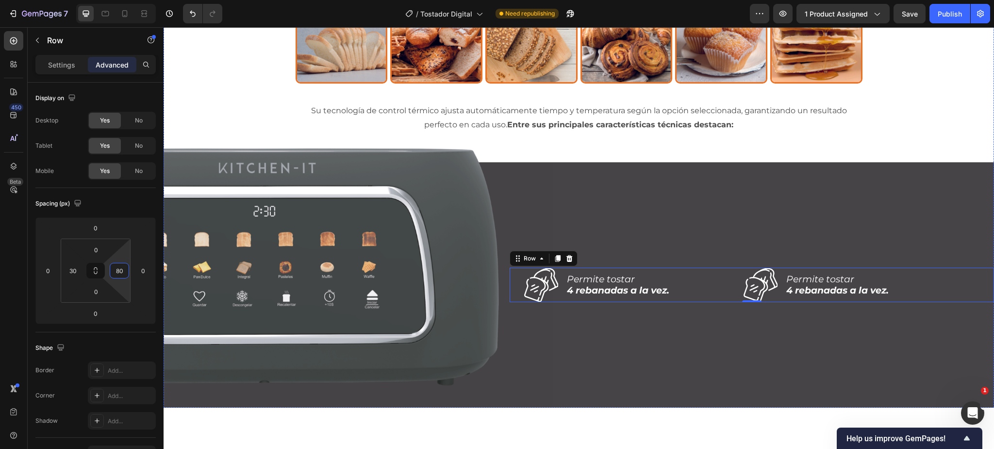
scroll to position [2149, 0]
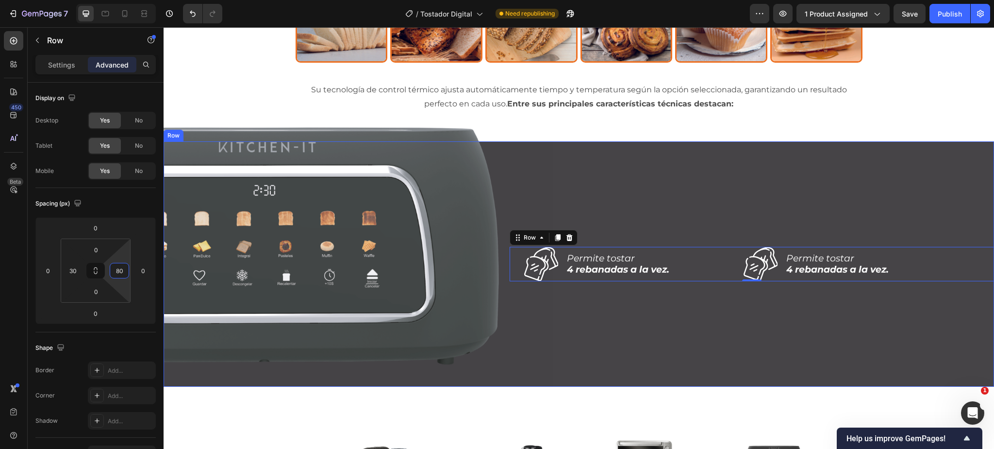
click at [563, 197] on div "Icon Permite tostar 4 rebanadas a la vez. Text Block Row Icon Permite tostar 4 …" at bounding box center [752, 263] width 484 height 245
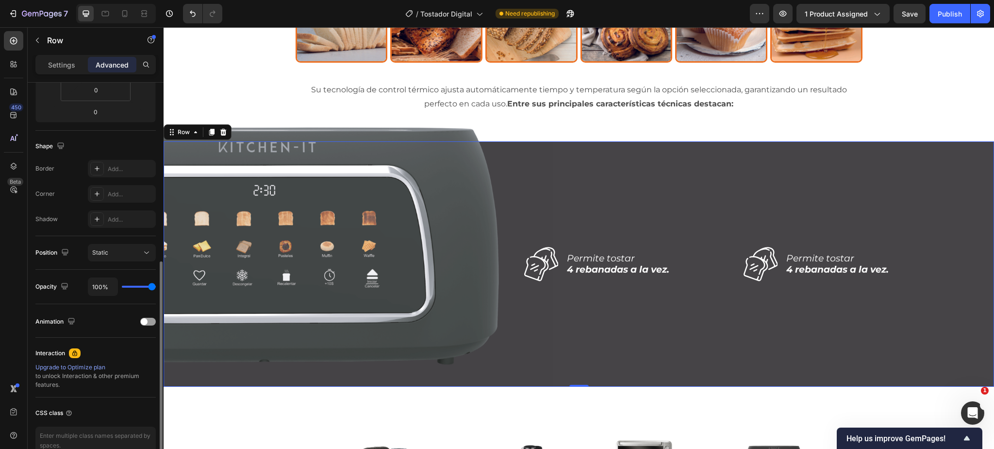
scroll to position [241, 0]
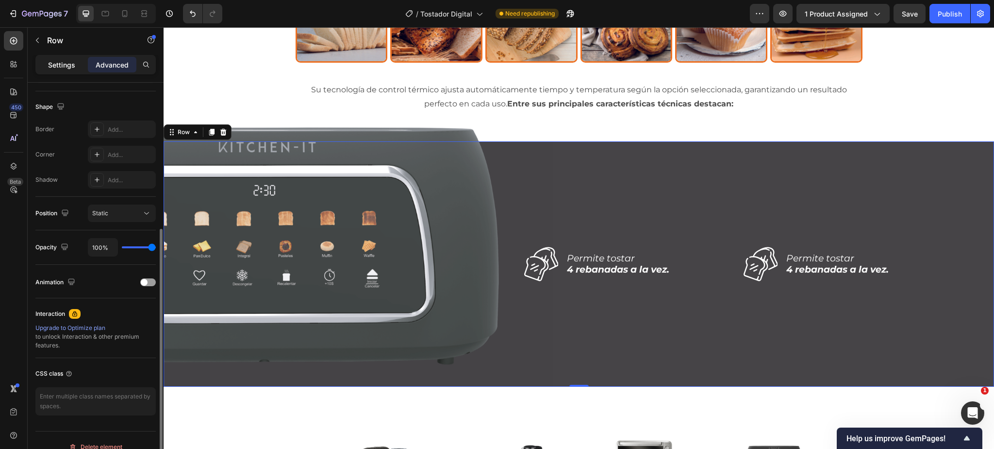
click at [56, 67] on p "Settings" at bounding box center [61, 65] width 27 height 10
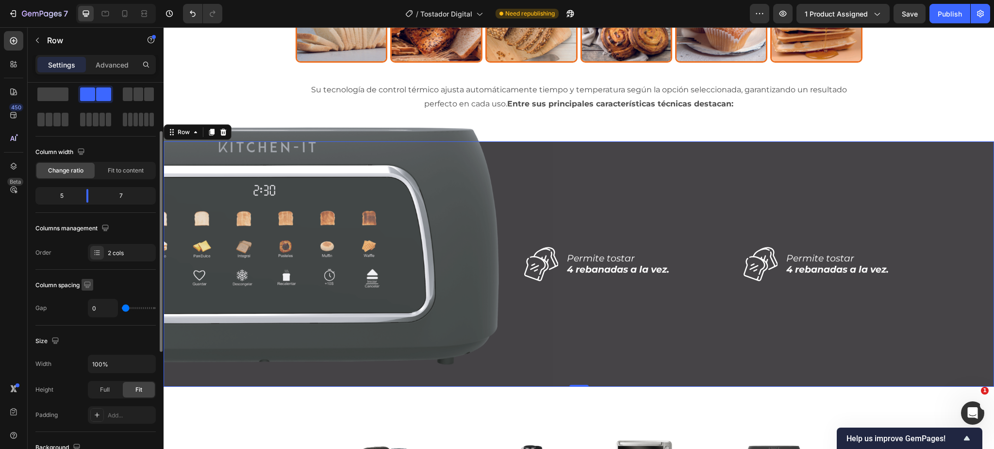
scroll to position [0, 0]
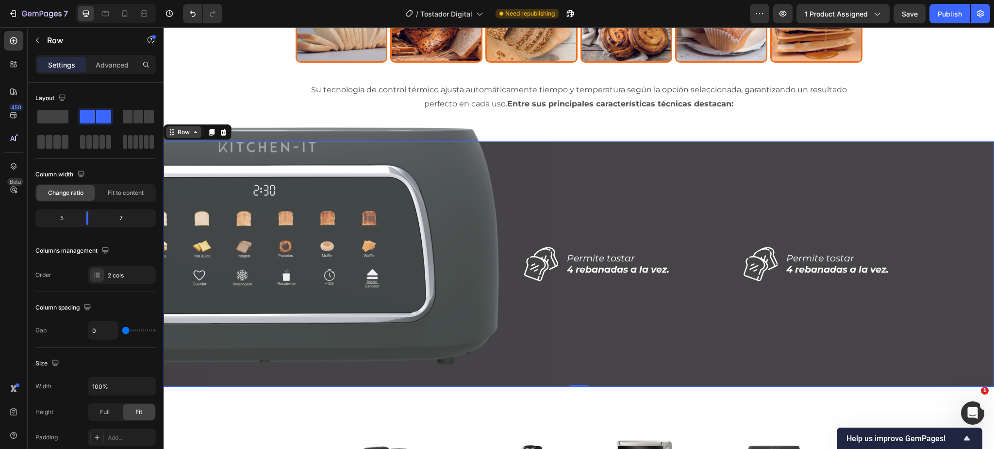
click at [184, 133] on div "Row" at bounding box center [184, 132] width 16 height 9
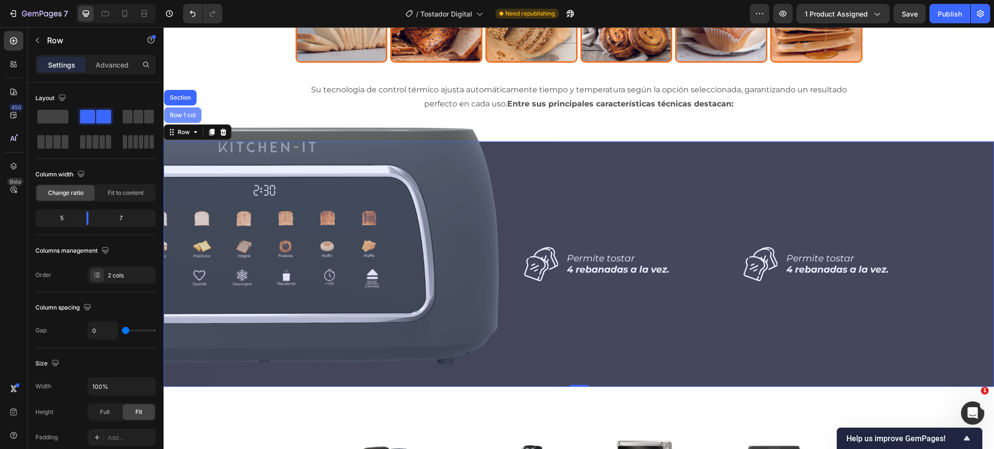
click at [182, 114] on div "Row 1 col" at bounding box center [183, 115] width 30 height 6
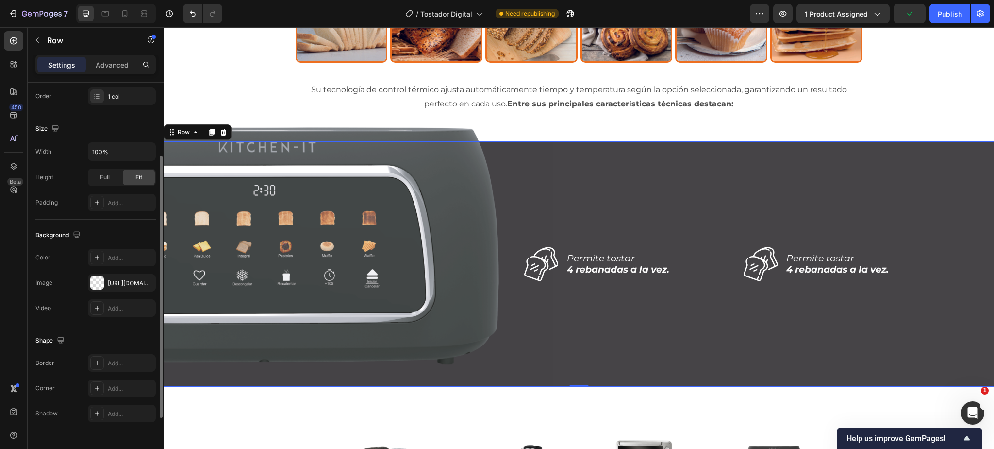
scroll to position [199, 0]
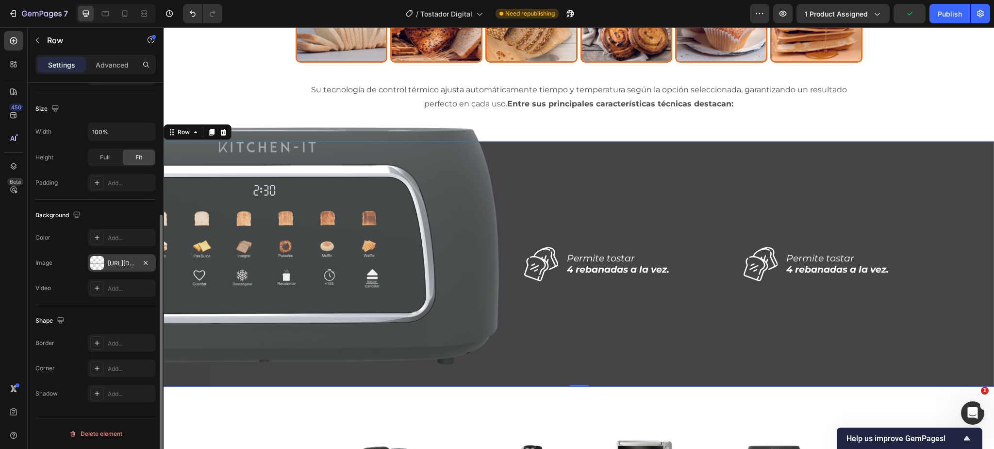
click at [114, 262] on div "[URL][DOMAIN_NAME]" at bounding box center [122, 263] width 28 height 9
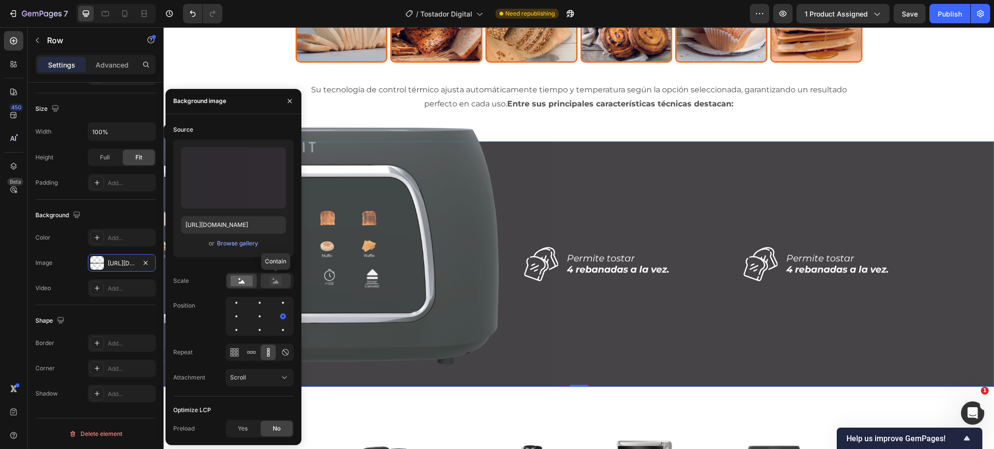
click at [272, 280] on rect at bounding box center [275, 281] width 13 height 10
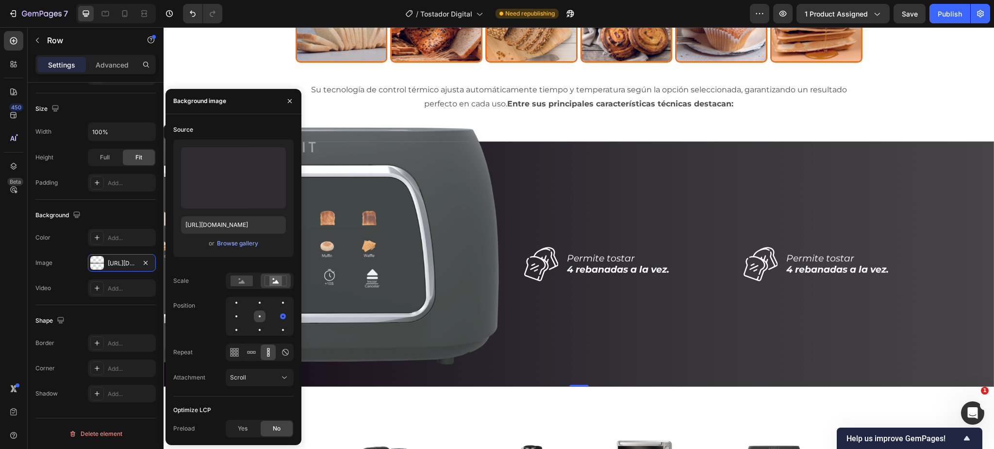
click at [258, 317] on div at bounding box center [260, 316] width 12 height 12
click at [232, 316] on div at bounding box center [237, 316] width 12 height 12
click at [260, 315] on div at bounding box center [260, 316] width 2 height 2
click at [268, 351] on icon at bounding box center [268, 351] width 2 height 2
click at [291, 101] on icon "button" at bounding box center [290, 101] width 8 height 8
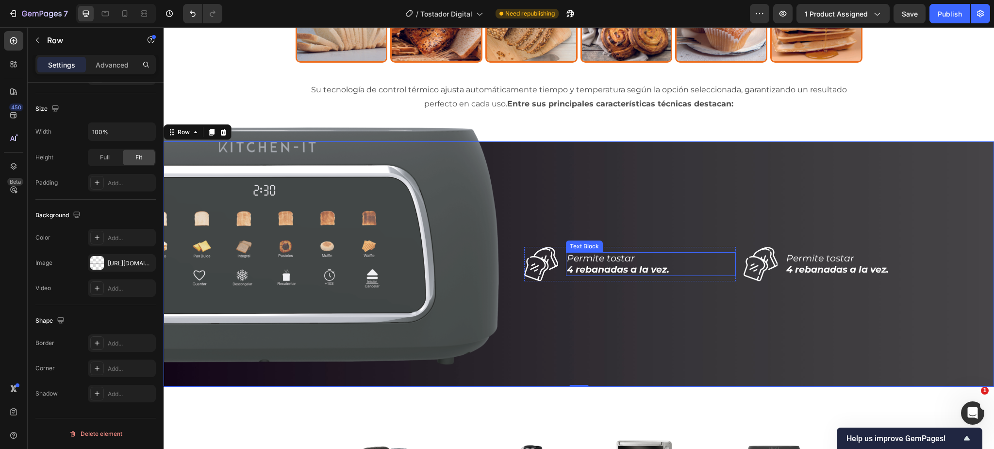
click at [649, 274] on strong "4 rebanadas a la vez." at bounding box center [618, 269] width 102 height 11
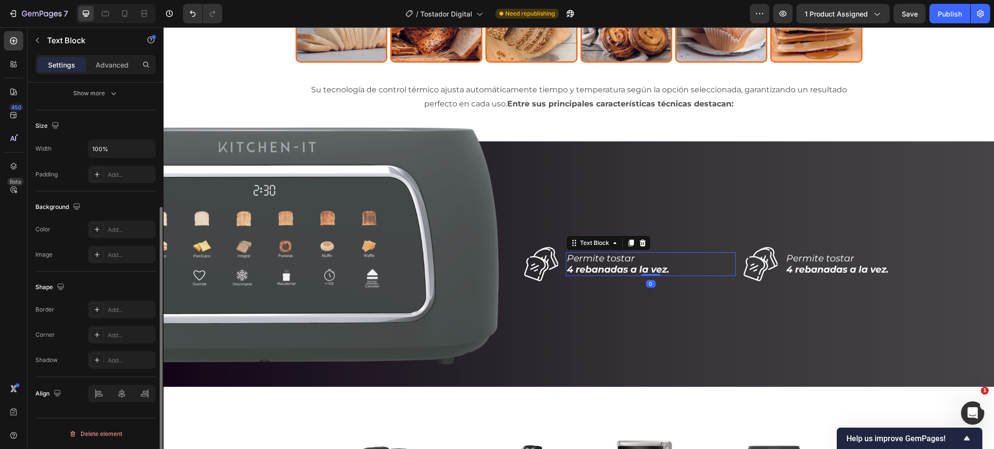
scroll to position [0, 0]
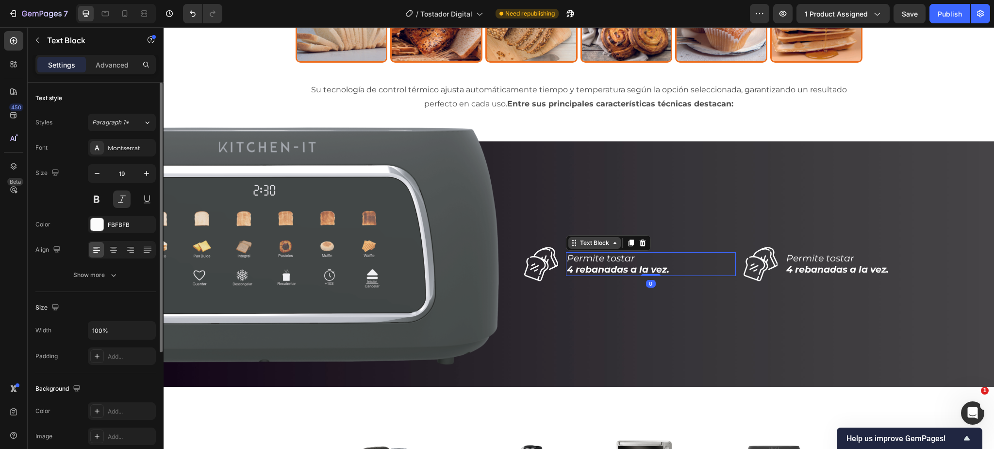
click at [600, 242] on div "Text Block" at bounding box center [594, 242] width 33 height 9
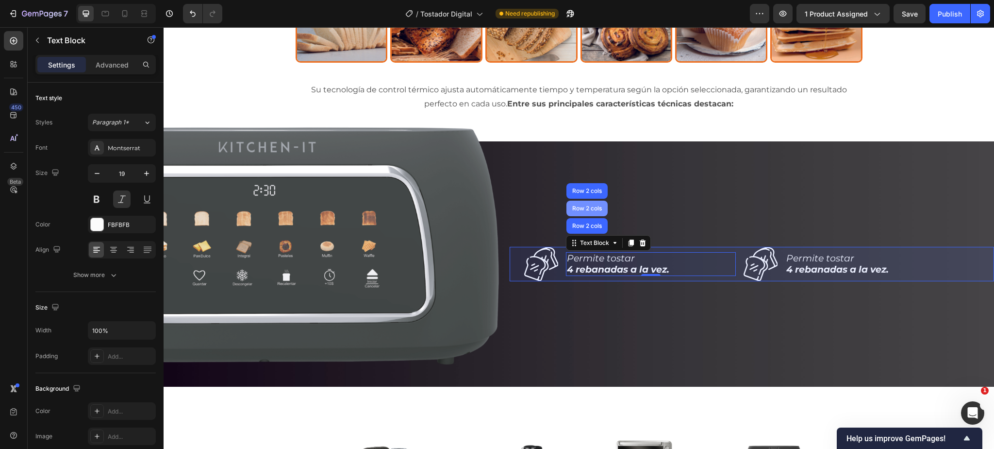
click at [588, 205] on div "Row 2 cols" at bounding box center [586, 208] width 33 height 6
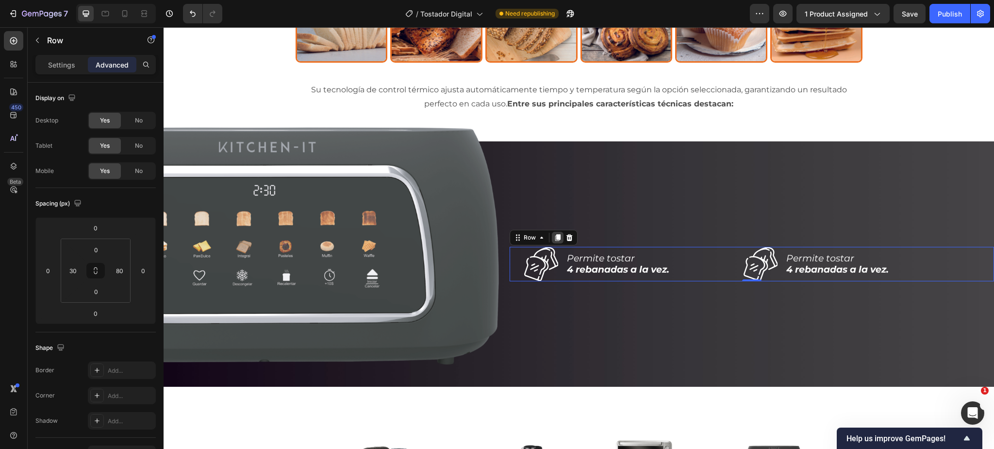
click at [558, 234] on icon at bounding box center [557, 237] width 5 height 7
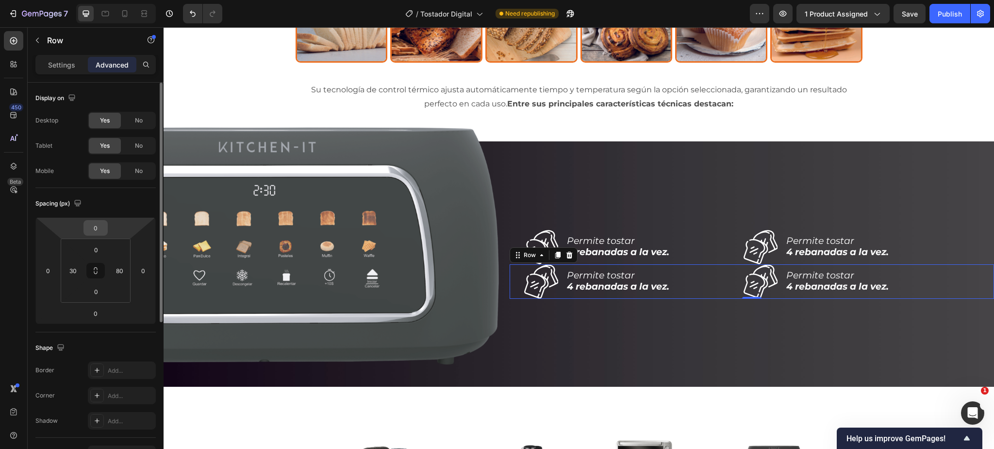
click at [95, 228] on input "0" at bounding box center [95, 227] width 19 height 15
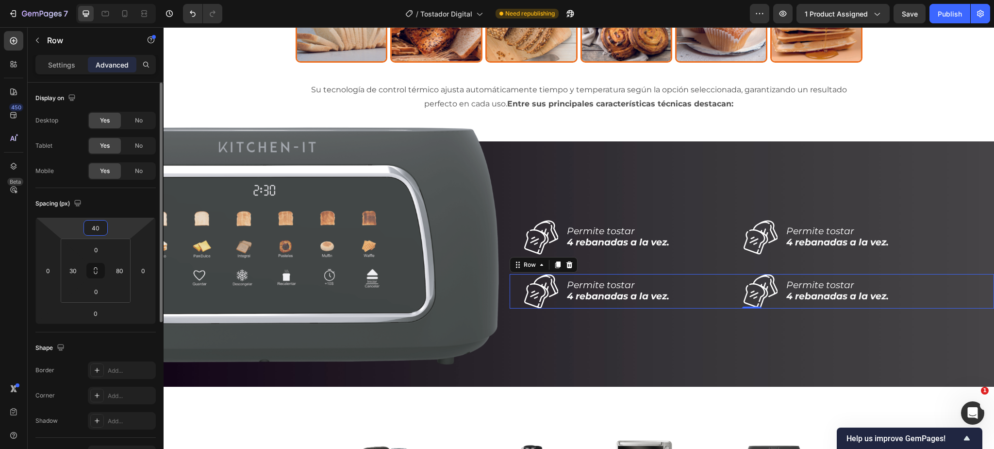
type input "4"
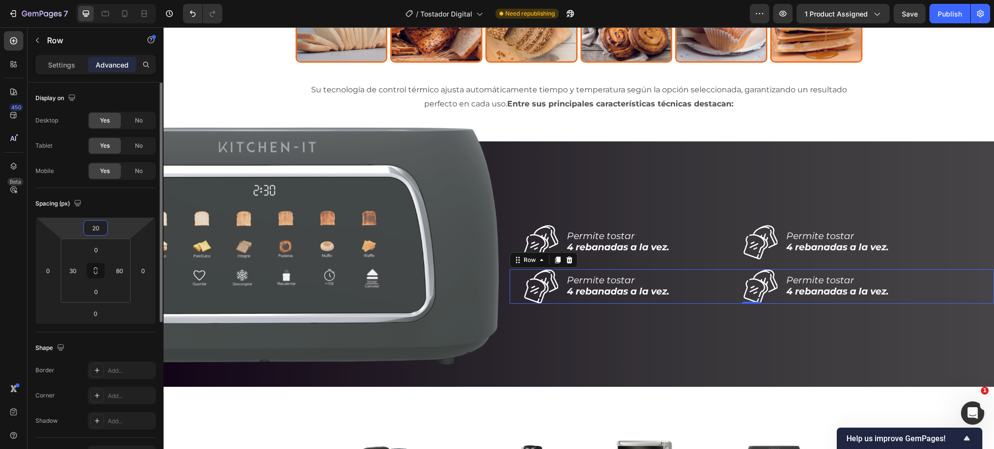
type input "2"
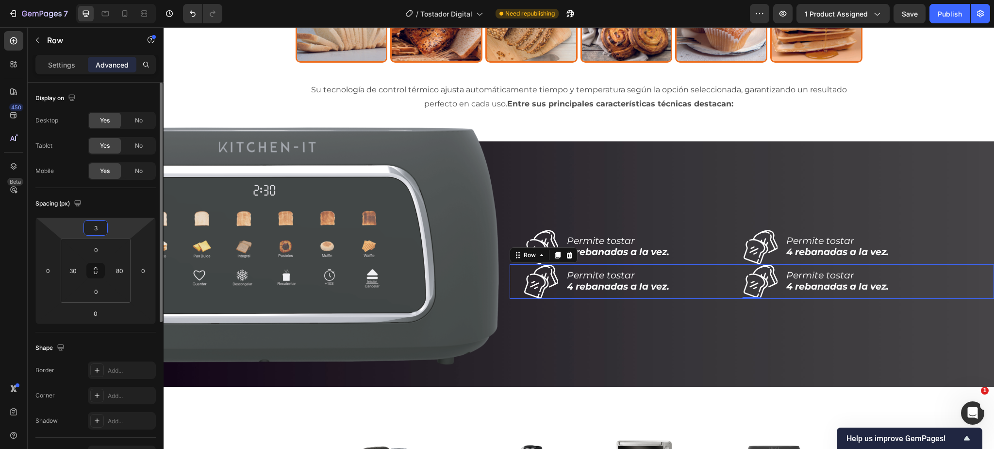
type input "30"
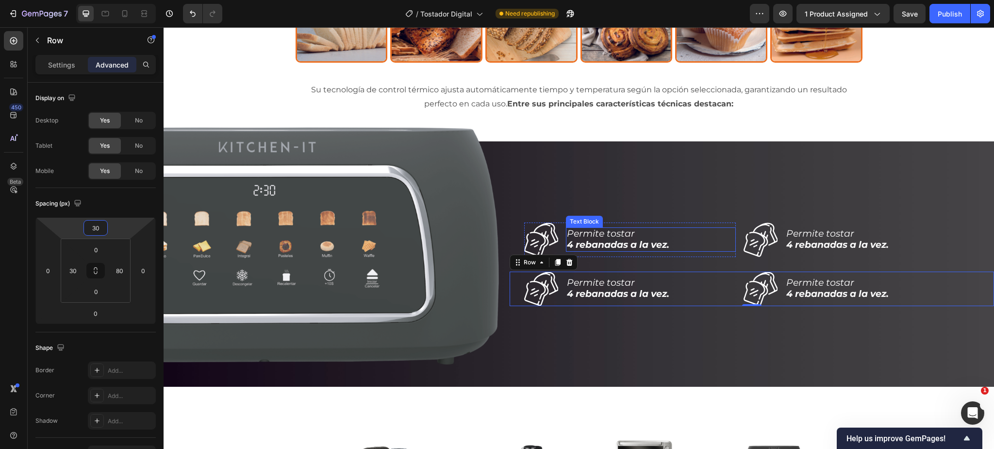
click at [621, 242] on strong "4 rebanadas a la vez." at bounding box center [618, 244] width 102 height 11
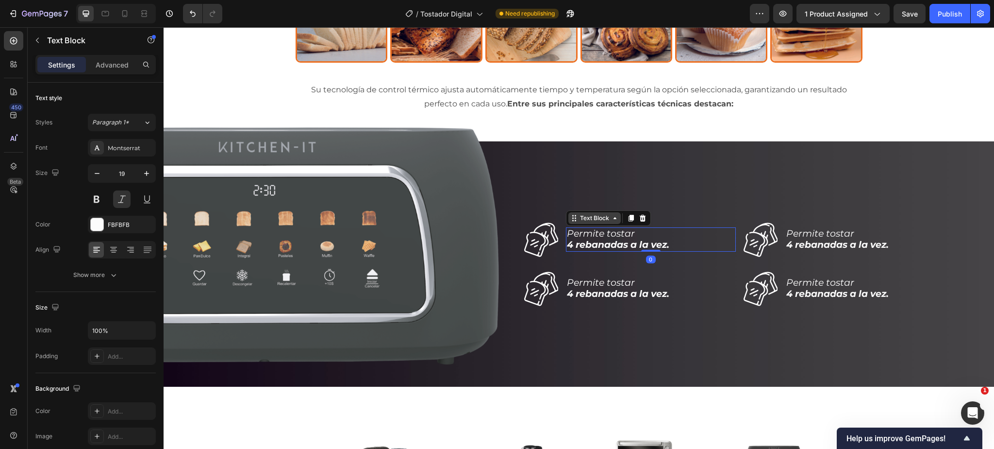
click at [600, 215] on div "Text Block" at bounding box center [594, 218] width 33 height 9
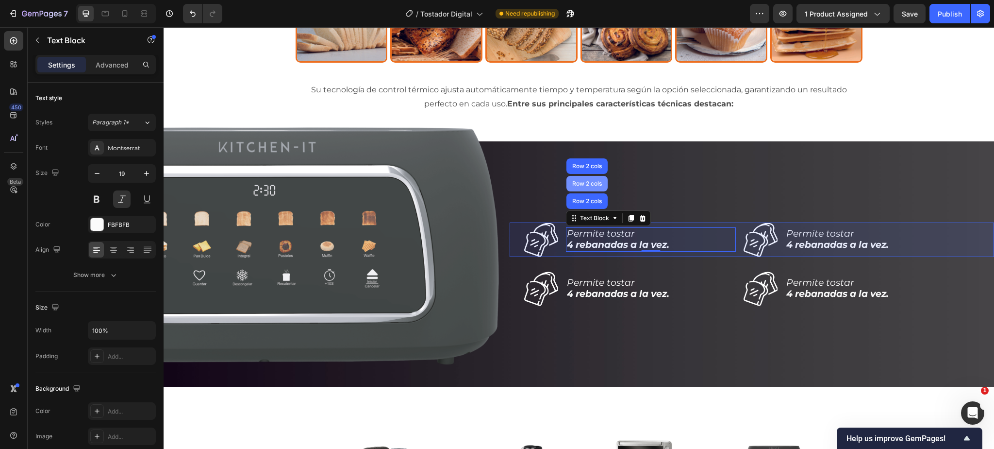
click at [587, 185] on div "Row 2 cols" at bounding box center [586, 184] width 33 height 6
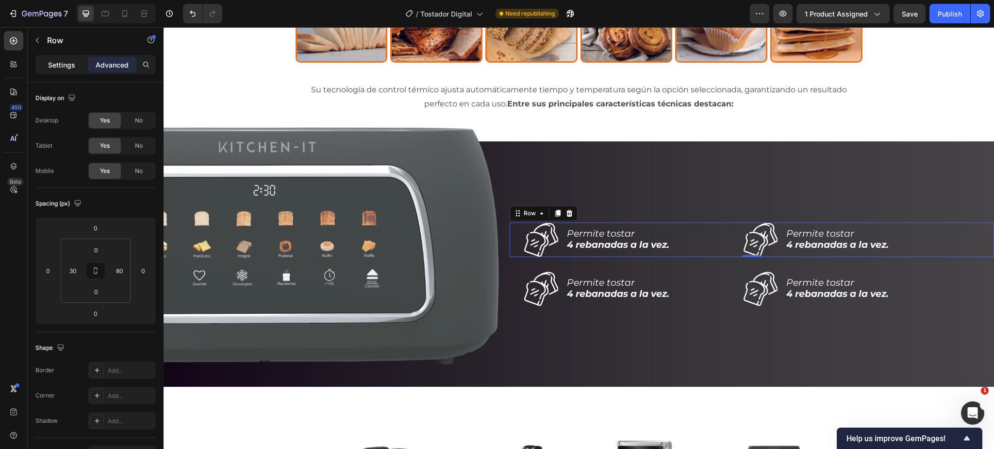
click at [58, 69] on p "Settings" at bounding box center [61, 65] width 27 height 10
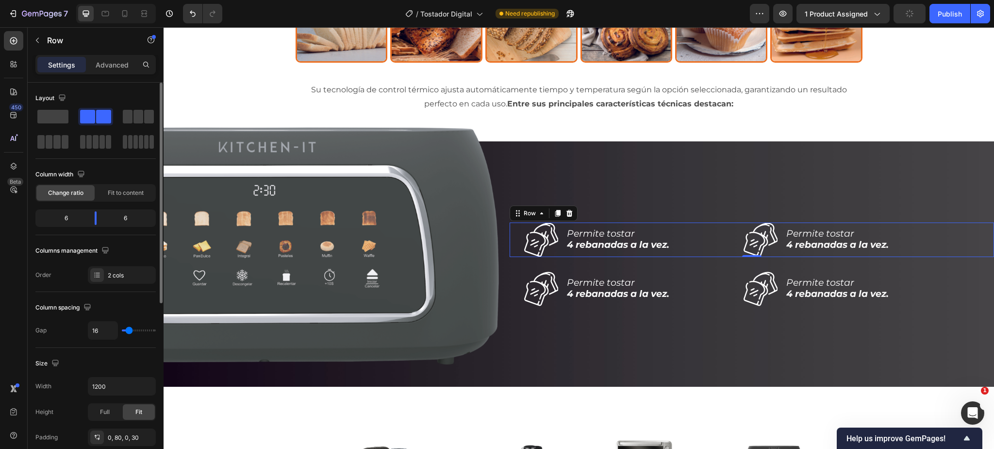
type input "0"
type input "1"
type input "3"
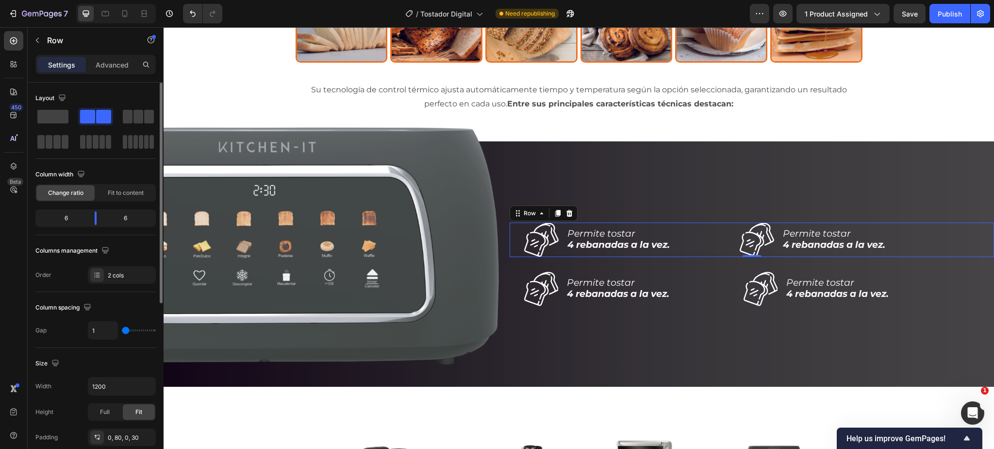
type input "3"
type input "4"
type input "6"
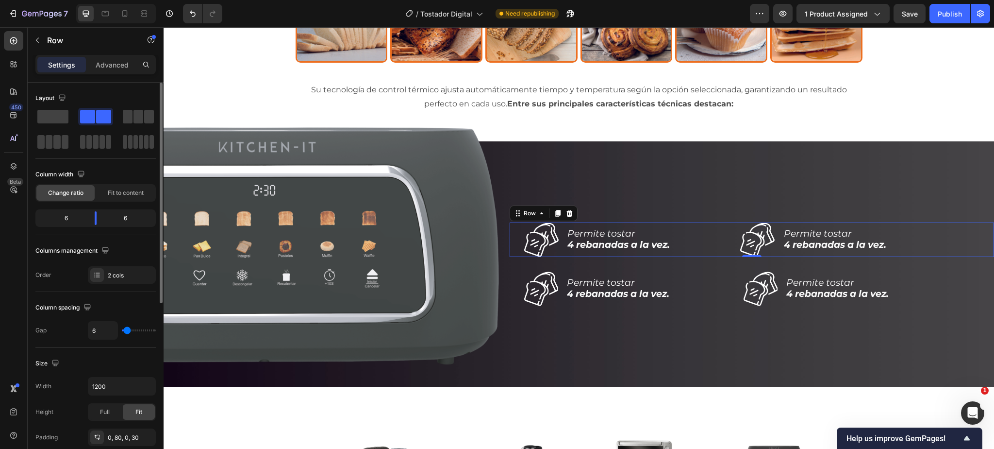
type input "7"
type input "8"
type input "9"
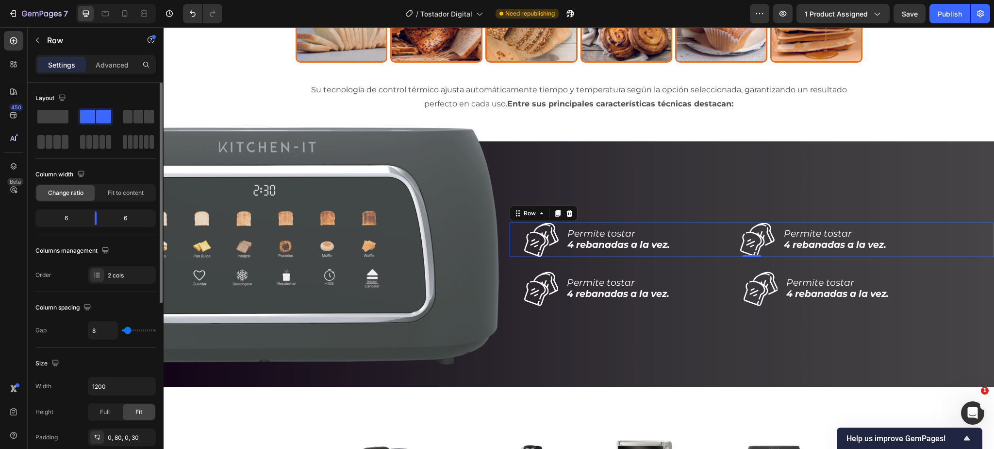
type input "9"
type input "10"
type input "14"
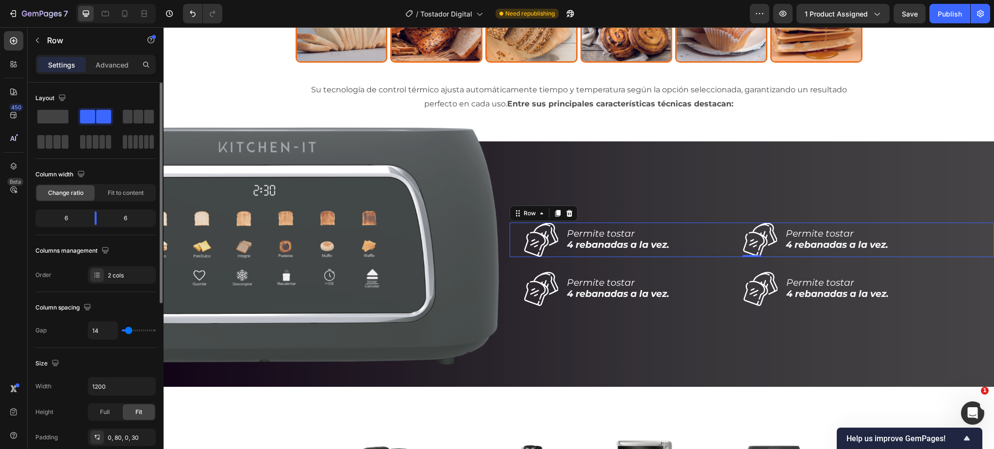
type input "13"
type input "12"
type input "10"
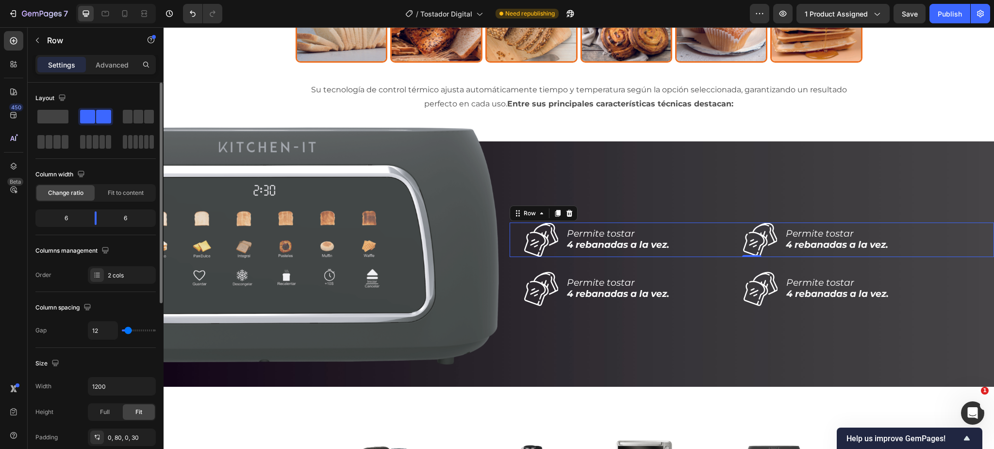
type input "10"
type input "9"
type input "11"
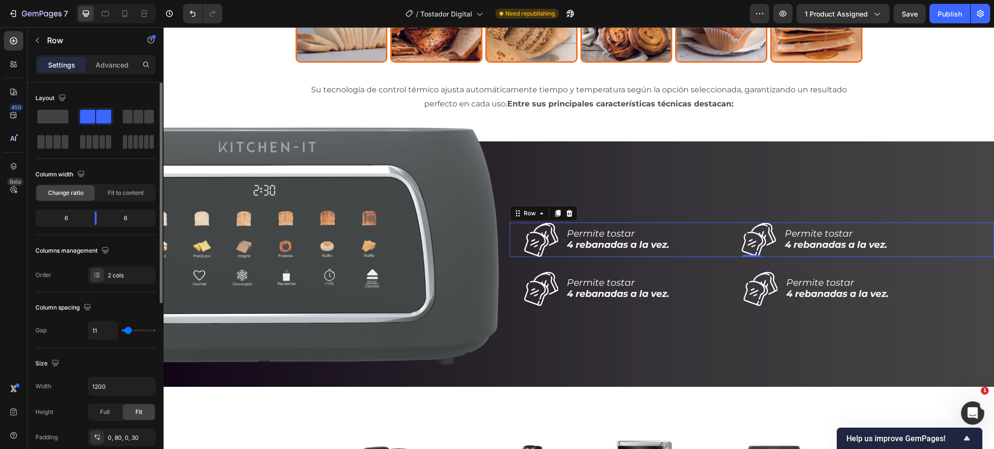
type input "14"
type input "13"
click at [128, 331] on input "range" at bounding box center [139, 330] width 34 height 2
type input "13"
click at [146, 385] on icon "button" at bounding box center [147, 386] width 10 height 10
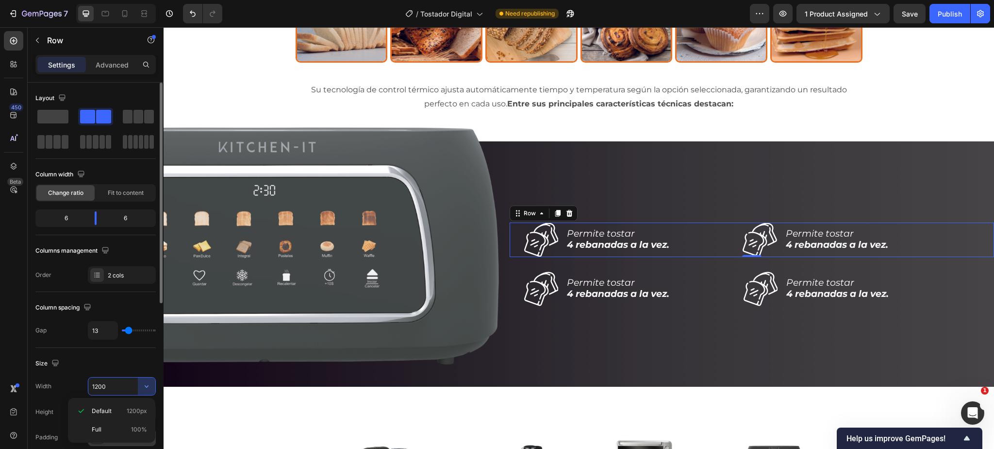
click at [100, 431] on span "Full" at bounding box center [97, 429] width 10 height 9
click at [116, 386] on input "100%" at bounding box center [121, 385] width 67 height 17
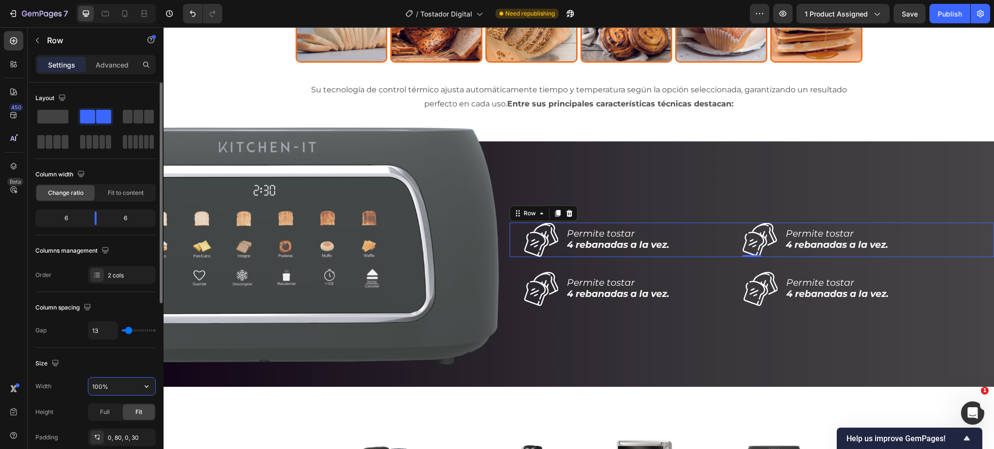
click at [116, 386] on input "100%" at bounding box center [121, 385] width 67 height 17
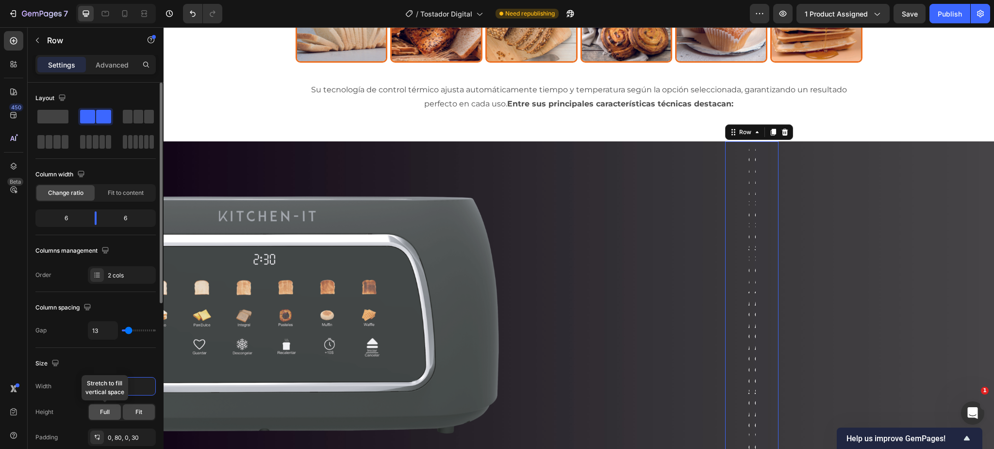
click at [109, 411] on span "Full" at bounding box center [105, 411] width 10 height 9
click at [147, 386] on icon "button" at bounding box center [147, 386] width 4 height 2
click at [142, 425] on span "100%" at bounding box center [139, 429] width 16 height 9
type input "100%"
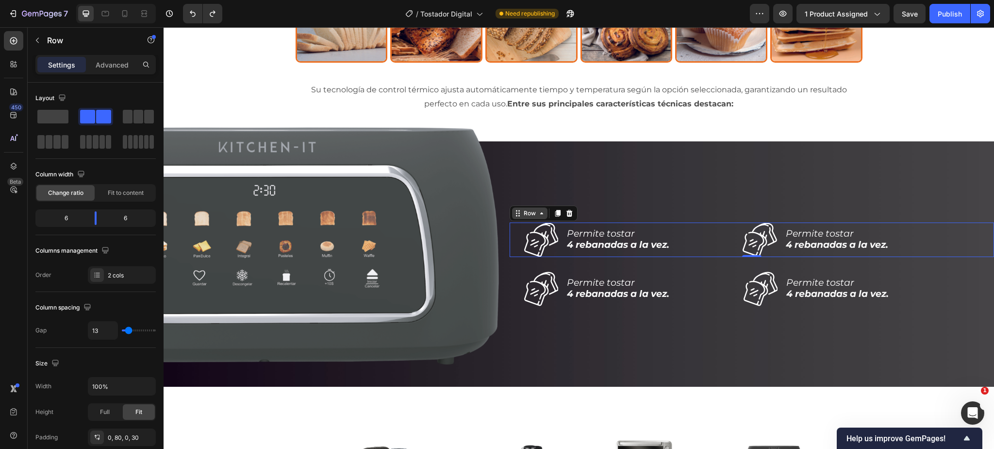
click at [529, 213] on div "Row" at bounding box center [530, 213] width 16 height 9
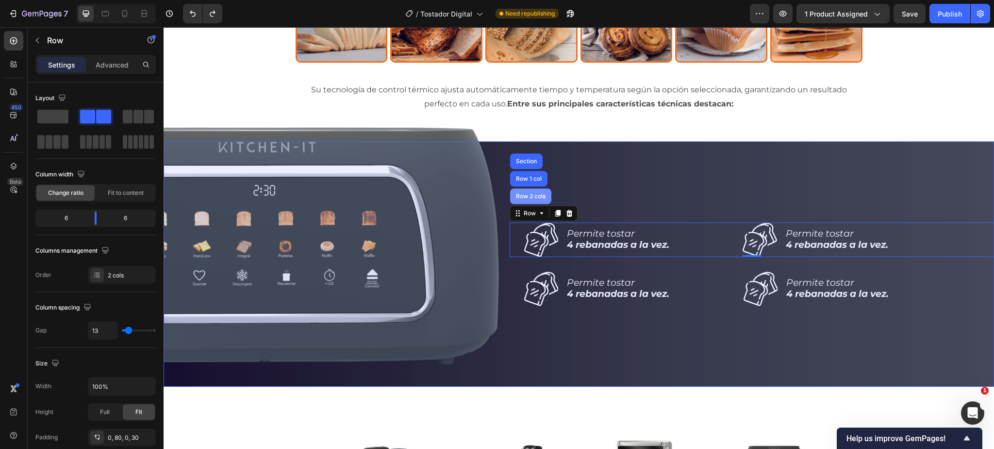
click at [531, 195] on div "Row 2 cols" at bounding box center [530, 196] width 33 height 6
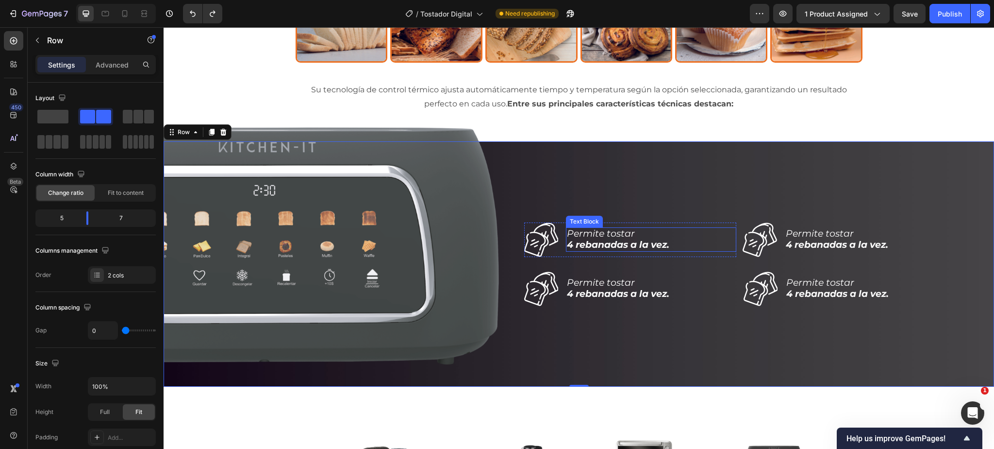
click at [567, 244] on strong "4 rebanadas a la vez." at bounding box center [618, 244] width 102 height 11
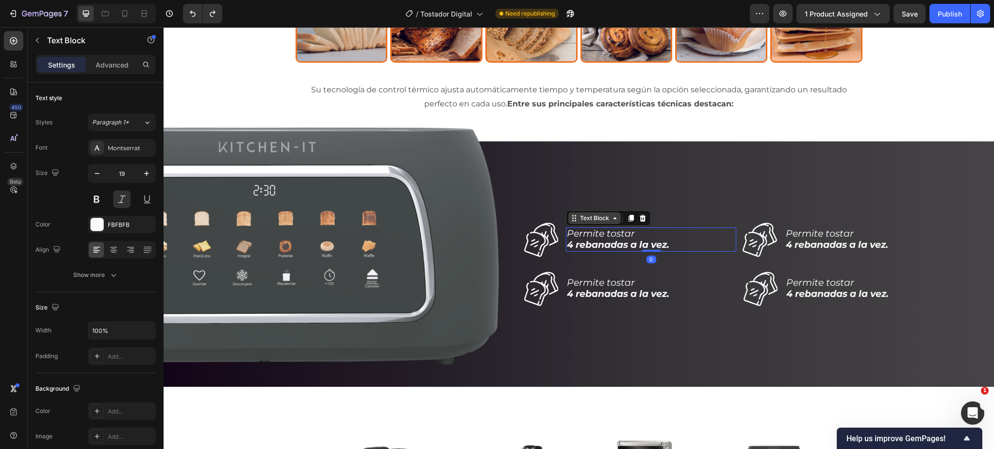
click at [592, 217] on div "Text Block" at bounding box center [594, 218] width 33 height 9
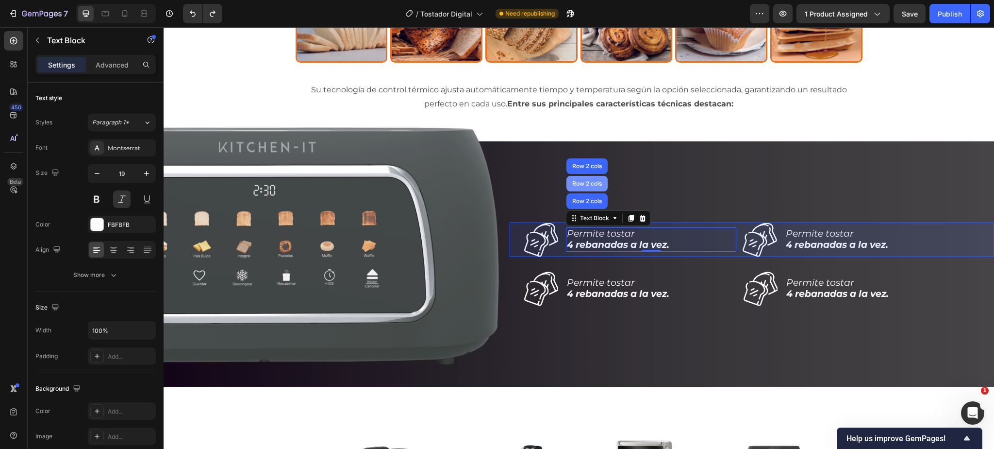
click at [587, 187] on div "Row 2 cols" at bounding box center [587, 184] width 41 height 16
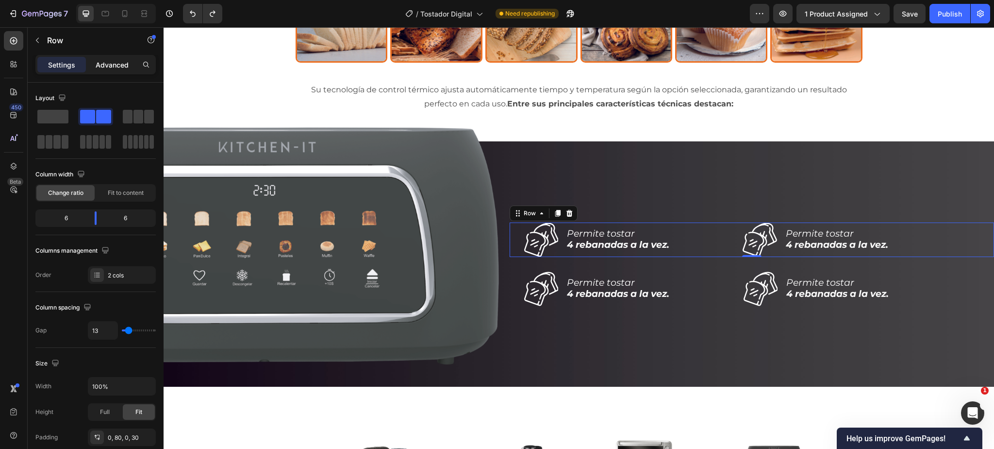
click at [117, 64] on p "Advanced" at bounding box center [112, 65] width 33 height 10
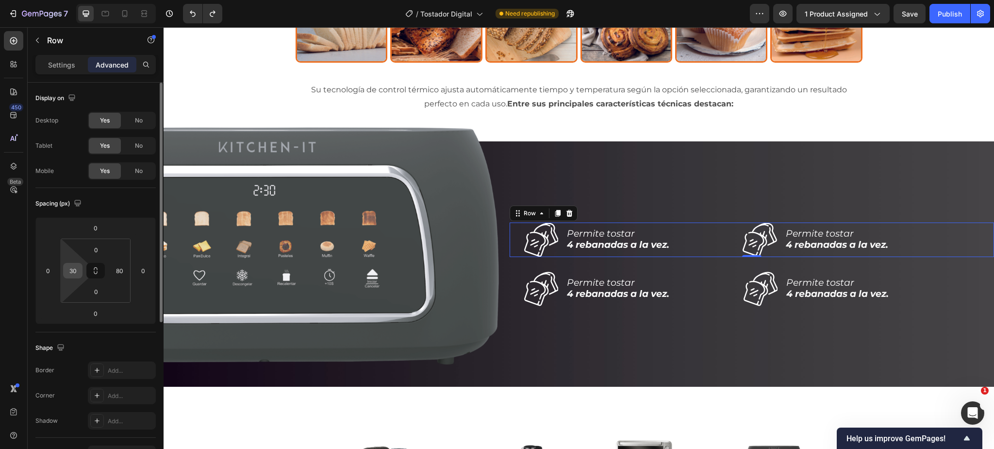
click at [75, 271] on input "30" at bounding box center [73, 270] width 15 height 15
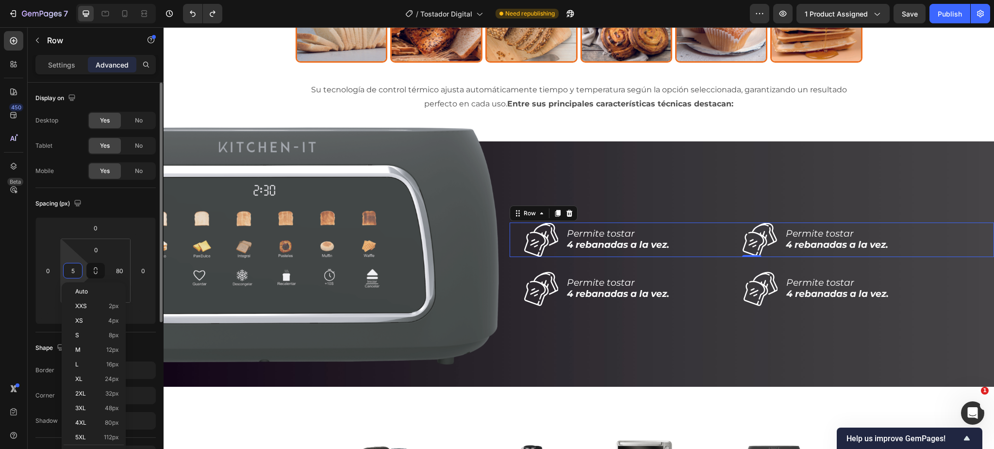
type input "50"
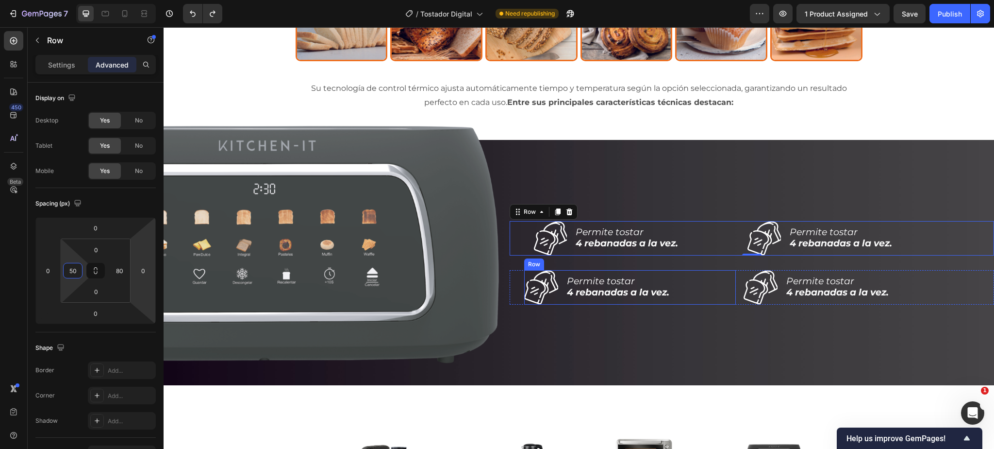
scroll to position [2152, 0]
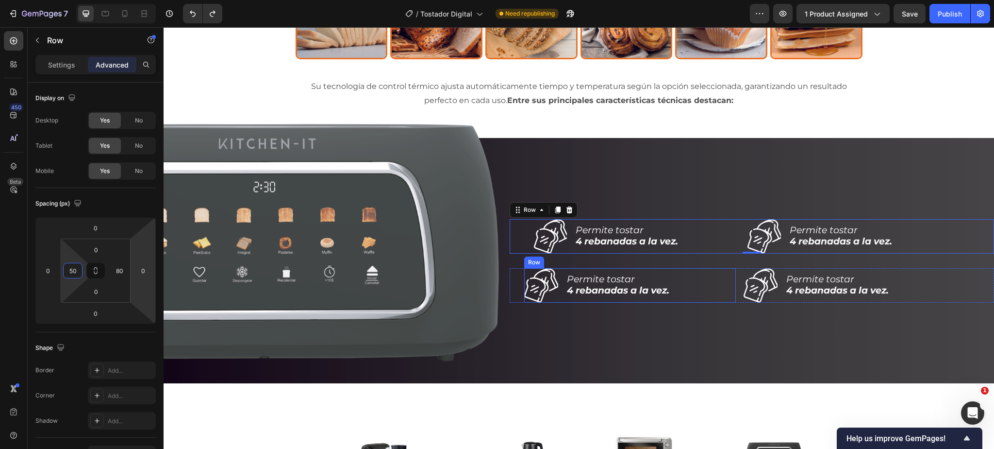
click at [563, 284] on div "Icon Permite tostar 4 rebanadas a la vez. Text Block Row" at bounding box center [630, 285] width 212 height 34
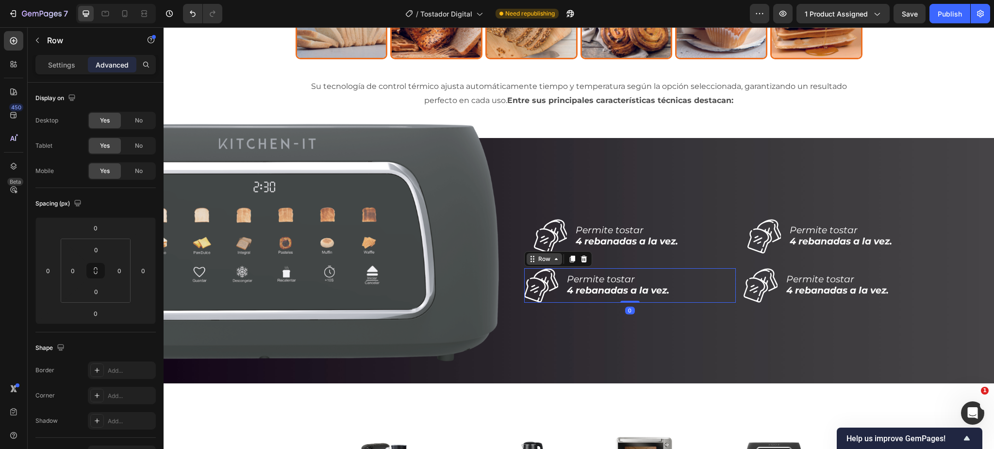
click at [541, 258] on div "Row" at bounding box center [544, 258] width 16 height 9
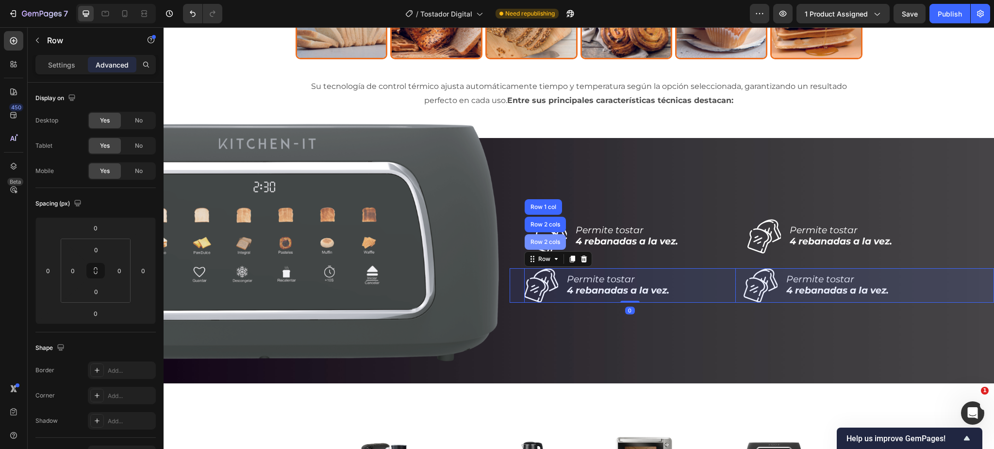
click at [552, 240] on div "Row 2 cols" at bounding box center [545, 242] width 33 height 6
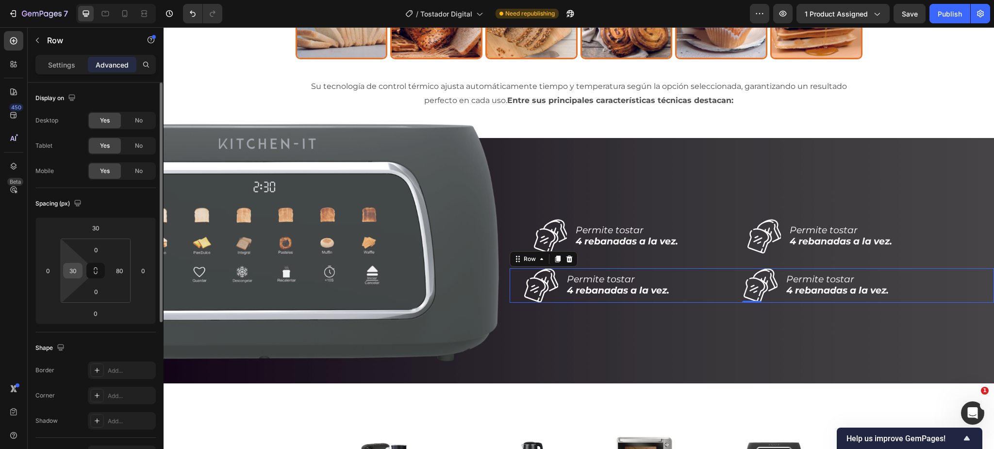
click at [77, 270] on input "30" at bounding box center [73, 270] width 15 height 15
type input "50"
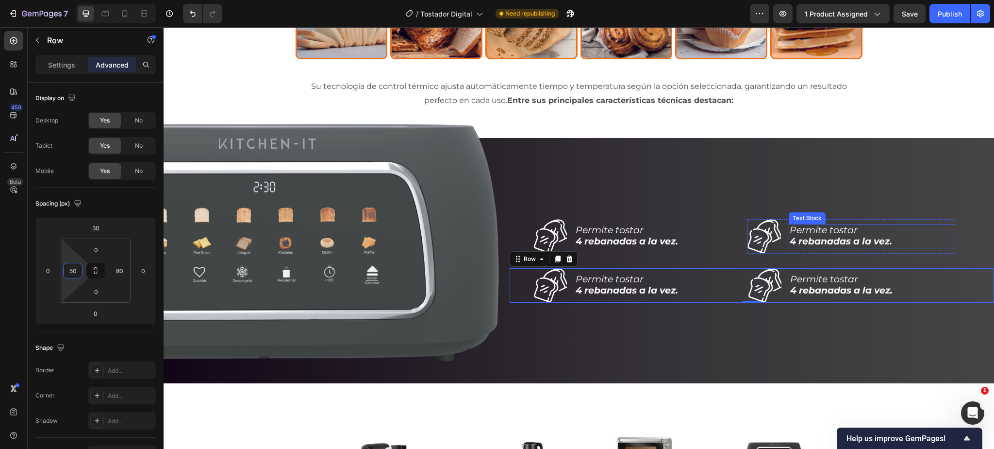
click at [877, 241] on strong "4 rebanadas a la vez." at bounding box center [841, 240] width 102 height 11
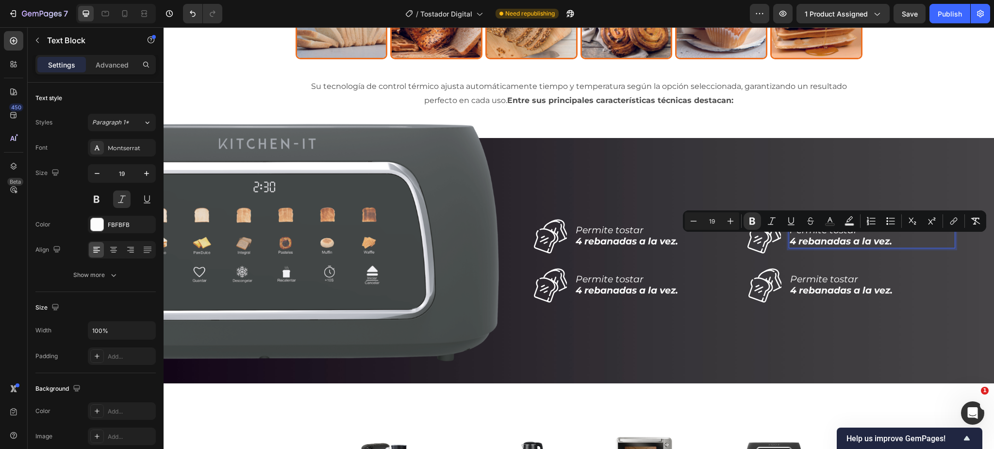
click at [897, 240] on p "Permite tostar 4 rebanadas a la vez." at bounding box center [872, 236] width 165 height 22
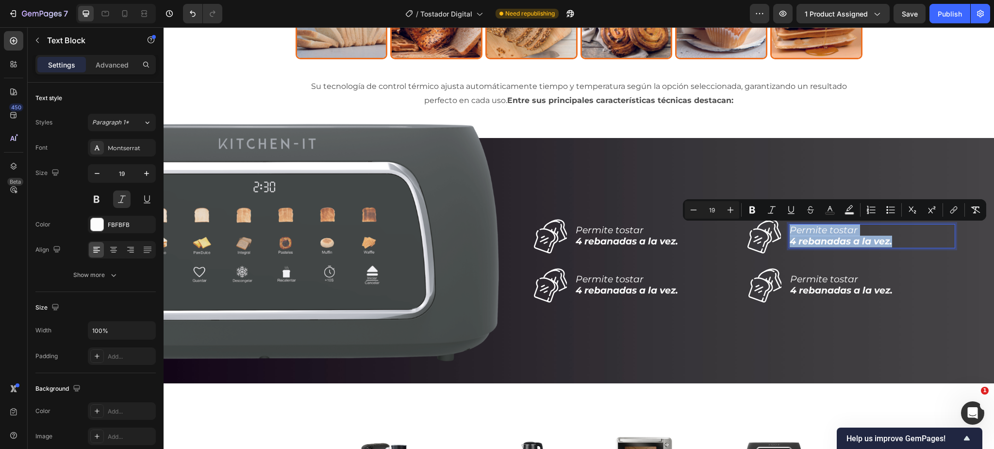
drag, startPoint x: 897, startPoint y: 241, endPoint x: 790, endPoint y: 233, distance: 107.6
click at [790, 233] on p "Permite tostar 4 rebanadas a la vez." at bounding box center [872, 236] width 165 height 22
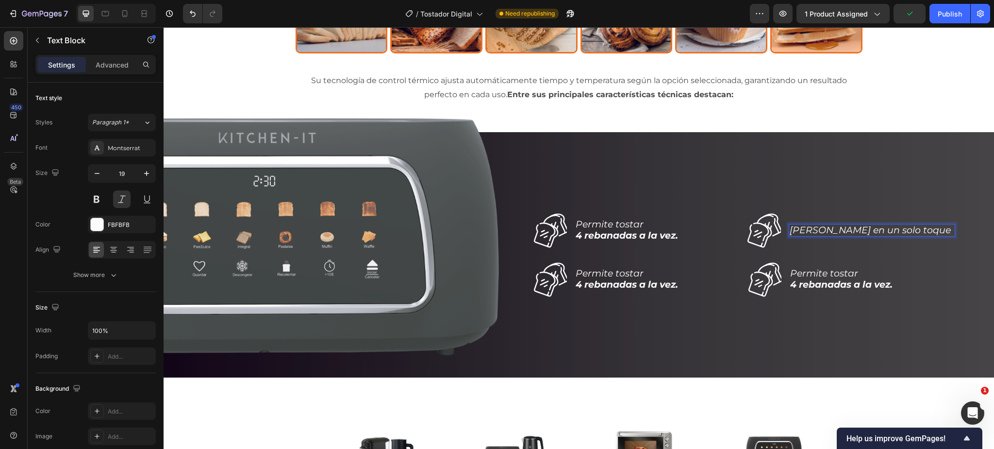
click at [871, 231] on p "[PERSON_NAME] en un solo toque" at bounding box center [872, 230] width 165 height 11
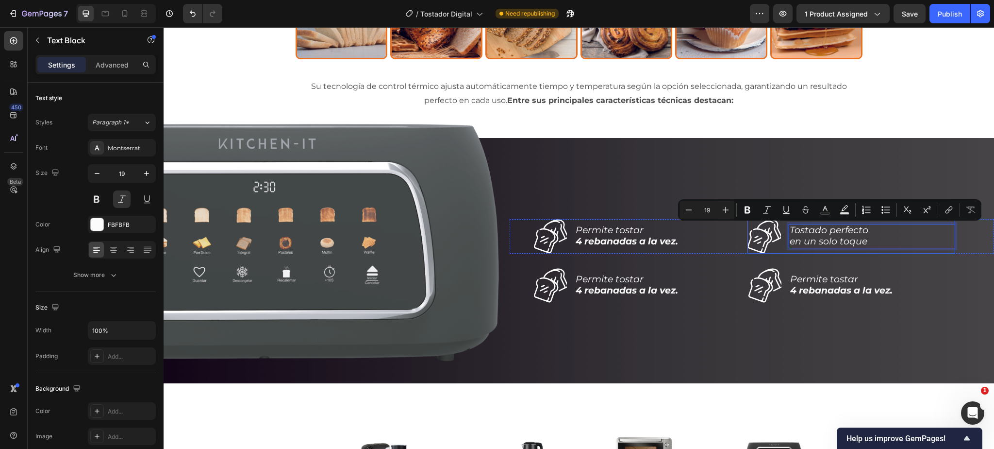
drag, startPoint x: 872, startPoint y: 232, endPoint x: 787, endPoint y: 231, distance: 85.4
click at [787, 231] on div "Icon [PERSON_NAME] en un solo toque Text Block 0 Row" at bounding box center [852, 236] width 208 height 34
click at [748, 212] on icon "Editor contextual toolbar" at bounding box center [748, 209] width 6 height 7
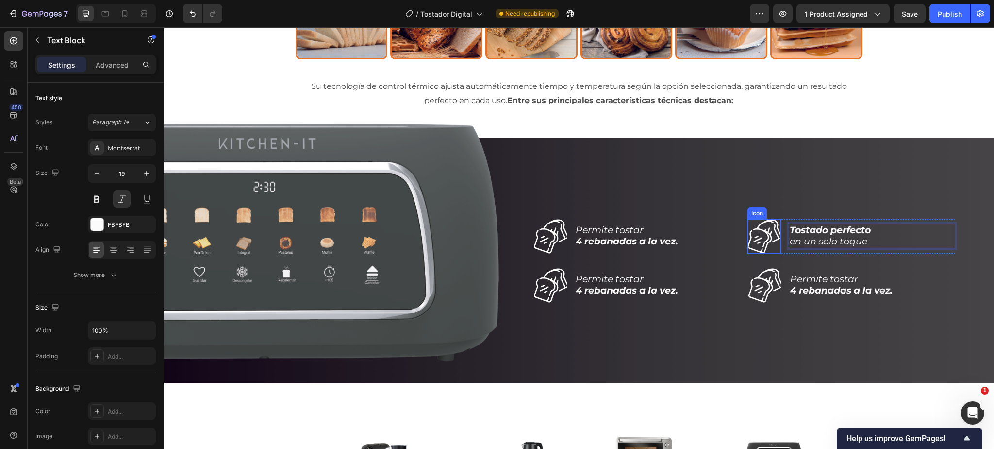
click at [757, 235] on icon at bounding box center [765, 236] width 34 height 34
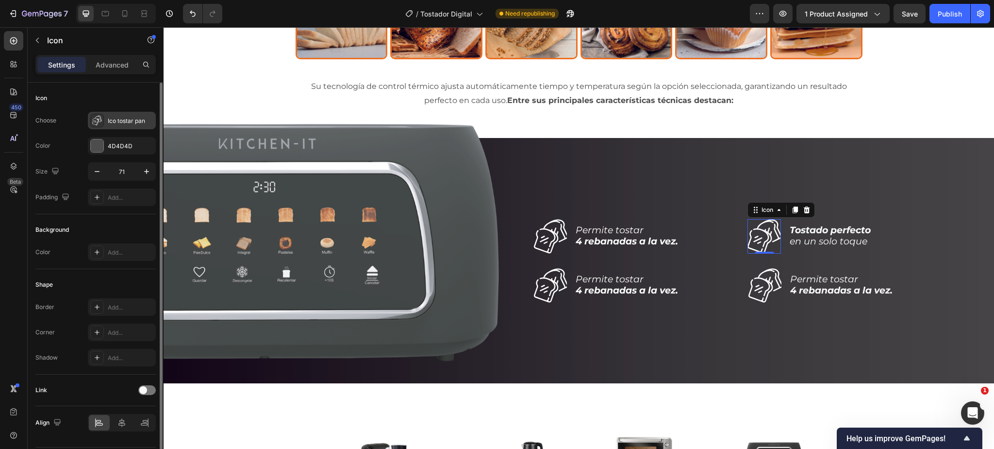
click at [131, 118] on div "Ico tostar pan" at bounding box center [131, 121] width 46 height 9
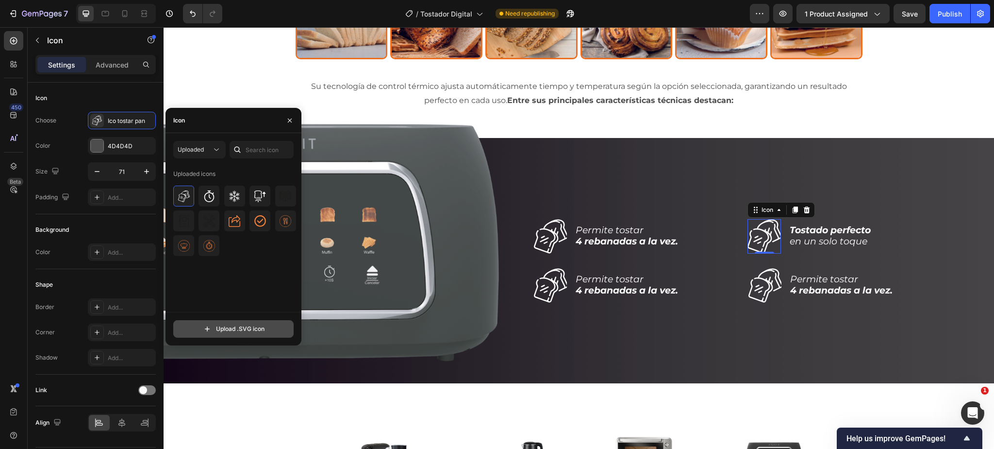
click at [219, 331] on input "file" at bounding box center [233, 328] width 119 height 17
type input "C:\fakepath\ico-[PERSON_NAME].svg"
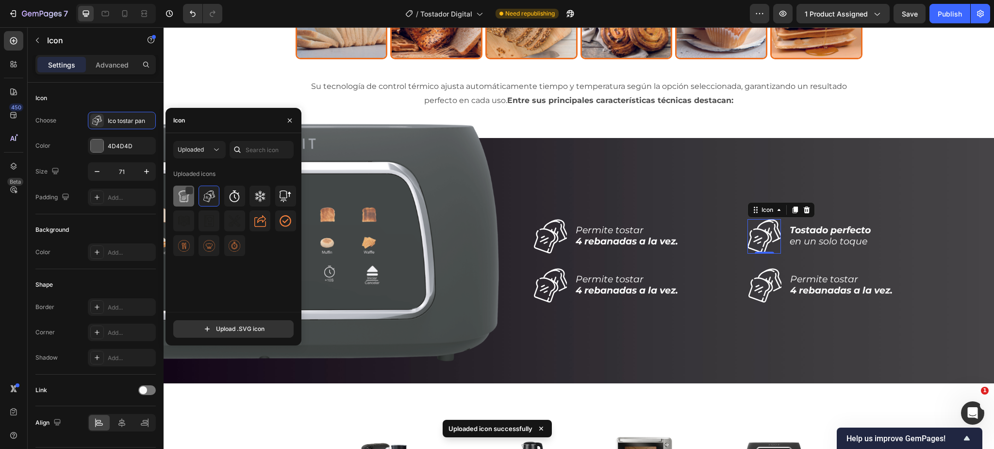
click at [186, 202] on div at bounding box center [183, 195] width 21 height 21
click at [549, 292] on icon at bounding box center [551, 285] width 34 height 34
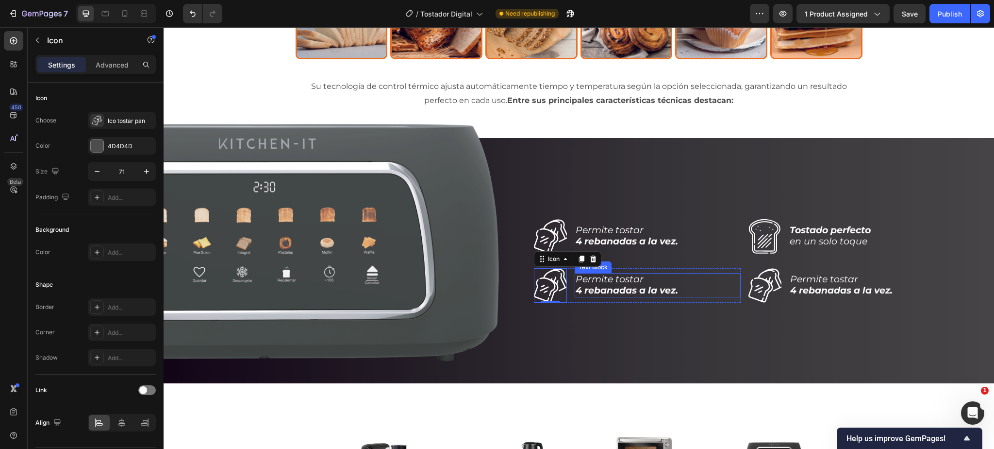
click at [672, 287] on strong "4 rebanadas a la vez." at bounding box center [627, 289] width 102 height 11
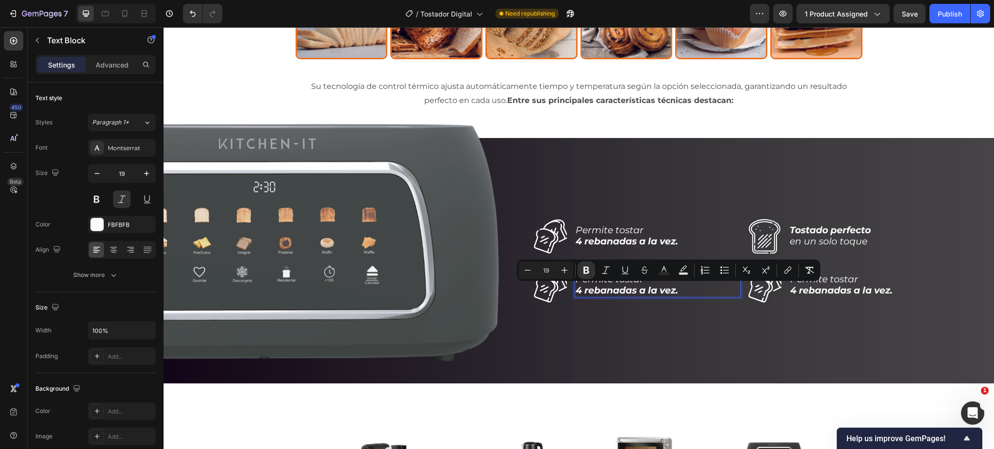
click at [693, 289] on p "Permite tostar 4 rebanadas a la vez." at bounding box center [658, 285] width 164 height 22
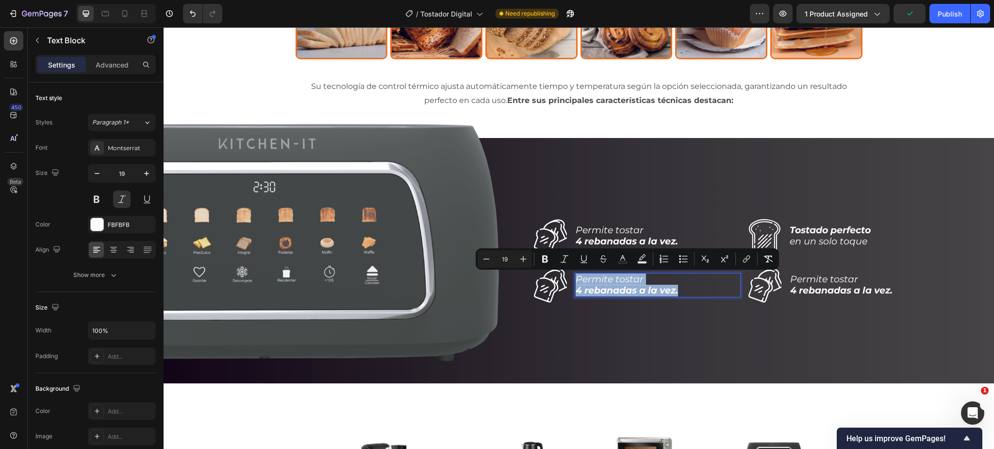
drag, startPoint x: 677, startPoint y: 292, endPoint x: 576, endPoint y: 279, distance: 101.8
click at [576, 279] on p "Permite tostar 4 rebanadas a la vez." at bounding box center [658, 285] width 164 height 22
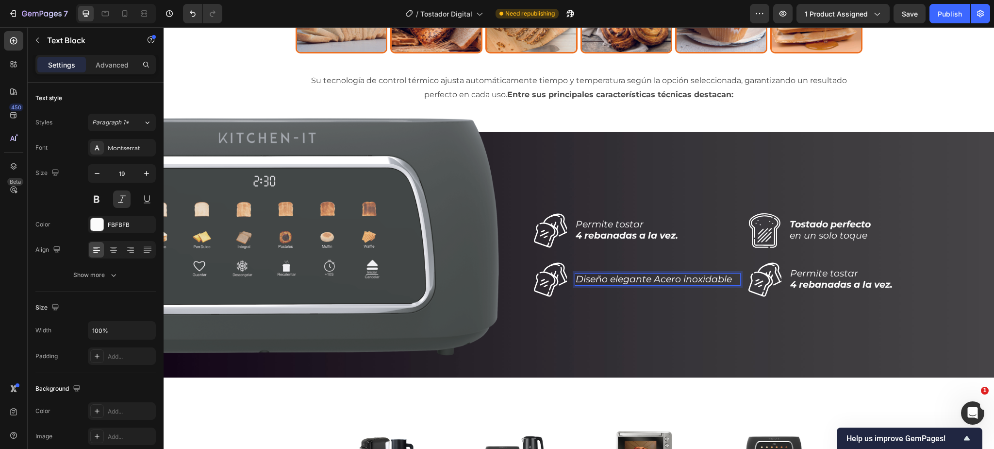
click at [656, 279] on p "Diseño elegante Acero inoxidable" at bounding box center [658, 279] width 164 height 11
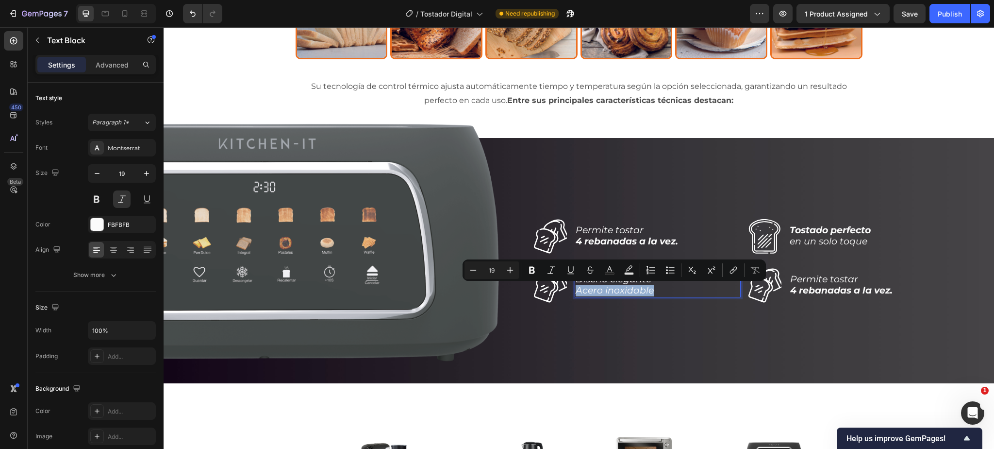
drag, startPoint x: 655, startPoint y: 290, endPoint x: 577, endPoint y: 292, distance: 78.2
click at [577, 292] on p "Diseño elegante Acero inoxidable" at bounding box center [658, 285] width 164 height 22
click at [534, 273] on icon "Editor contextual toolbar" at bounding box center [532, 270] width 10 height 10
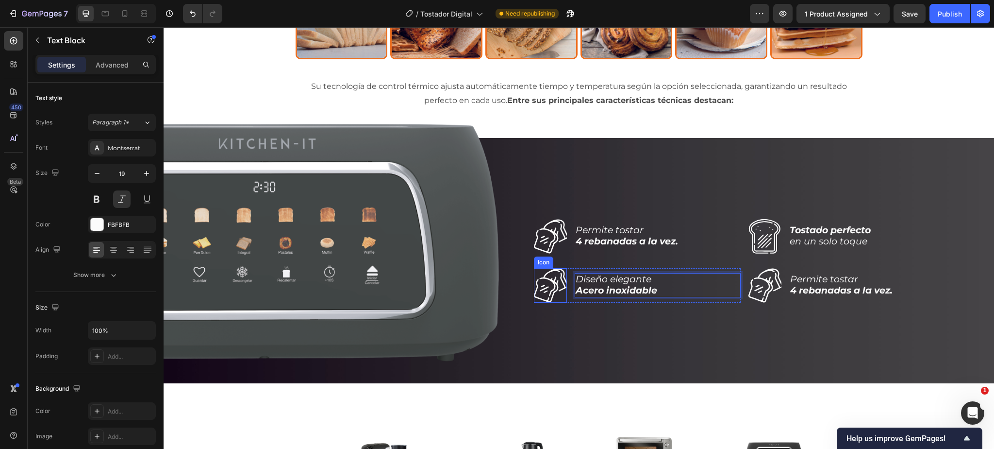
click at [548, 290] on icon at bounding box center [551, 285] width 34 height 34
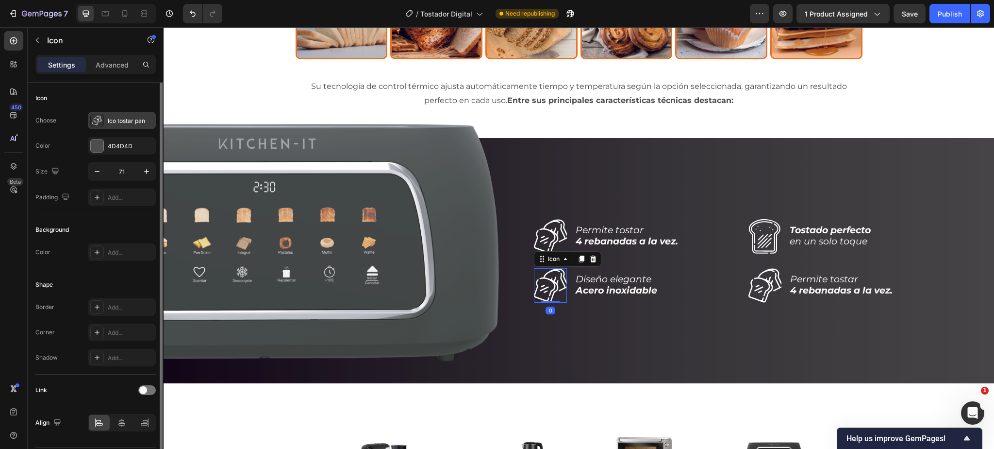
click at [121, 123] on div "Ico tostar pan" at bounding box center [131, 121] width 46 height 9
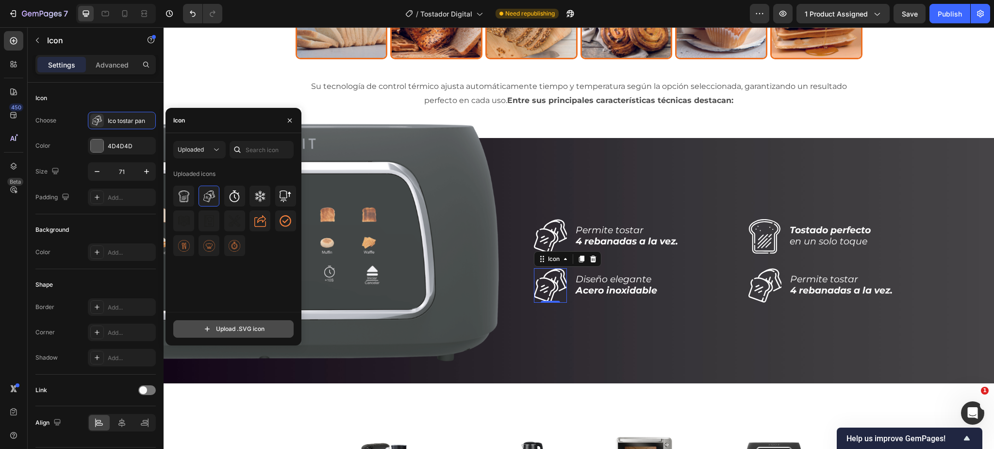
click at [218, 328] on input "file" at bounding box center [233, 328] width 119 height 17
type input "C:\fakepath\ico-acero-inox.svg"
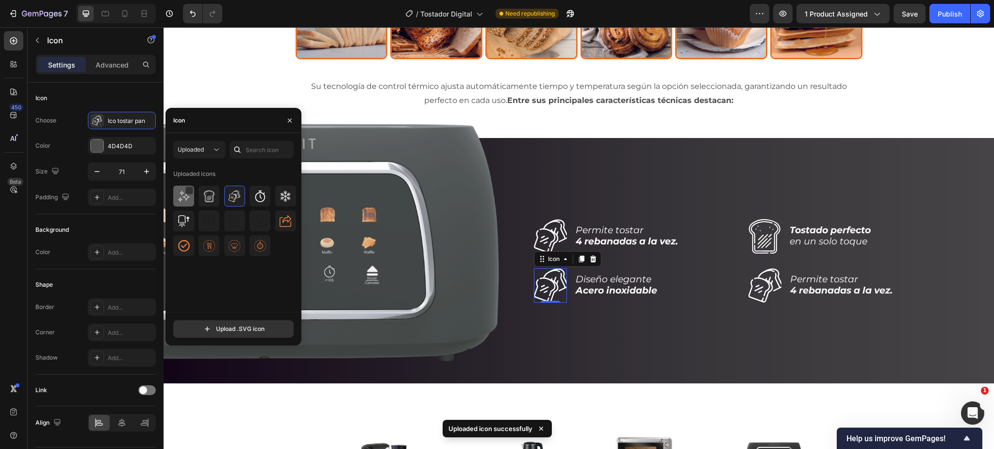
click at [184, 197] on img at bounding box center [184, 196] width 12 height 12
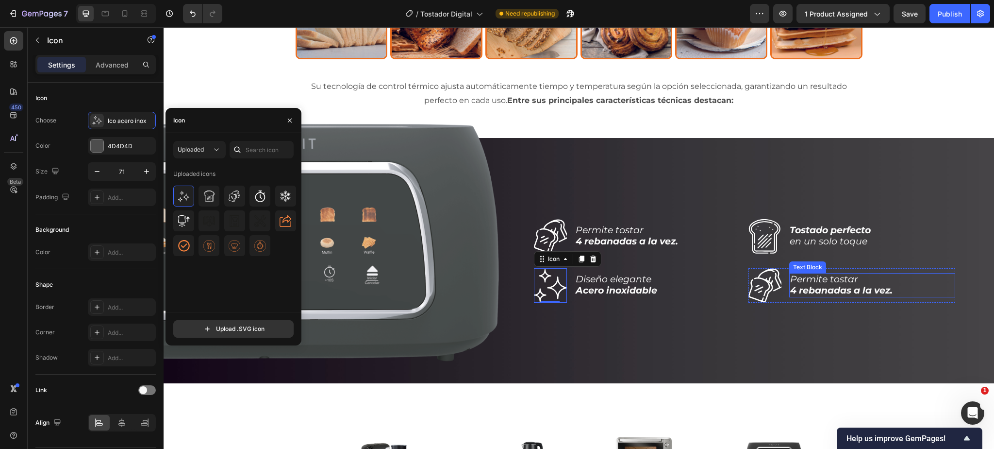
click at [809, 282] on p "Permite tostar 4 rebanadas a la vez." at bounding box center [872, 285] width 164 height 22
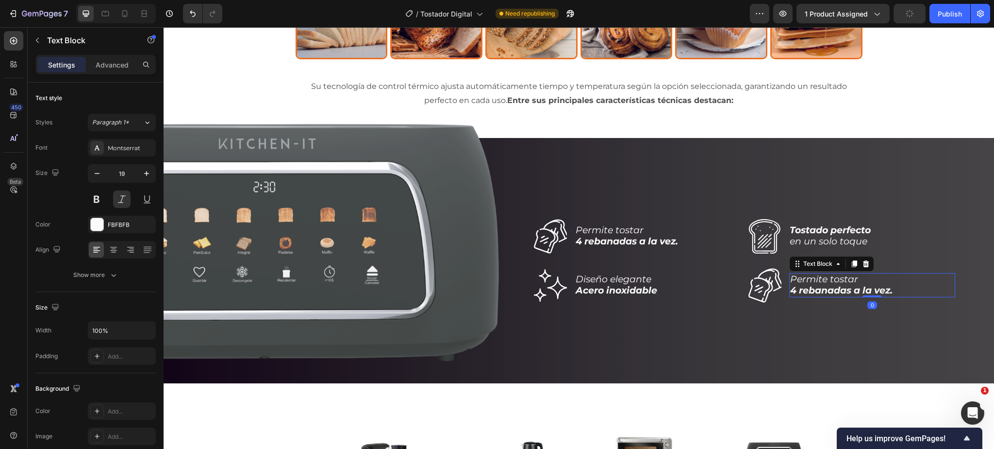
click at [809, 282] on p "Permite tostar 4 rebanadas a la vez." at bounding box center [872, 285] width 164 height 22
click at [904, 290] on p "Permite tostar 4 rebanadas a la vez." at bounding box center [872, 285] width 164 height 22
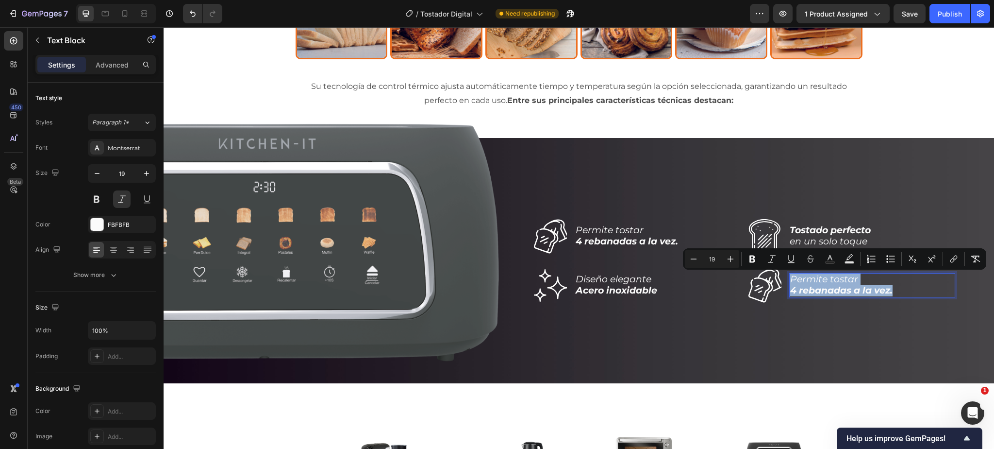
drag, startPoint x: 862, startPoint y: 291, endPoint x: 790, endPoint y: 279, distance: 73.3
click at [790, 279] on div "Permite tostar 4 rebanadas a la vez." at bounding box center [872, 285] width 166 height 24
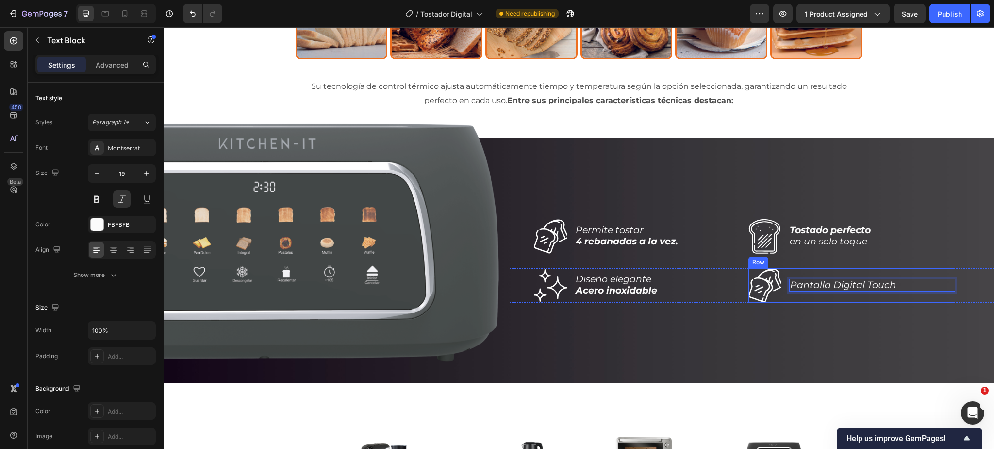
scroll to position [2158, 0]
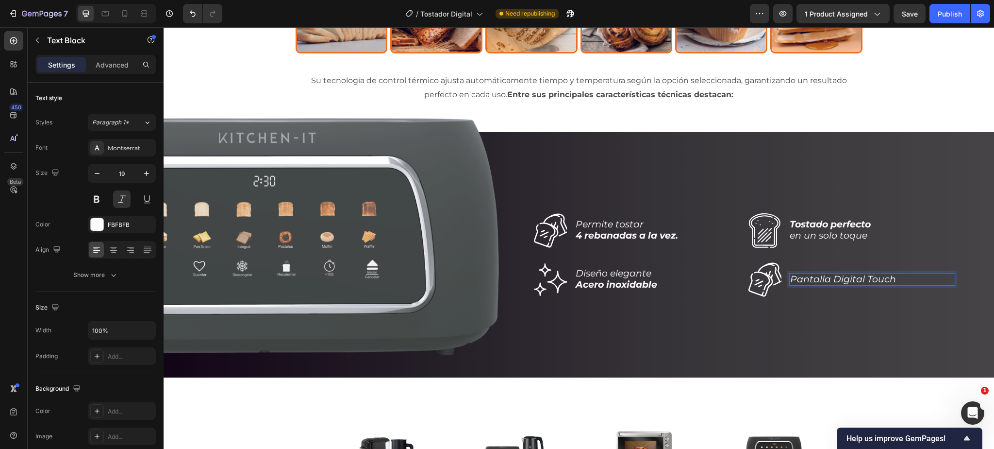
click at [836, 280] on p "Pantalla Digital Touch" at bounding box center [872, 279] width 164 height 11
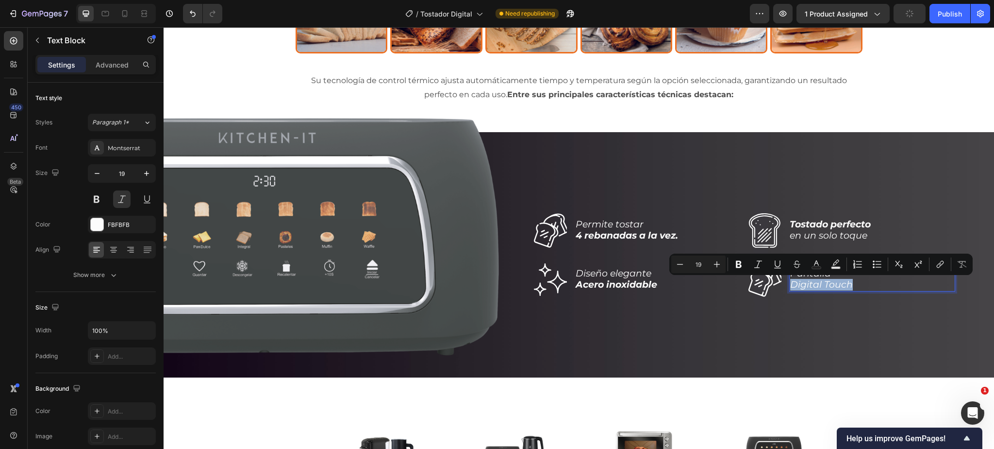
drag, startPoint x: 856, startPoint y: 284, endPoint x: 790, endPoint y: 285, distance: 66.5
click at [790, 285] on div "Pantalla Digital Touch" at bounding box center [872, 279] width 166 height 24
click at [742, 265] on icon "Editor contextual toolbar" at bounding box center [739, 264] width 10 height 10
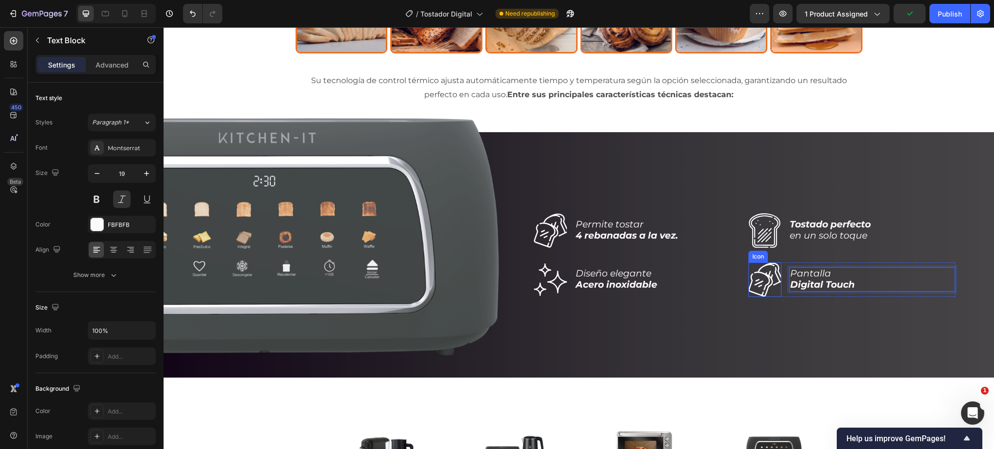
click at [763, 285] on icon at bounding box center [766, 279] width 34 height 34
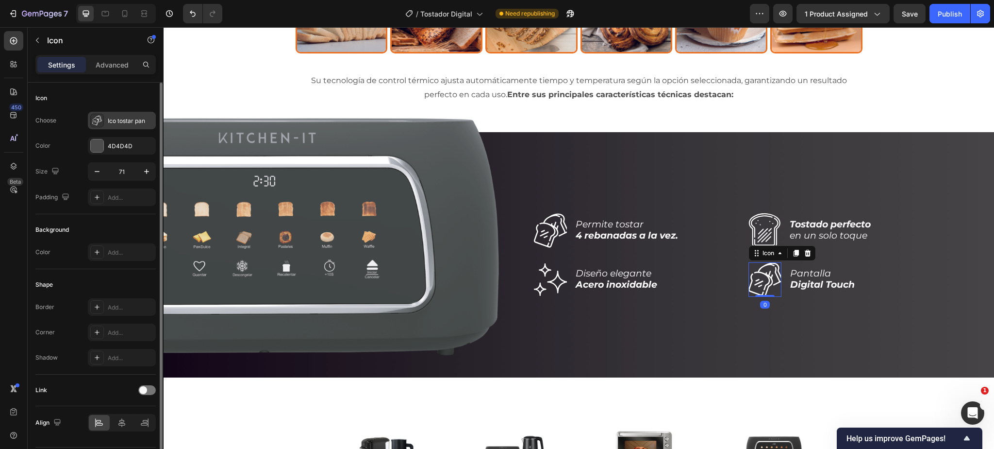
click at [127, 120] on div "Ico tostar pan" at bounding box center [131, 121] width 46 height 9
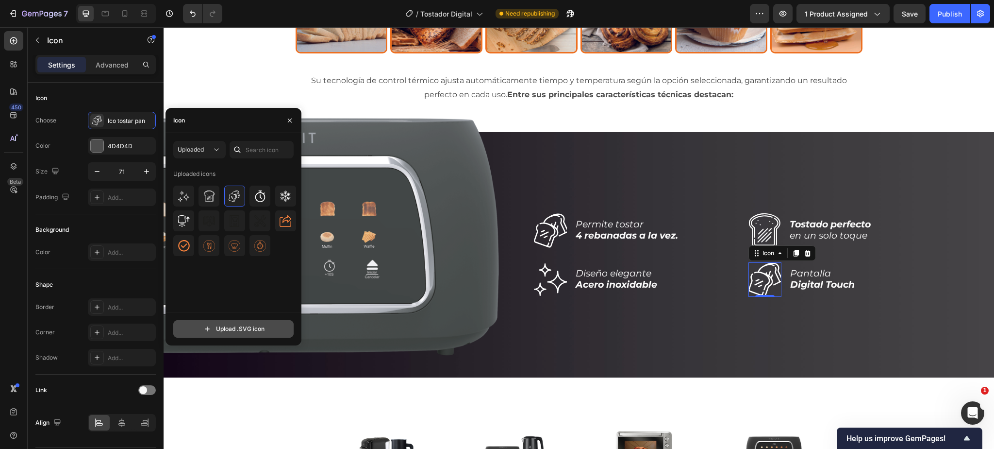
click at [237, 332] on input "file" at bounding box center [233, 328] width 119 height 17
type input "C:\fakepath\ico-pantalla-touch.svg"
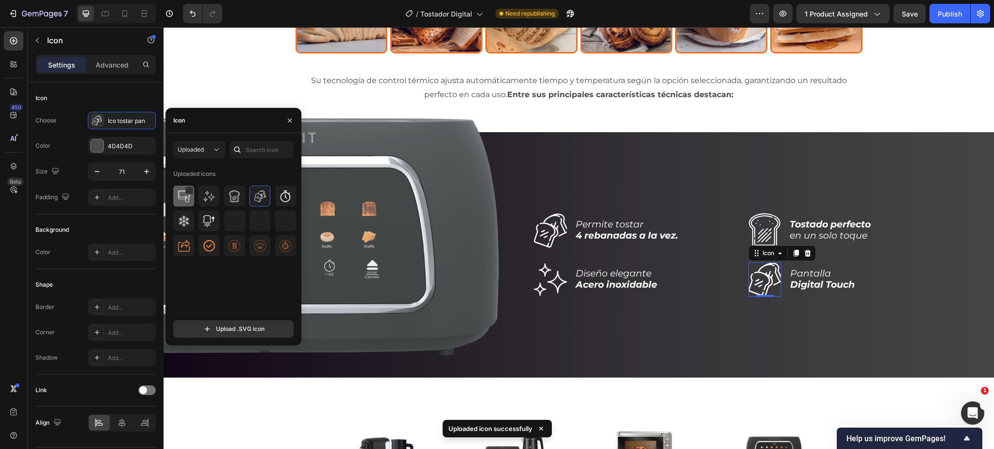
click at [185, 197] on img at bounding box center [184, 196] width 12 height 12
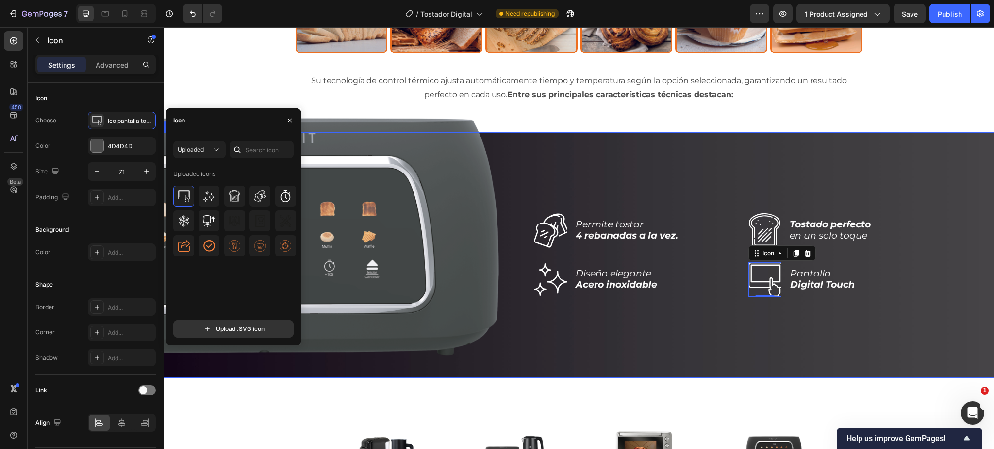
click at [719, 348] on div "Icon Permite tostar 4 rebanadas a la vez. Text Block Row Icon [PERSON_NAME] en …" at bounding box center [752, 254] width 484 height 245
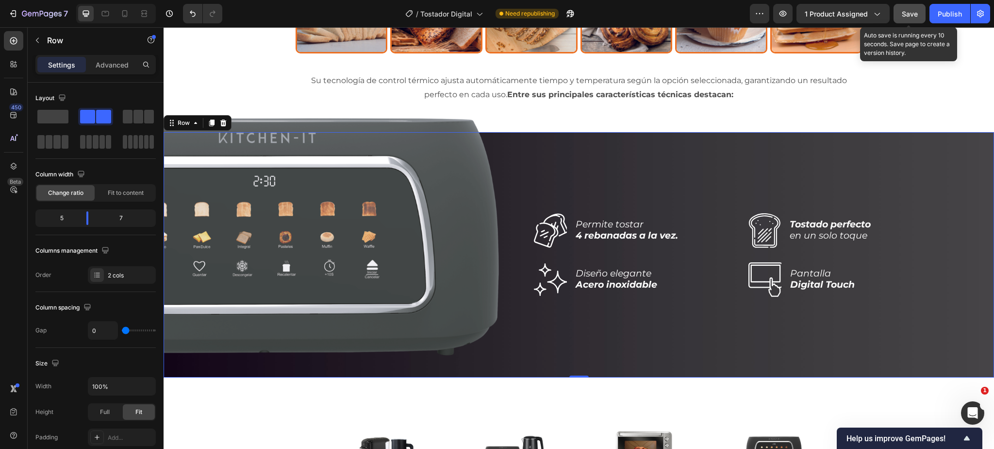
click at [908, 18] on div "Save" at bounding box center [910, 14] width 16 height 10
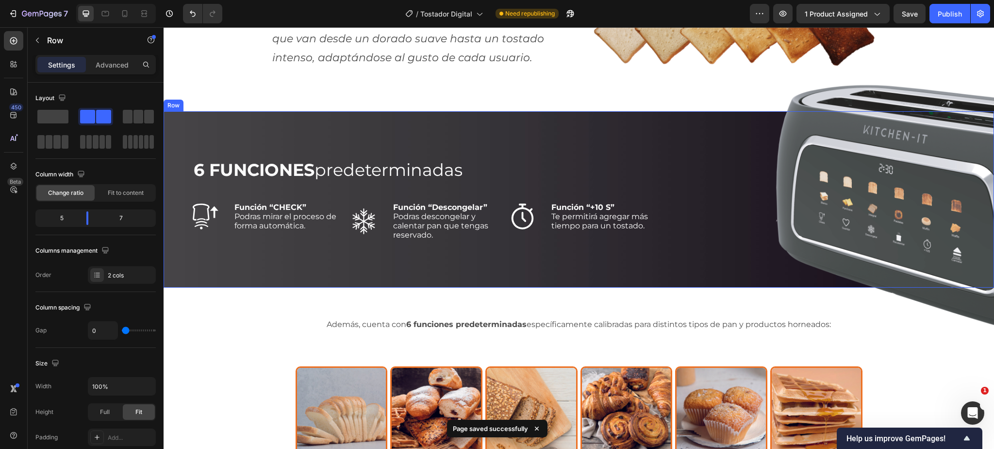
scroll to position [1738, 0]
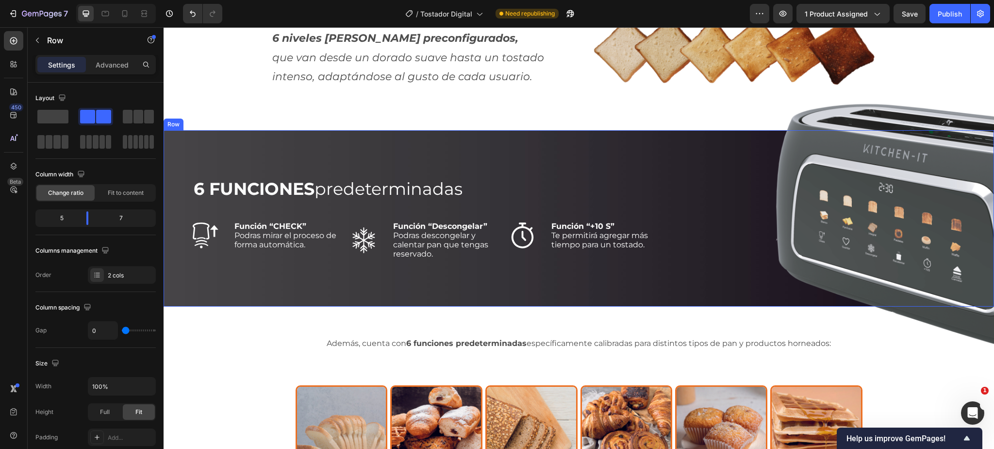
click at [384, 145] on div "6 FUNCIONES predeterminadas Heading Icon Función “CHECK” Podras mirar el proces…" at bounding box center [426, 218] width 467 height 176
click at [112, 62] on p "Advanced" at bounding box center [112, 65] width 33 height 10
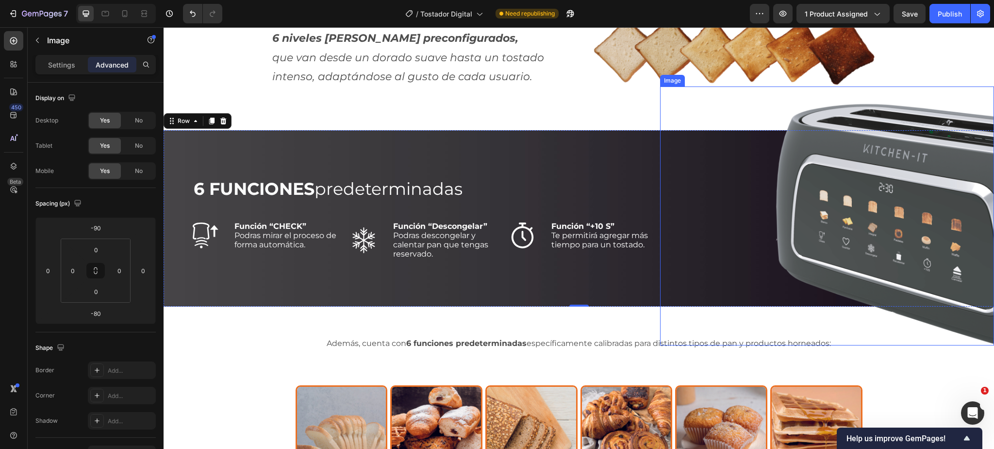
click at [860, 170] on img at bounding box center [877, 215] width 234 height 259
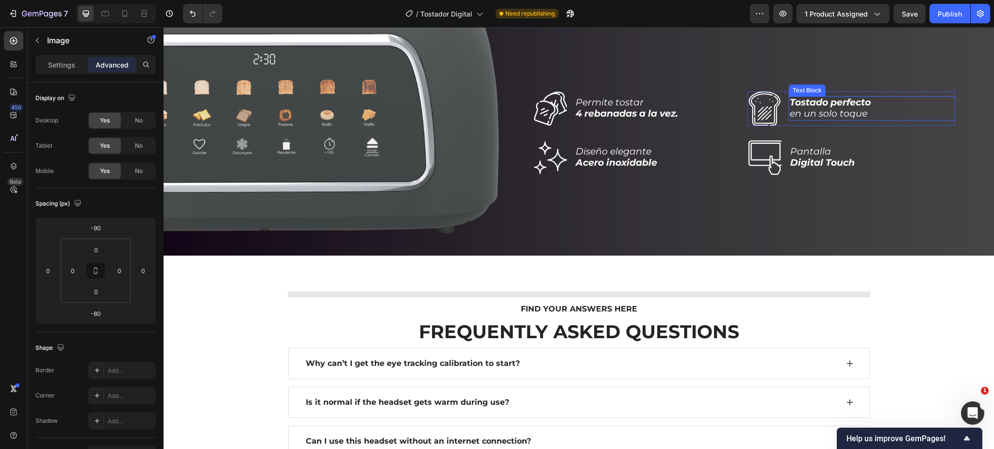
scroll to position [2146, 0]
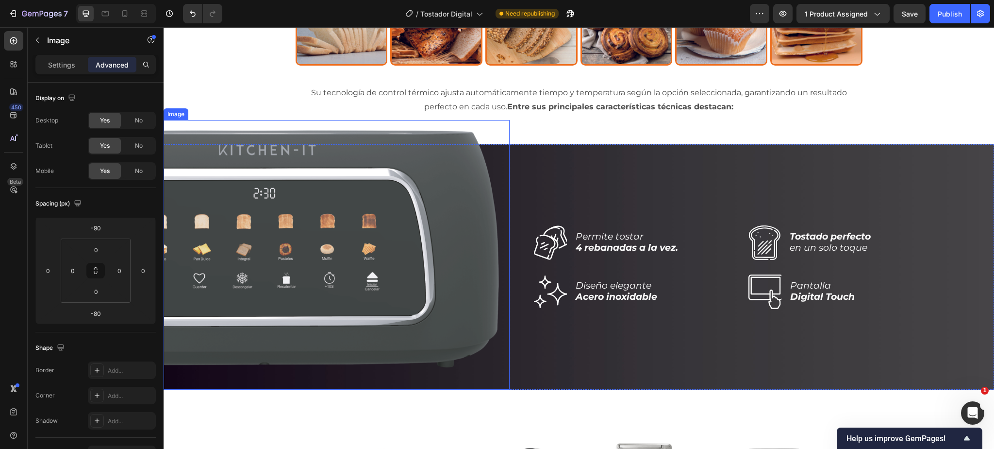
click at [381, 246] on img at bounding box center [337, 254] width 346 height 269
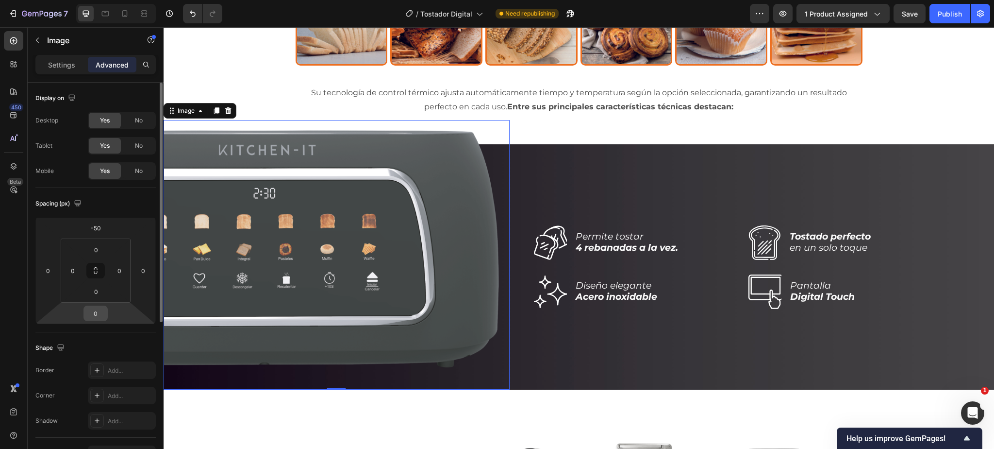
click at [99, 314] on input "0" at bounding box center [95, 313] width 19 height 15
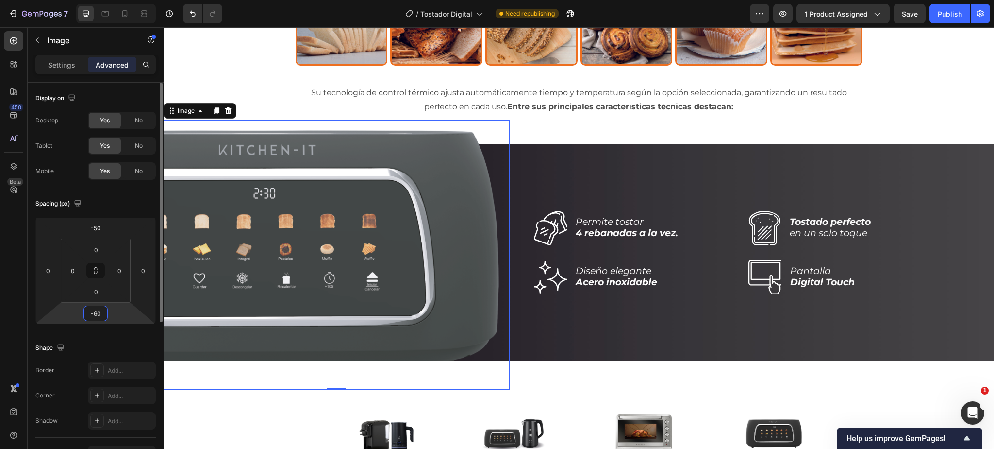
type input "-6"
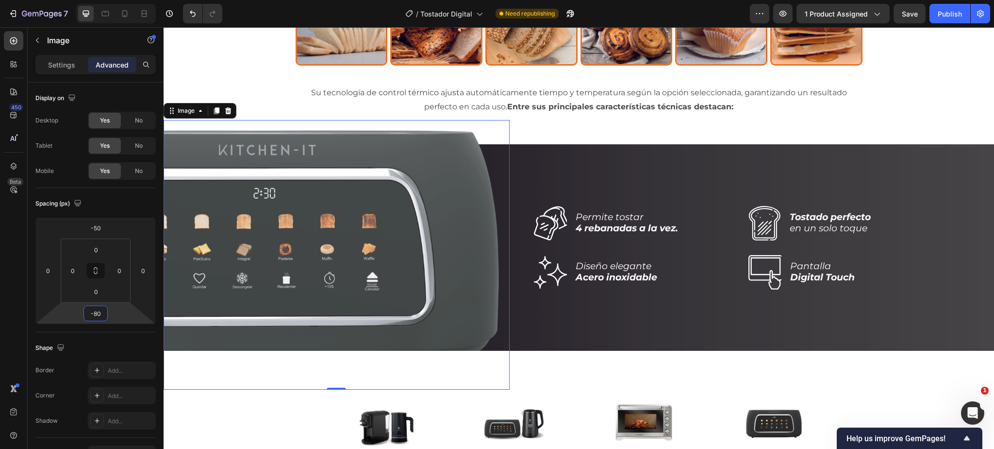
type input "-80"
